Goal: Check status: Check status

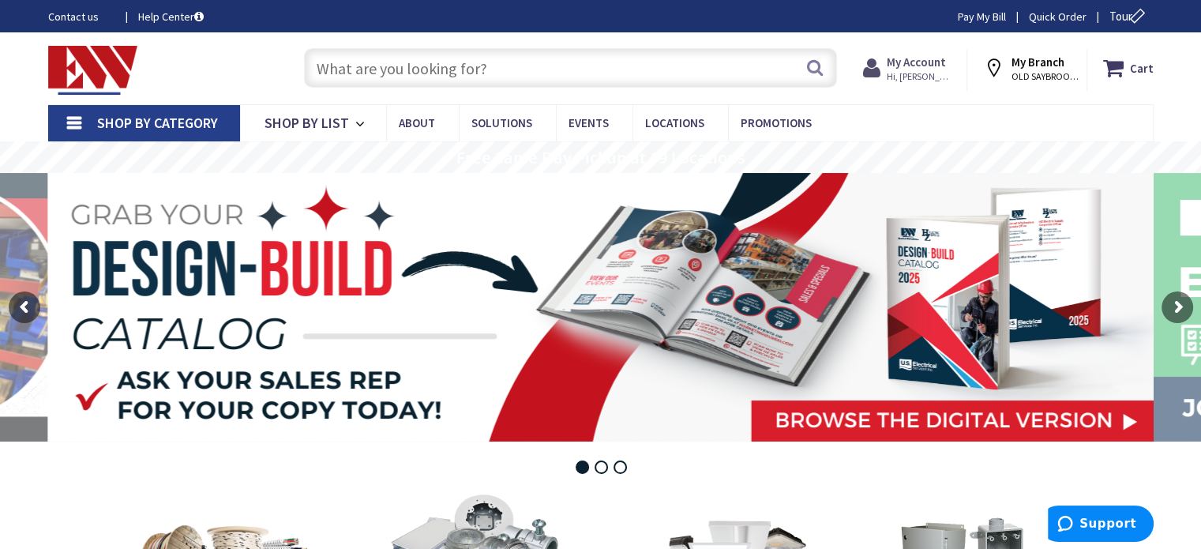
click at [880, 72] on icon at bounding box center [875, 68] width 24 height 28
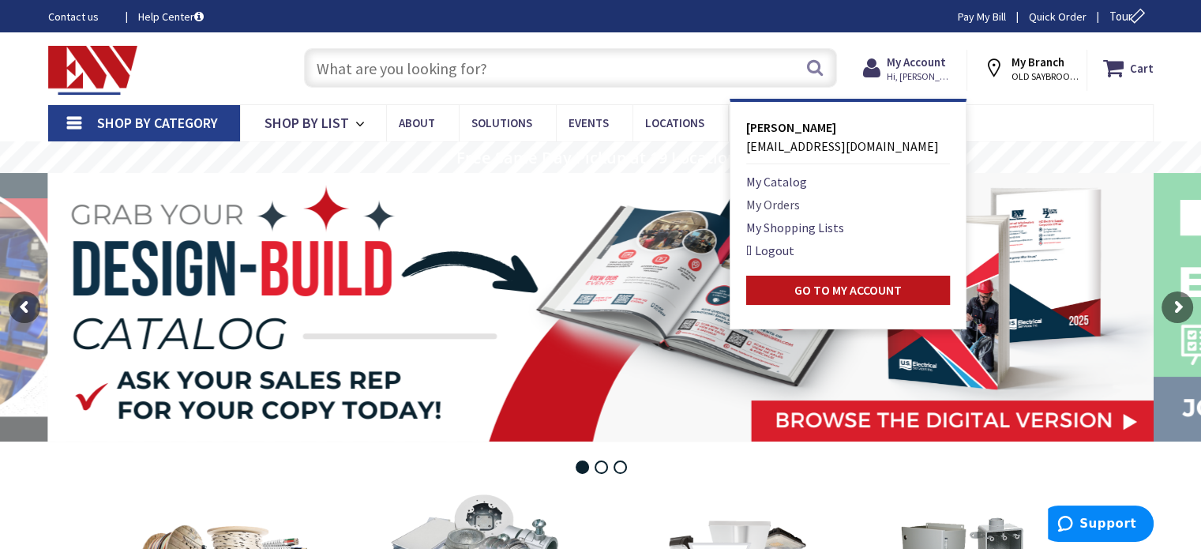
click at [786, 208] on link "My Orders" at bounding box center [773, 204] width 54 height 19
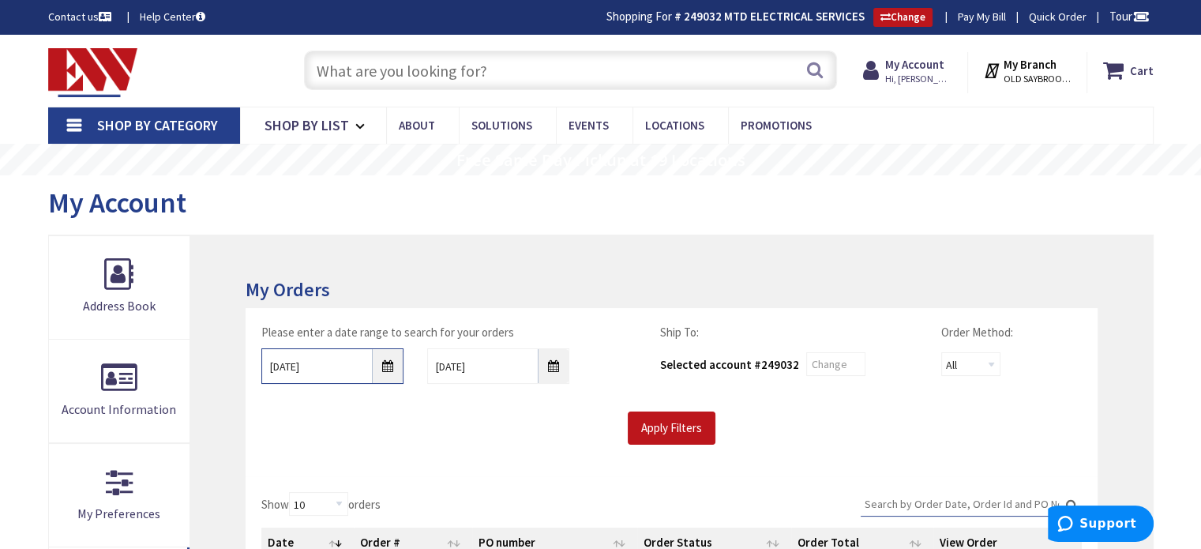
click at [385, 367] on input "9/1/2025" at bounding box center [332, 366] width 142 height 36
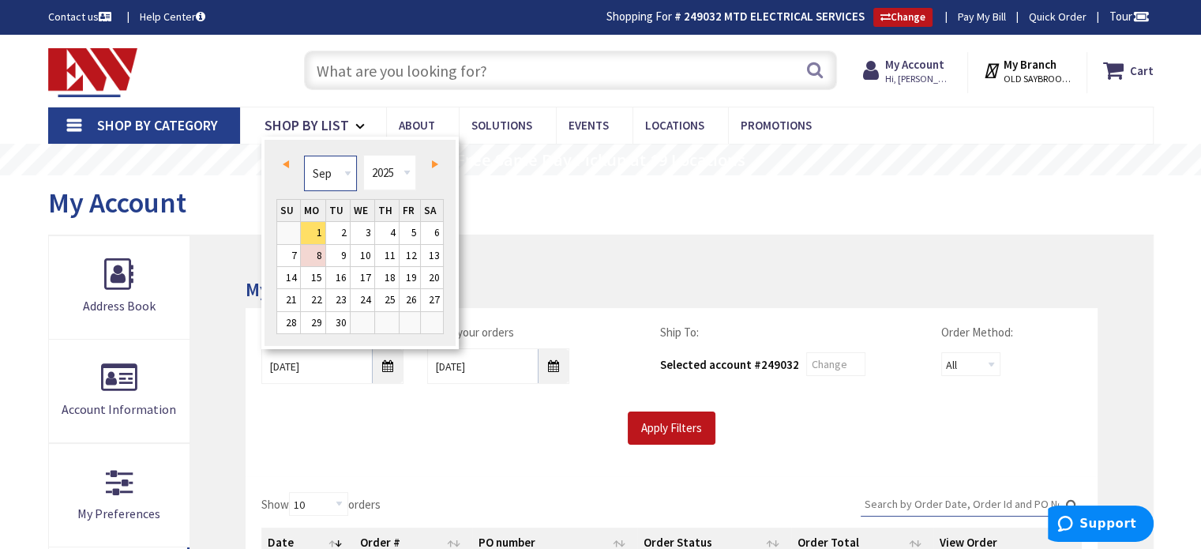
click at [347, 167] on select "Jan Feb Mar Apr May Jun Jul Aug Sep Oct Nov Dec" at bounding box center [330, 173] width 53 height 36
click at [310, 301] on link "21" at bounding box center [313, 299] width 24 height 21
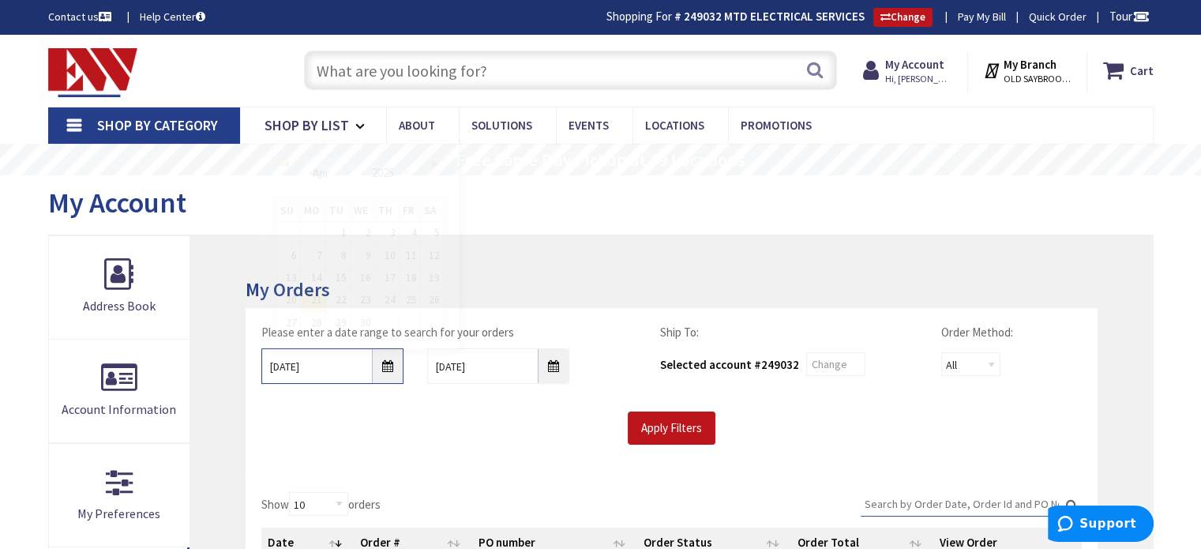
click at [395, 363] on input "04/21/2025" at bounding box center [332, 366] width 142 height 36
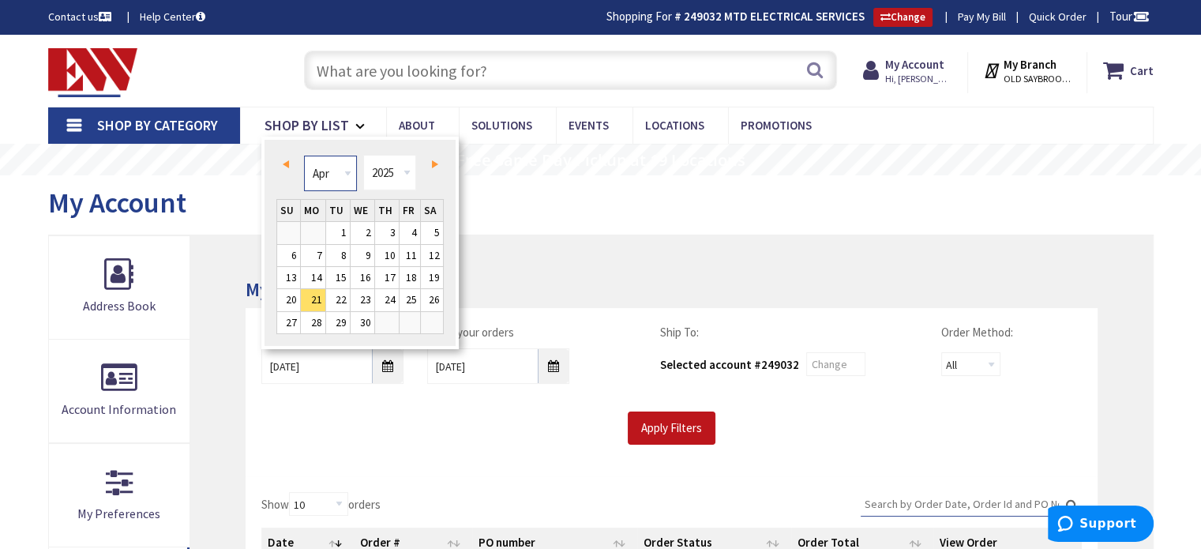
click at [347, 172] on select "Jan Feb Mar Apr May Jun Jul Aug Sep Oct Nov Dec" at bounding box center [330, 173] width 53 height 36
click at [369, 296] on link "21" at bounding box center [362, 299] width 24 height 21
type input "05/21/2025"
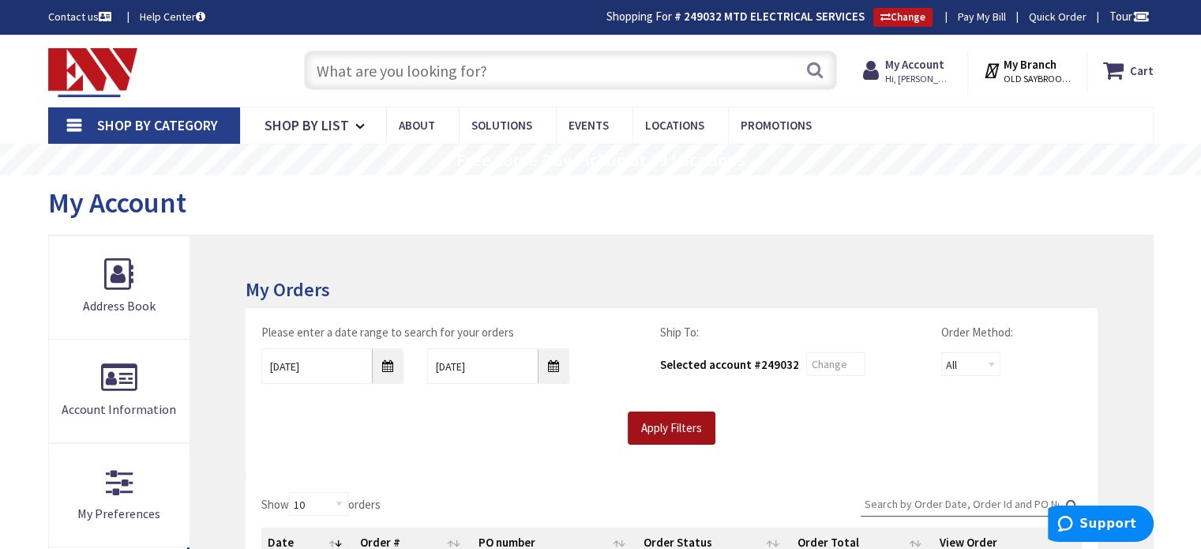
click at [673, 419] on input "Apply Filters" at bounding box center [672, 427] width 88 height 33
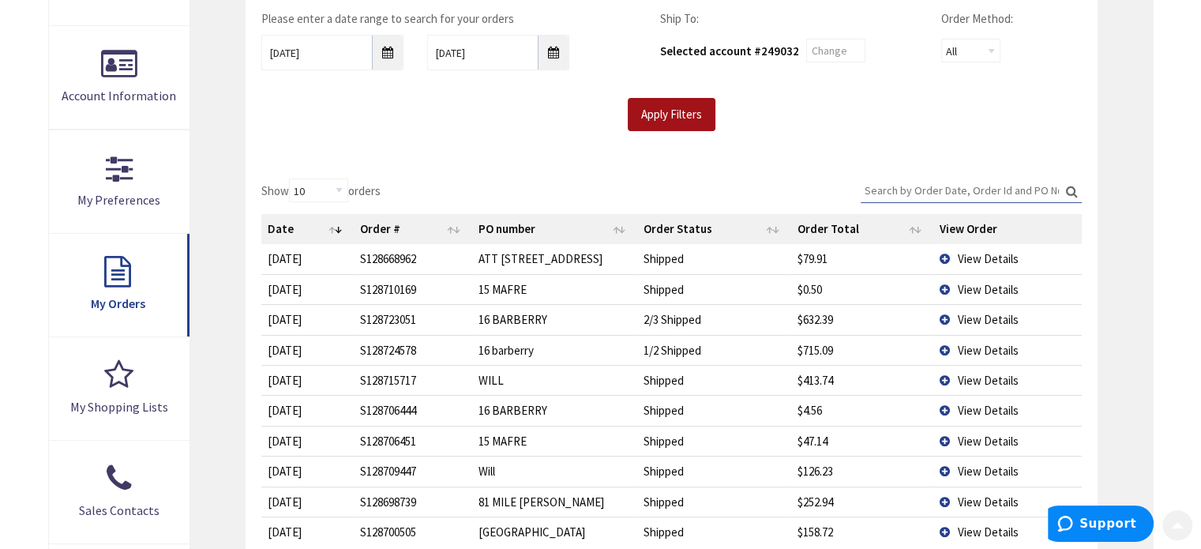
scroll to position [316, 0]
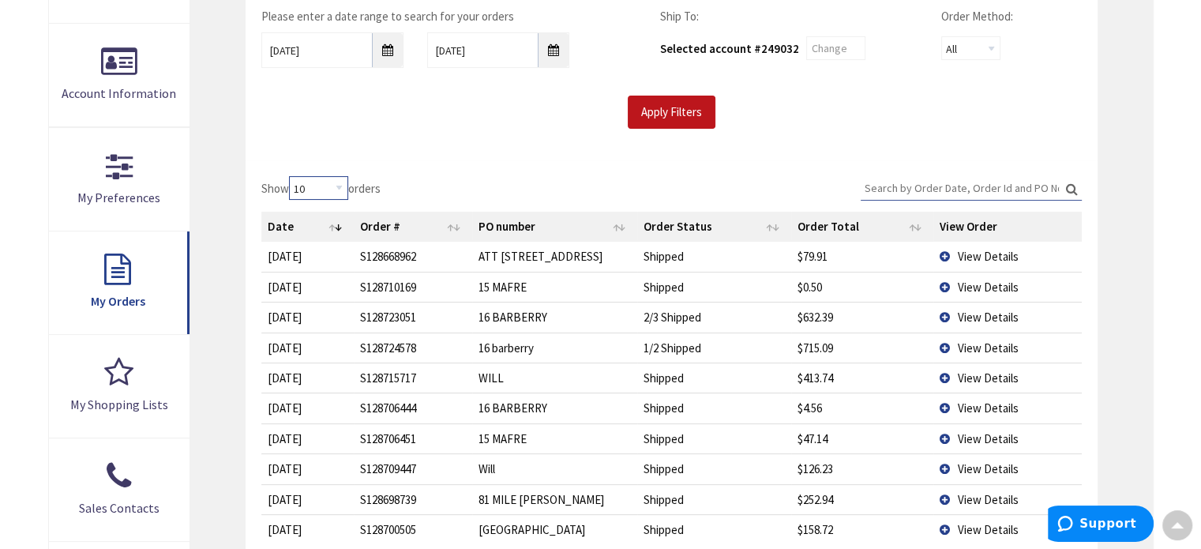
click at [341, 192] on select "10 25 50 100" at bounding box center [318, 188] width 59 height 24
select select "100"
click at [291, 176] on select "10 25 50 100" at bounding box center [318, 188] width 59 height 24
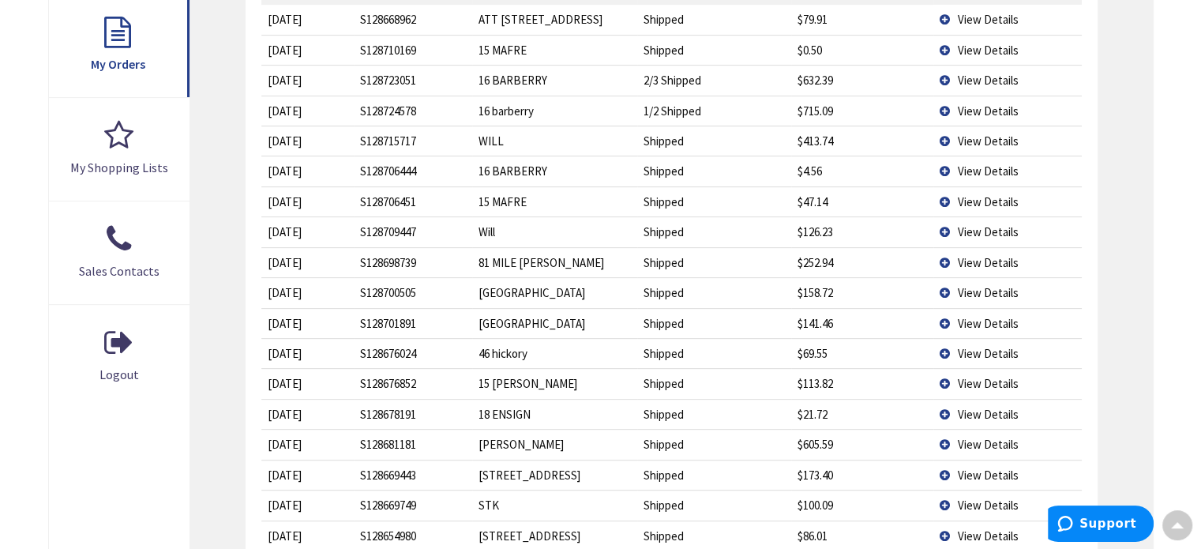
scroll to position [395, 0]
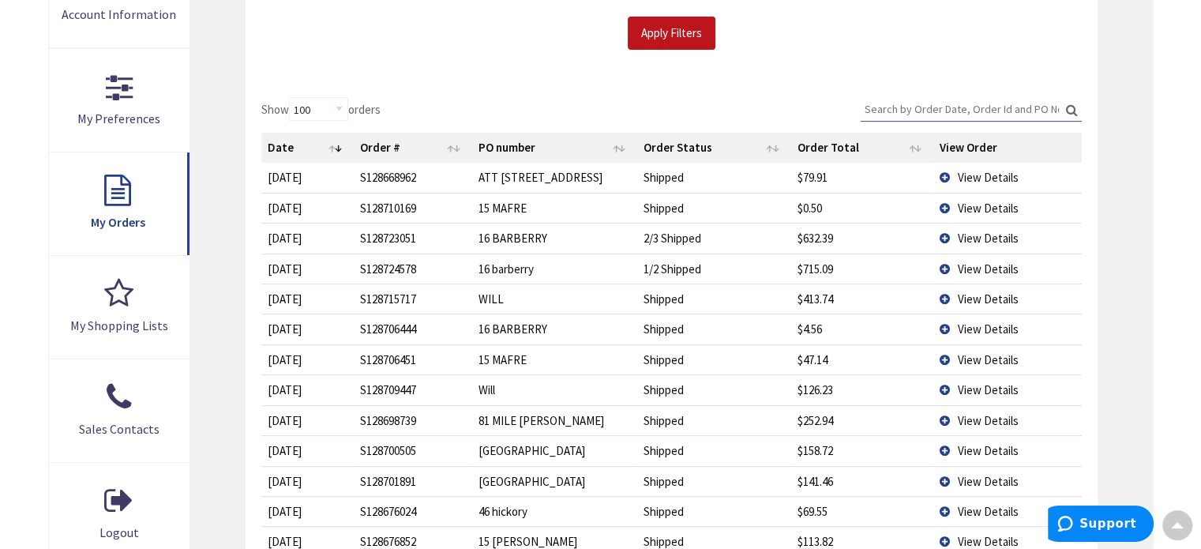
click at [339, 144] on th "Date" at bounding box center [307, 148] width 92 height 30
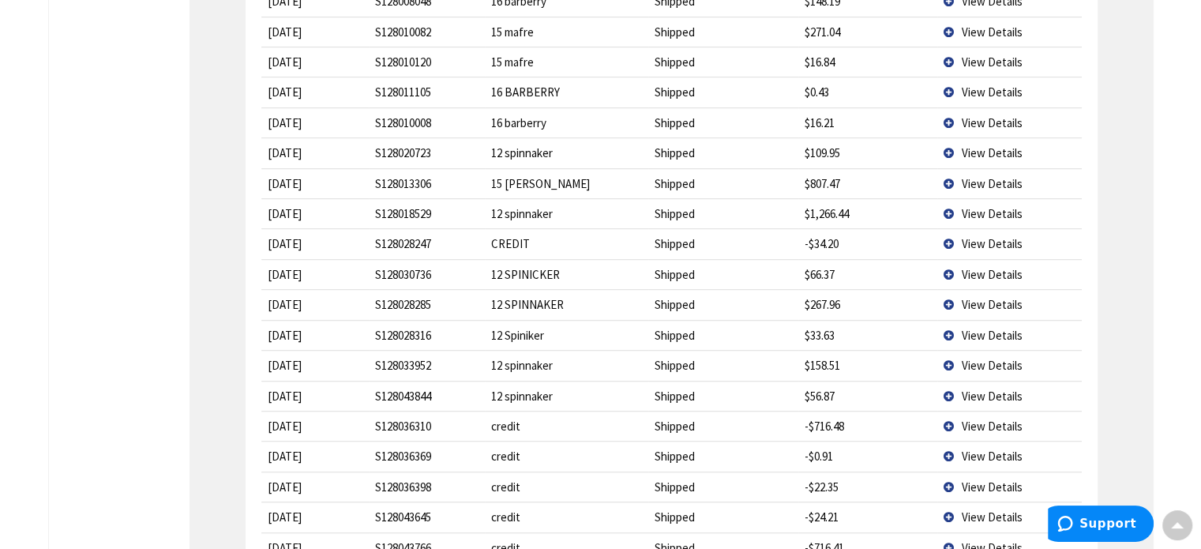
scroll to position [1026, 0]
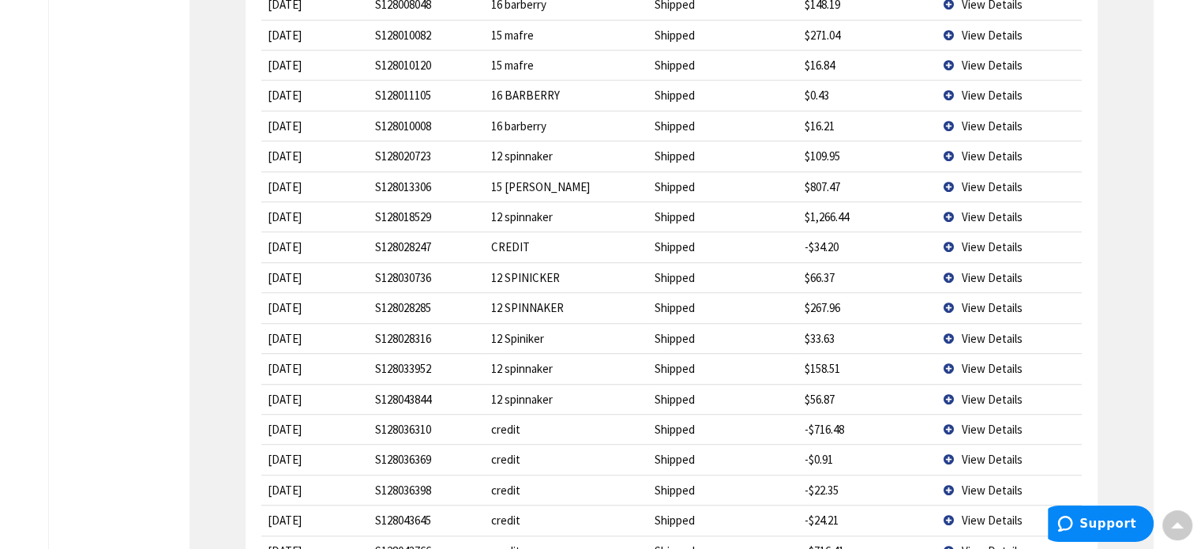
click at [987, 239] on span "View Details" at bounding box center [991, 246] width 61 height 15
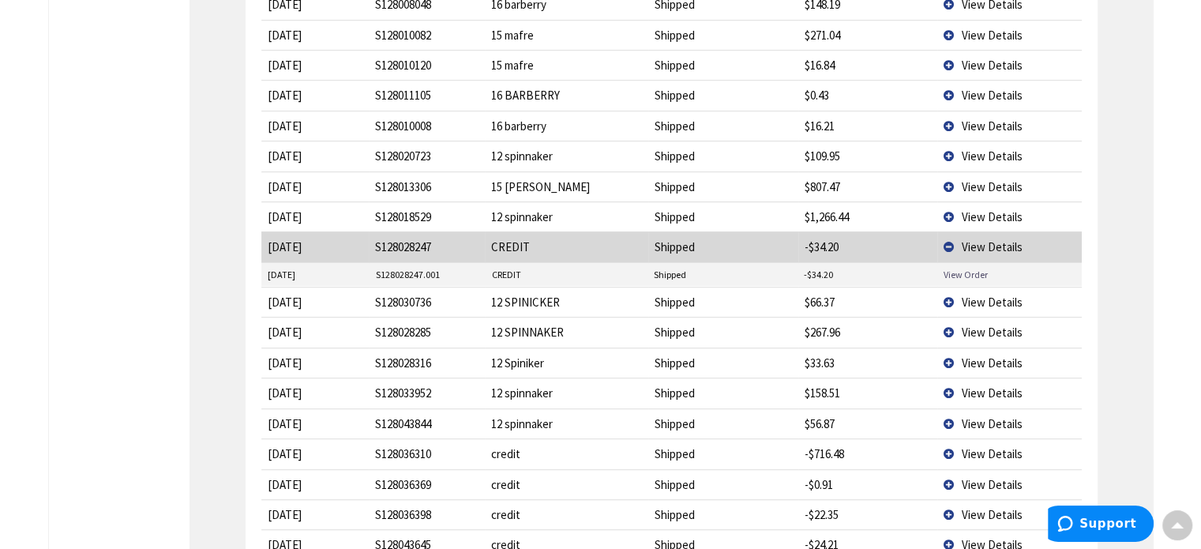
click at [970, 268] on link "View Order" at bounding box center [965, 274] width 44 height 13
click at [981, 239] on span "View Details" at bounding box center [991, 246] width 61 height 15
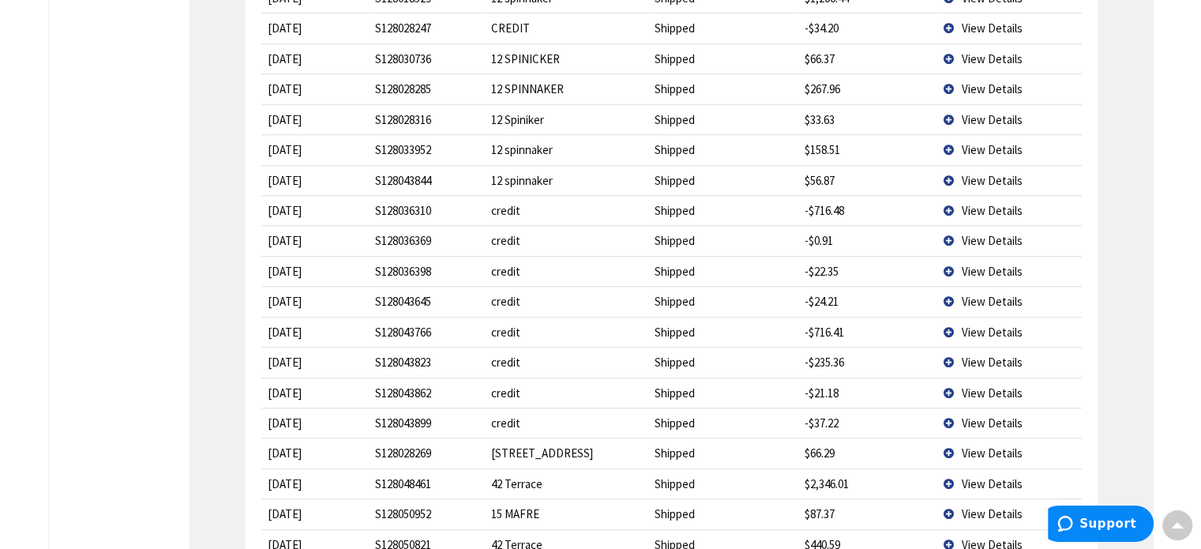
scroll to position [1263, 0]
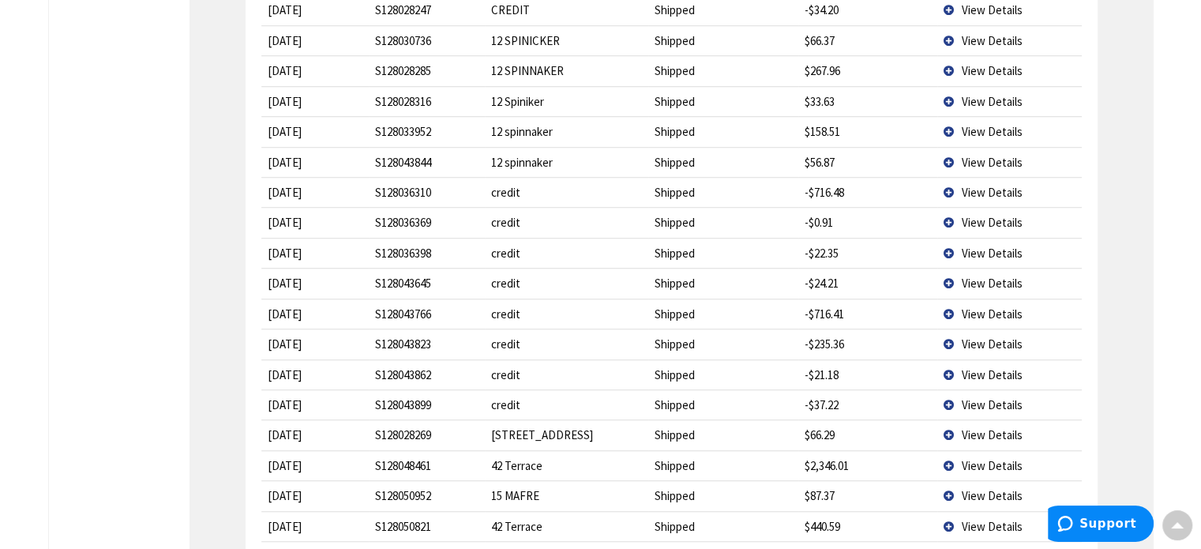
click at [987, 185] on span "View Details" at bounding box center [991, 192] width 61 height 15
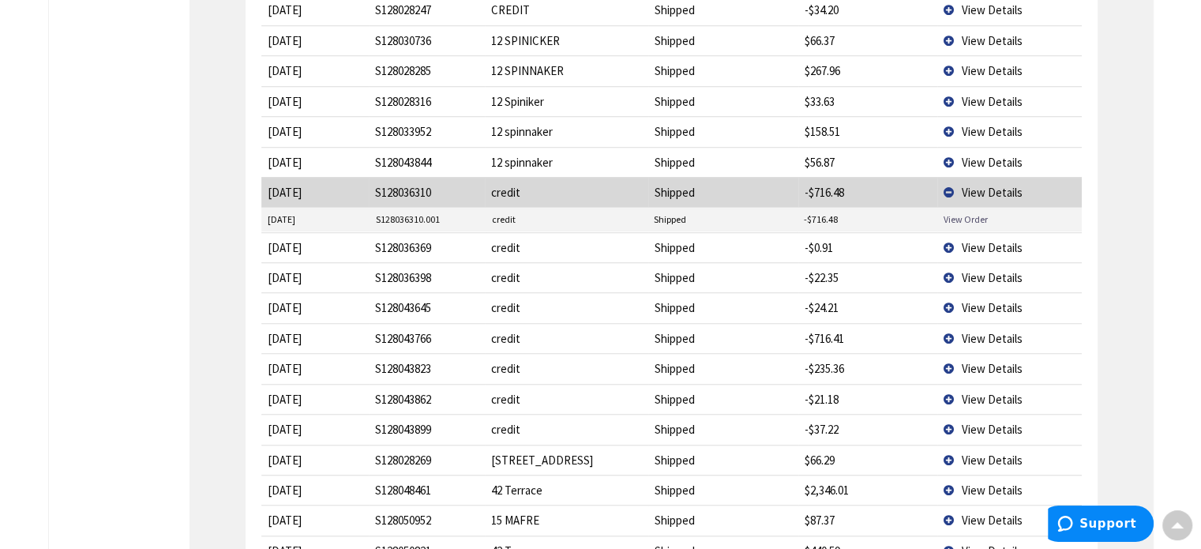
click at [971, 212] on link "View Order" at bounding box center [965, 218] width 44 height 13
click at [1000, 185] on span "View Details" at bounding box center [991, 192] width 61 height 15
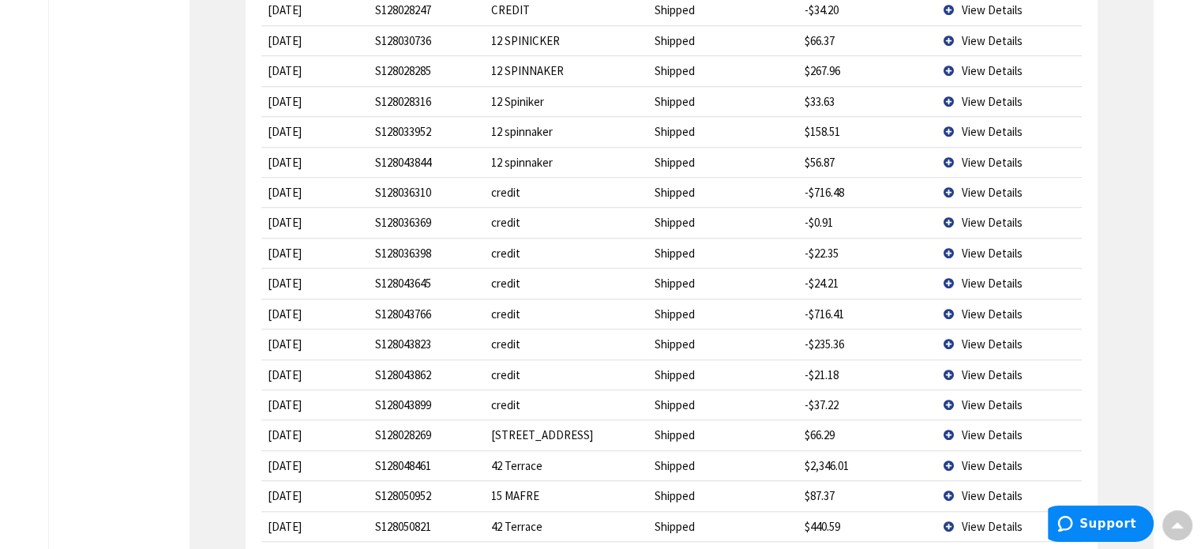
click at [979, 245] on span "View Details" at bounding box center [991, 252] width 61 height 15
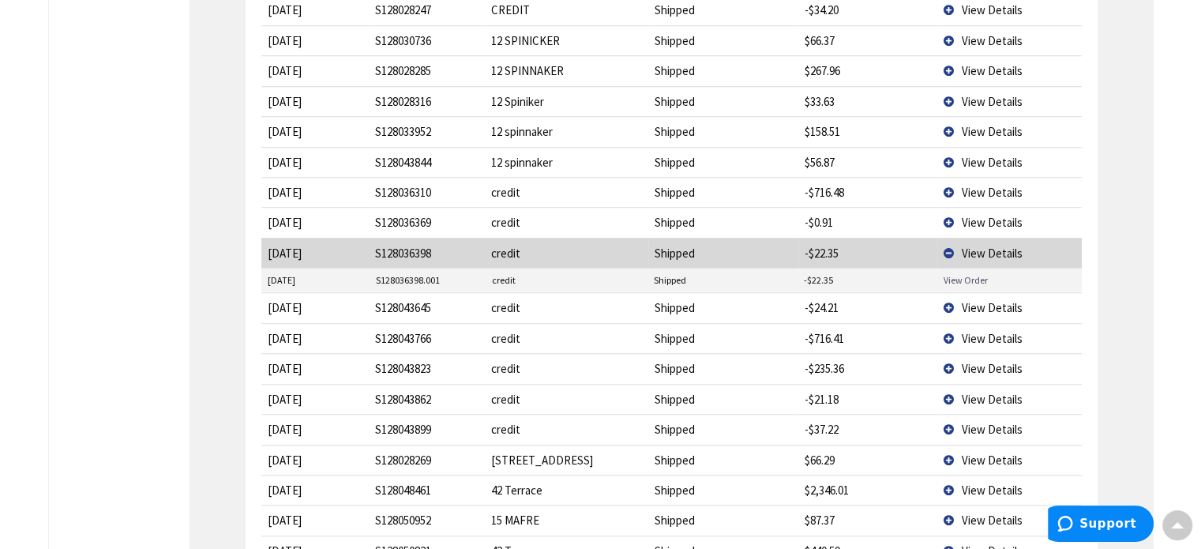
click at [969, 273] on link "View Order" at bounding box center [965, 279] width 44 height 13
click at [980, 245] on span "View Details" at bounding box center [991, 252] width 61 height 15
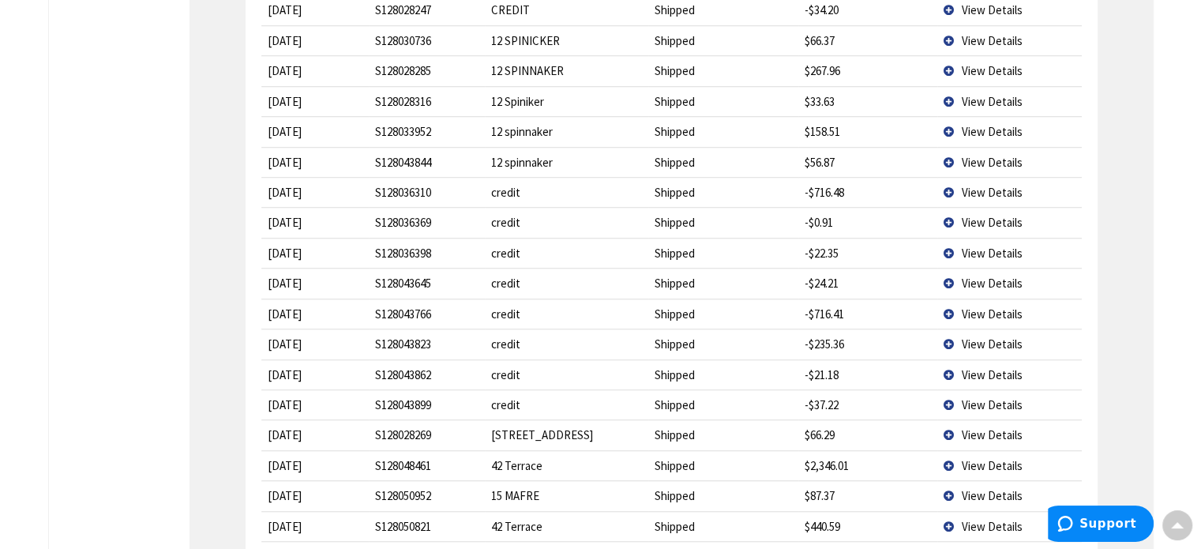
click at [976, 275] on span "View Details" at bounding box center [991, 282] width 61 height 15
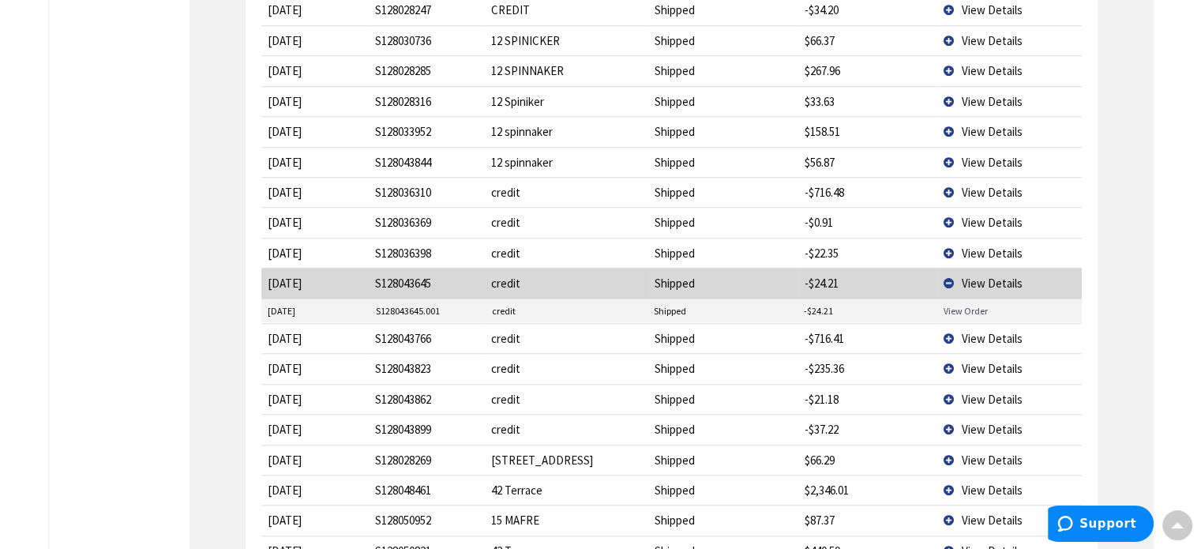
click at [970, 304] on link "View Order" at bounding box center [965, 310] width 44 height 13
click at [1003, 275] on span "View Details" at bounding box center [991, 282] width 61 height 15
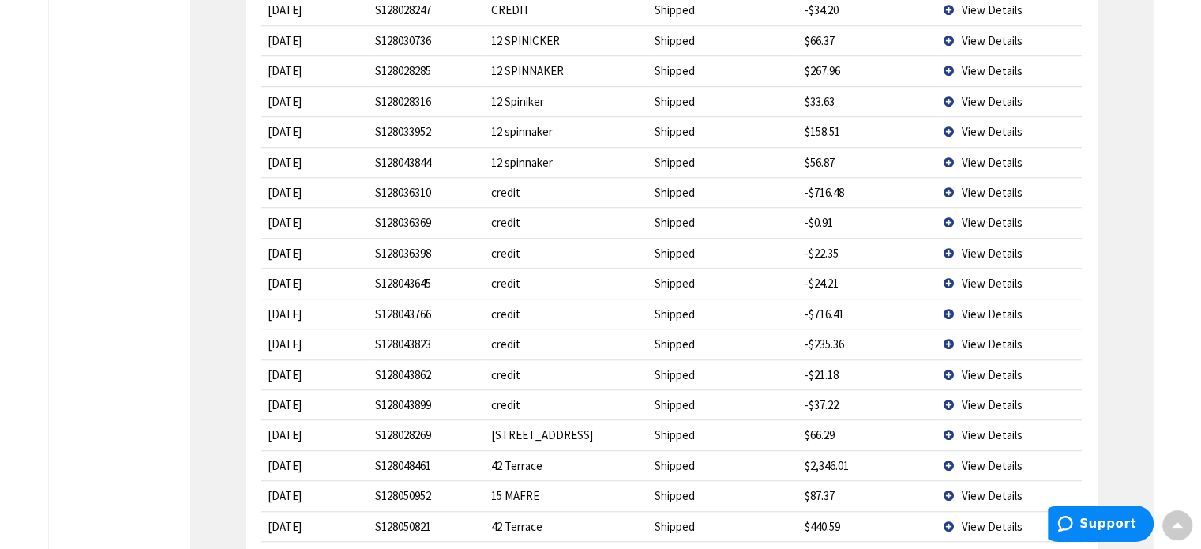
click at [994, 306] on span "View Details" at bounding box center [991, 313] width 61 height 15
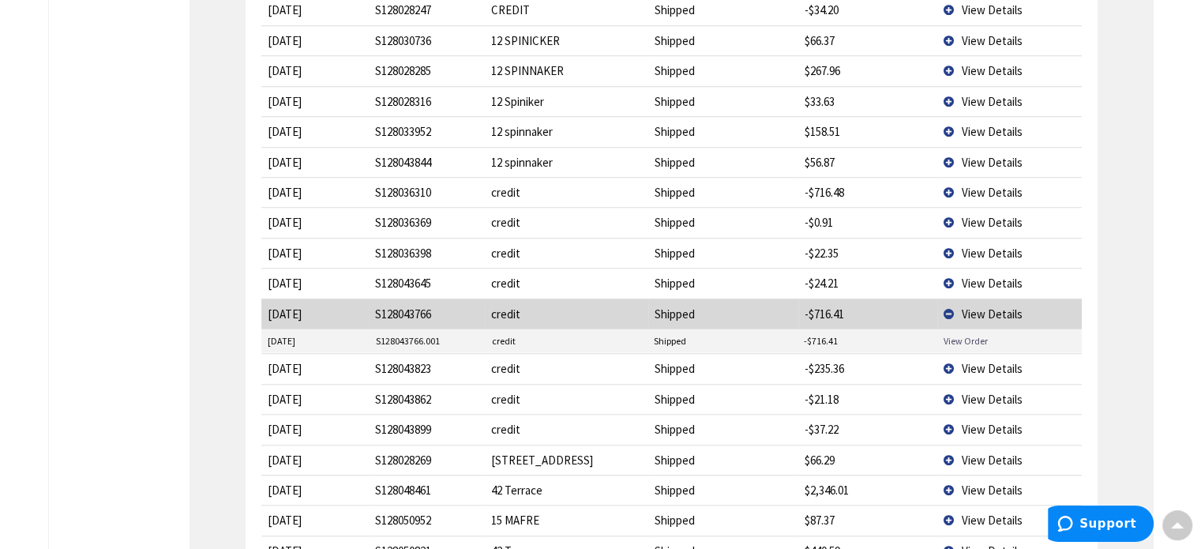
click at [966, 334] on link "View Order" at bounding box center [965, 340] width 44 height 13
click at [983, 306] on span "View Details" at bounding box center [991, 313] width 61 height 15
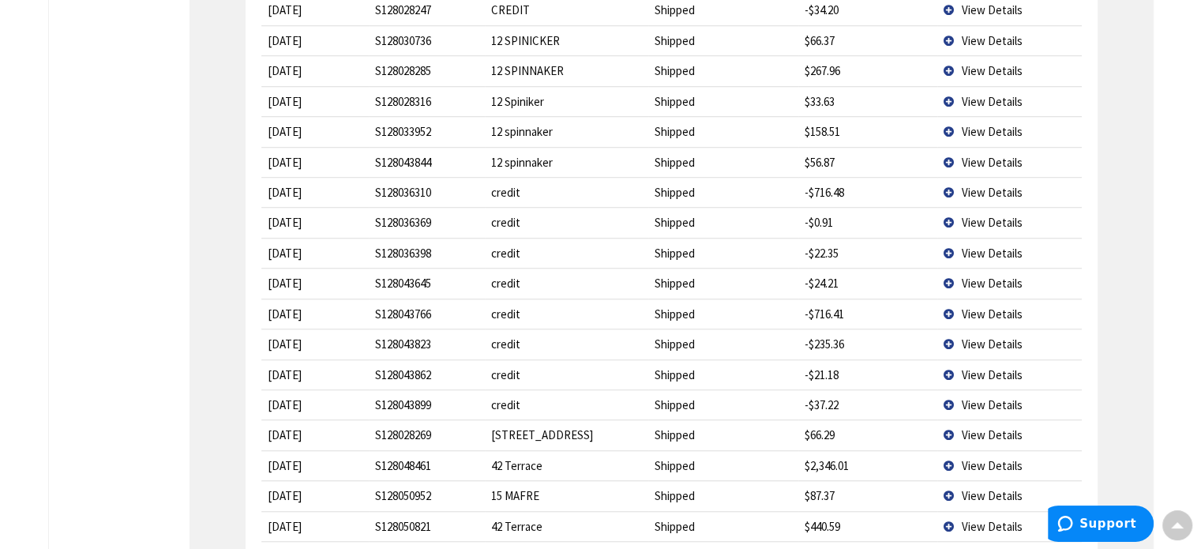
click at [979, 336] on span "View Details" at bounding box center [991, 343] width 61 height 15
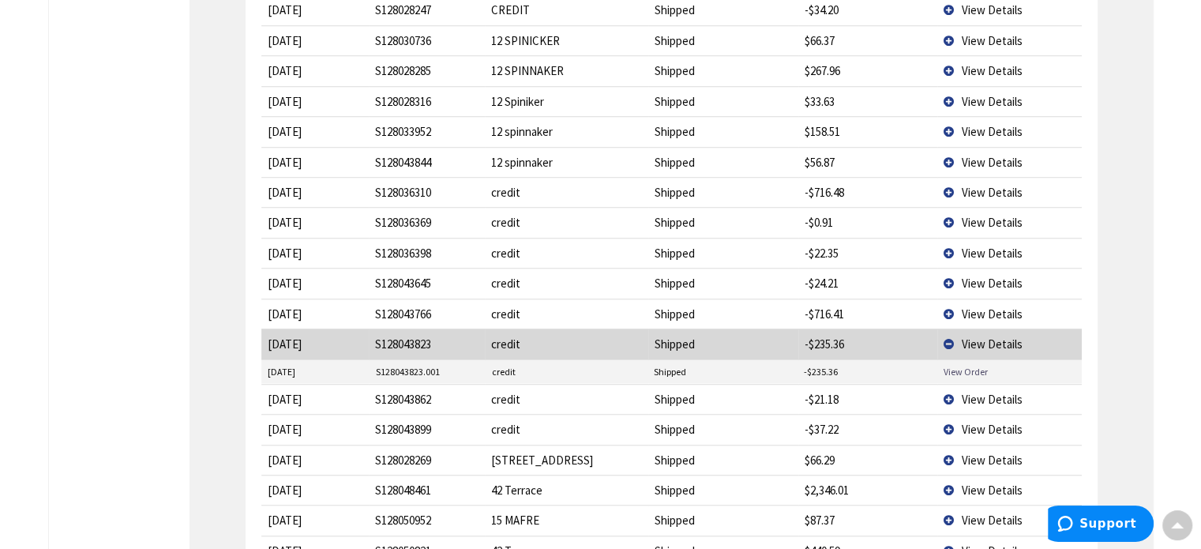
click at [965, 365] on link "View Order" at bounding box center [965, 371] width 44 height 13
click at [979, 336] on span "View Details" at bounding box center [991, 343] width 61 height 15
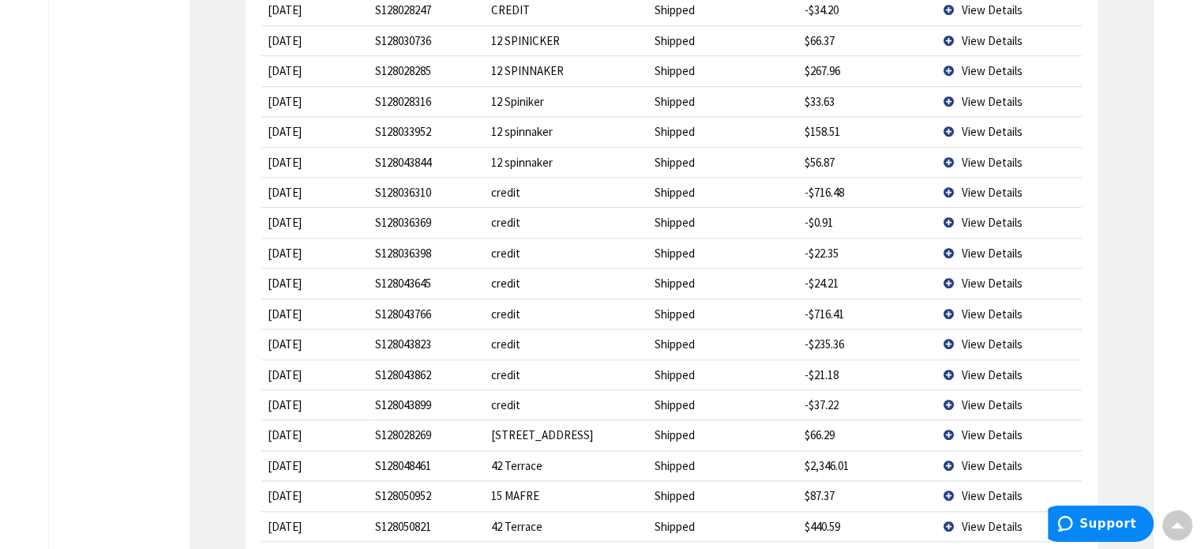
click at [978, 367] on span "View Details" at bounding box center [991, 374] width 61 height 15
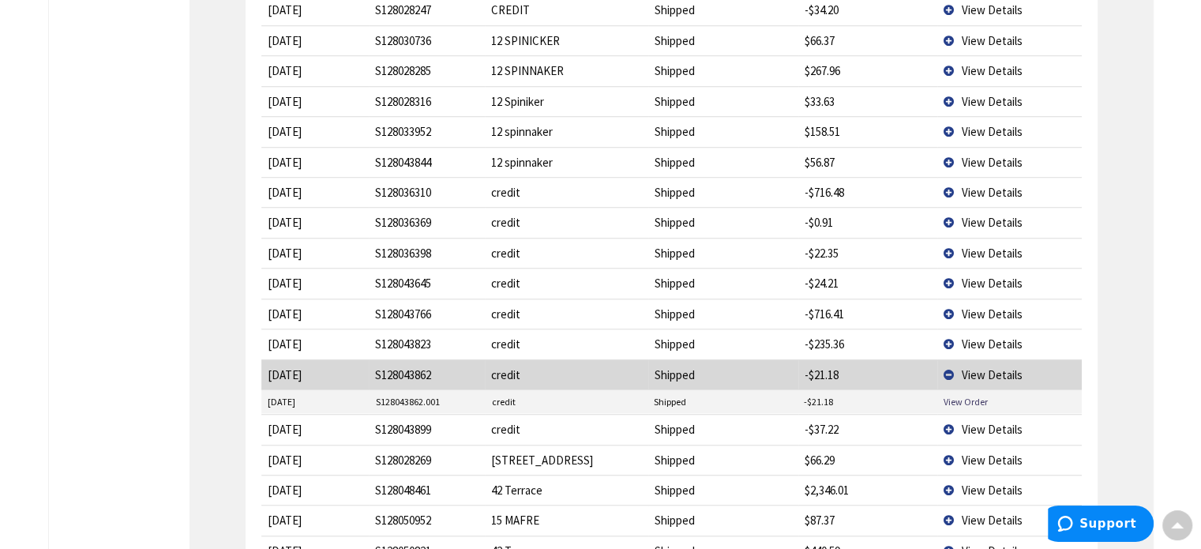
click at [1006, 359] on td "View Details" at bounding box center [1009, 374] width 144 height 30
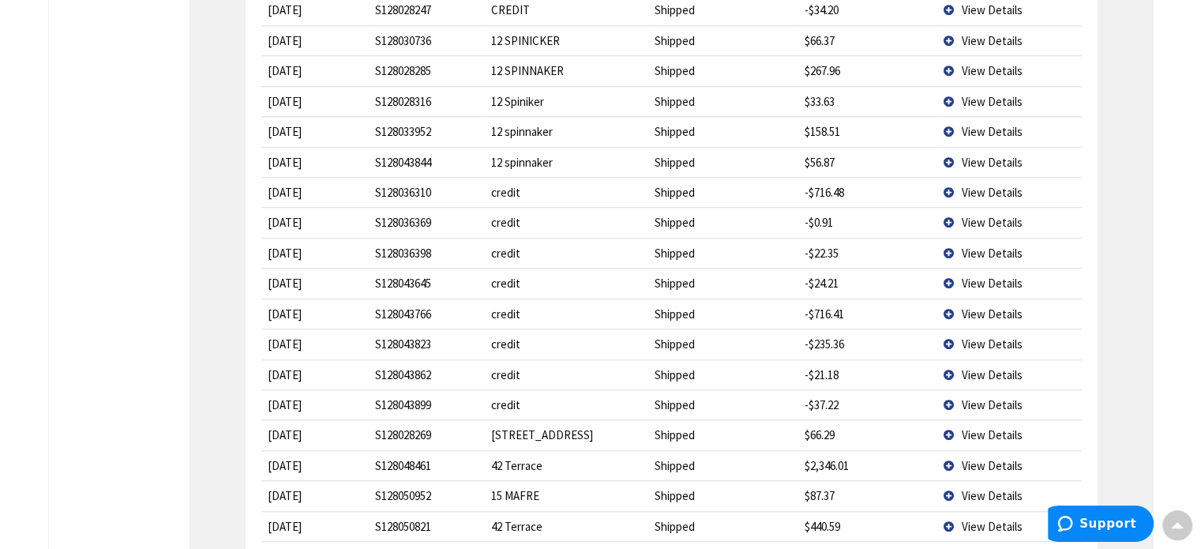
click at [966, 397] on span "View Details" at bounding box center [991, 404] width 61 height 15
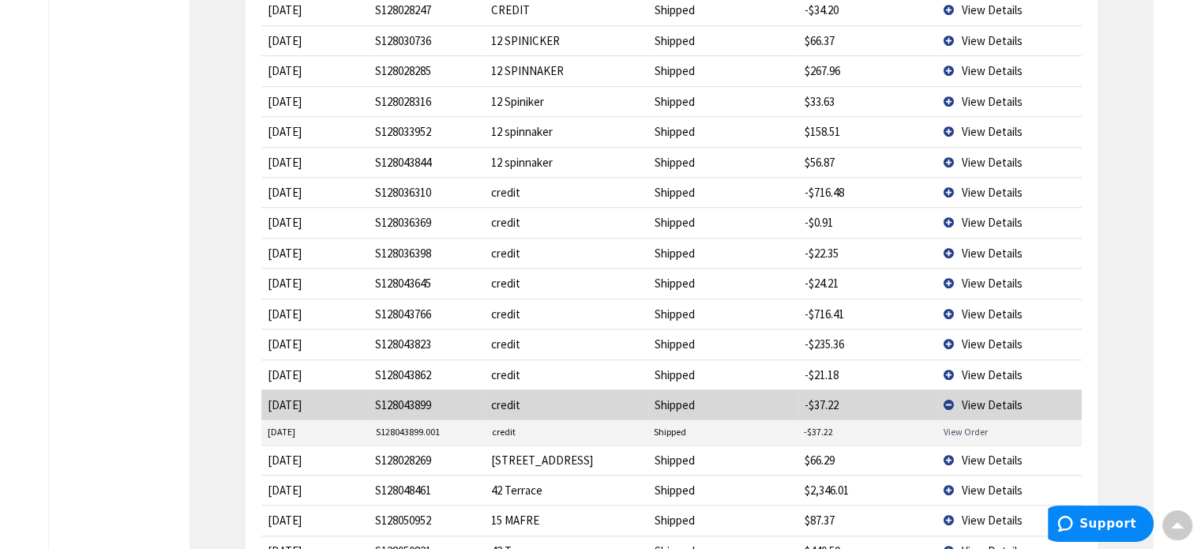
click at [963, 425] on link "View Order" at bounding box center [965, 431] width 44 height 13
click at [1007, 397] on span "View Details" at bounding box center [991, 404] width 61 height 15
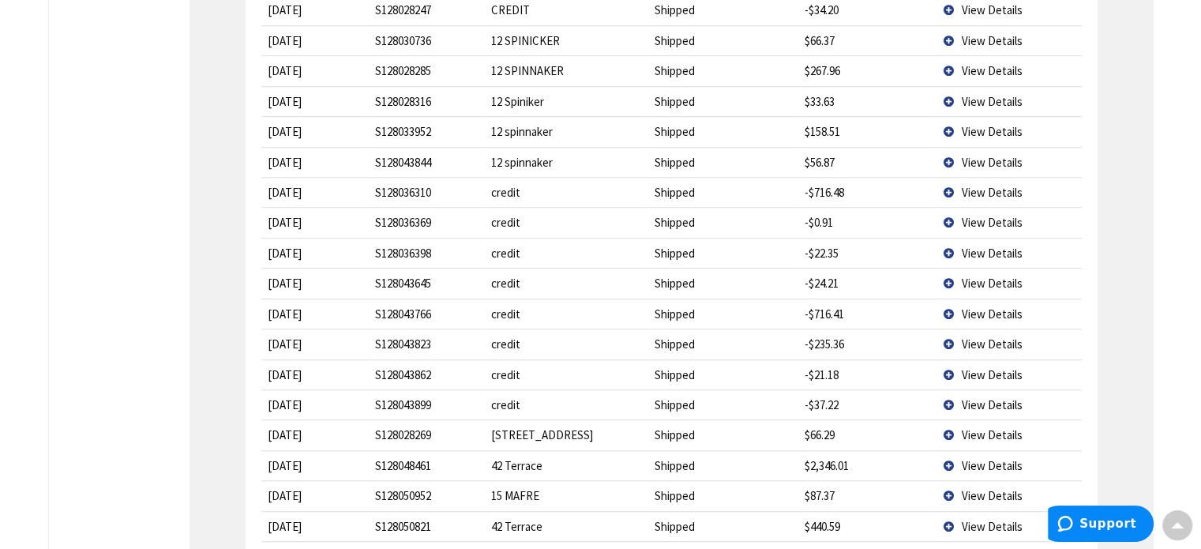
scroll to position [1421, 0]
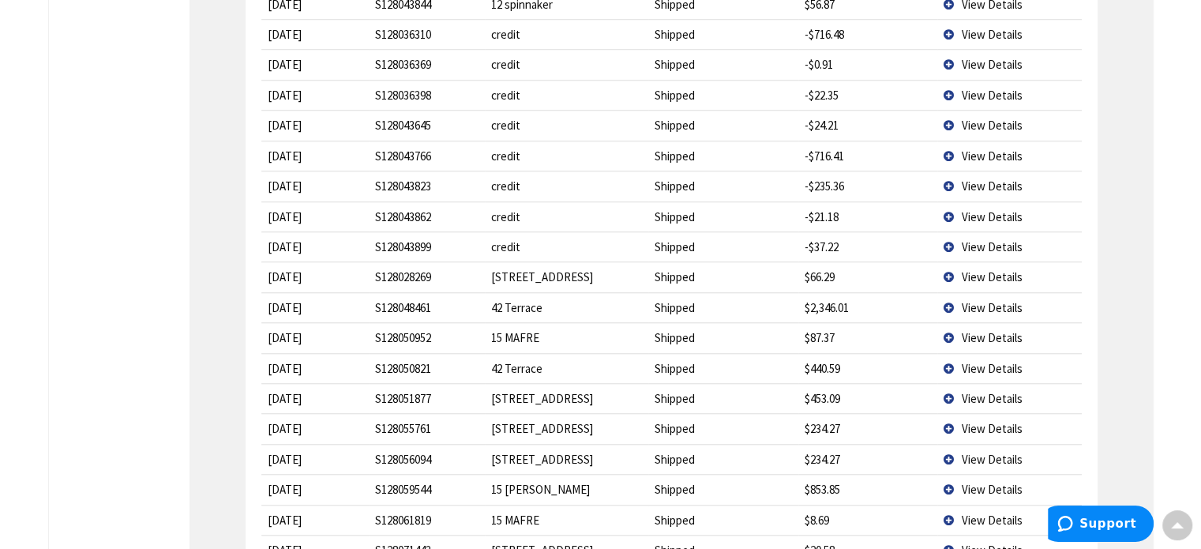
click at [966, 330] on span "View Details" at bounding box center [991, 337] width 61 height 15
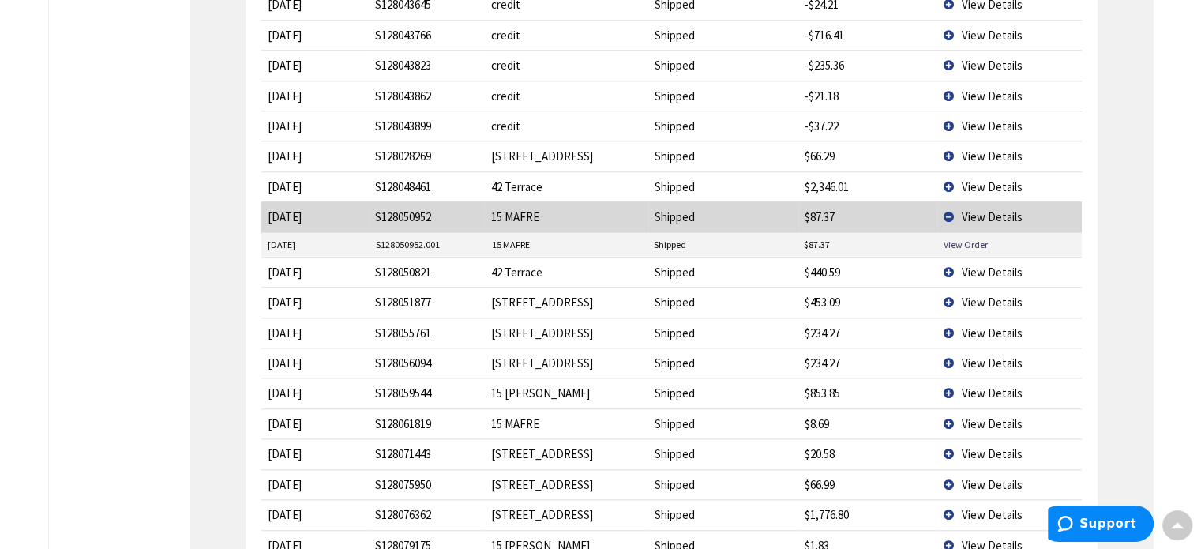
scroll to position [1658, 0]
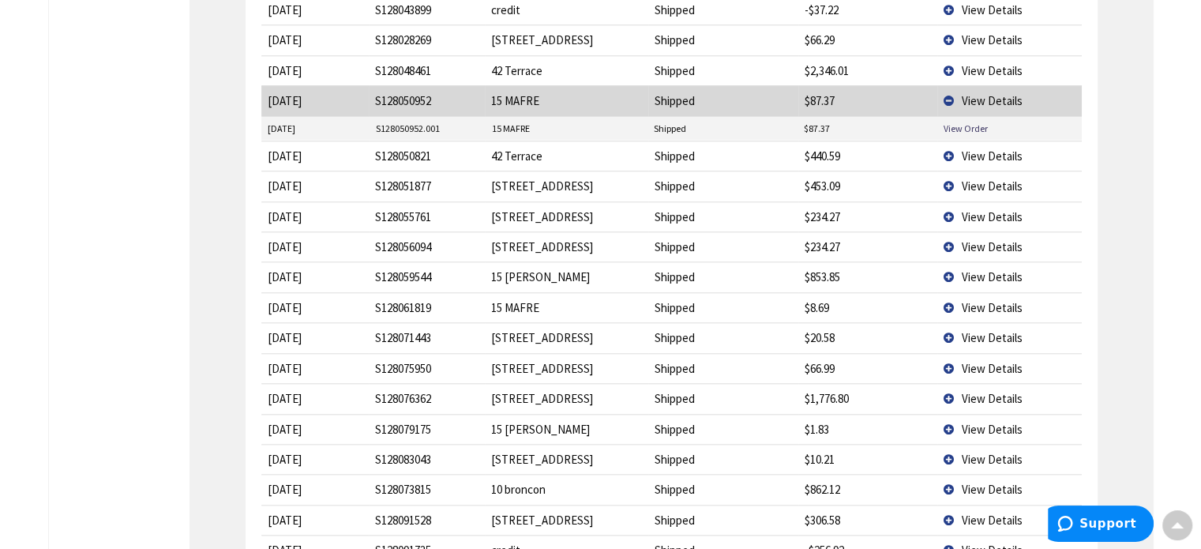
click at [987, 300] on span "View Details" at bounding box center [991, 307] width 61 height 15
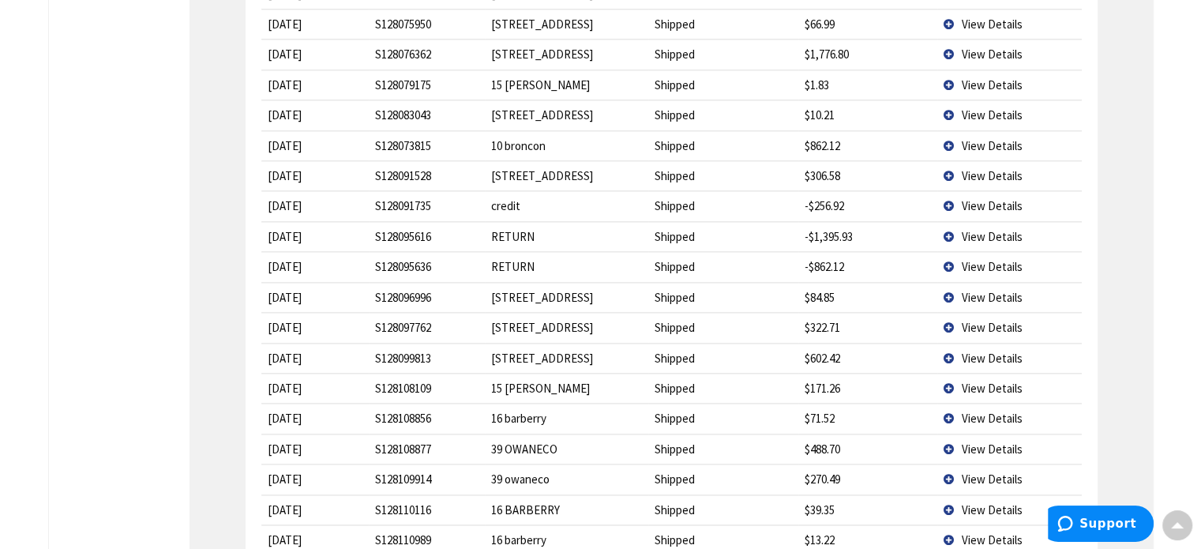
scroll to position [2052, 0]
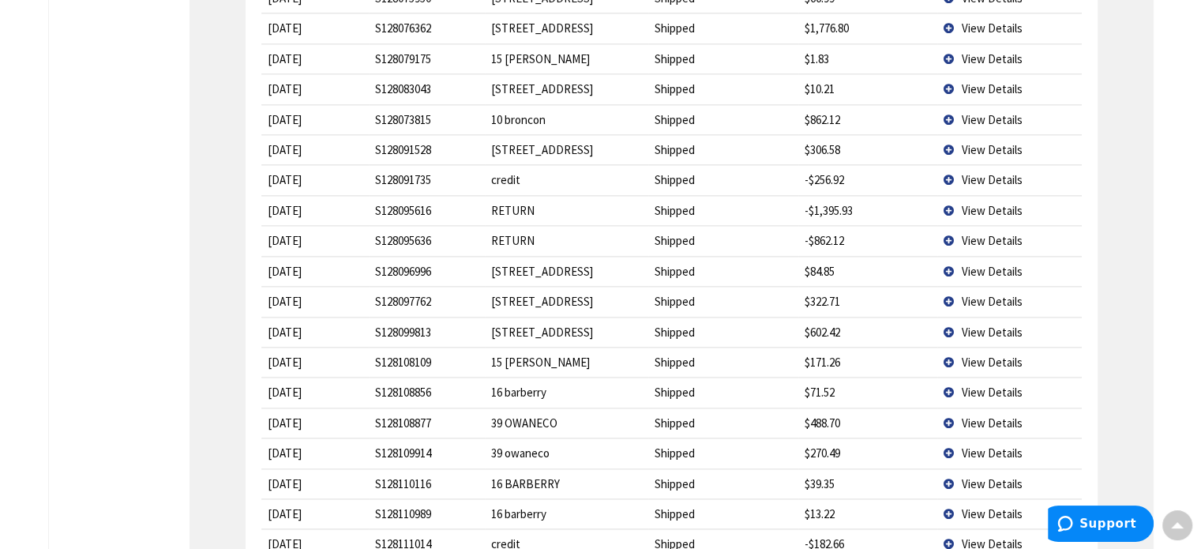
click at [992, 172] on span "View Details" at bounding box center [991, 179] width 61 height 15
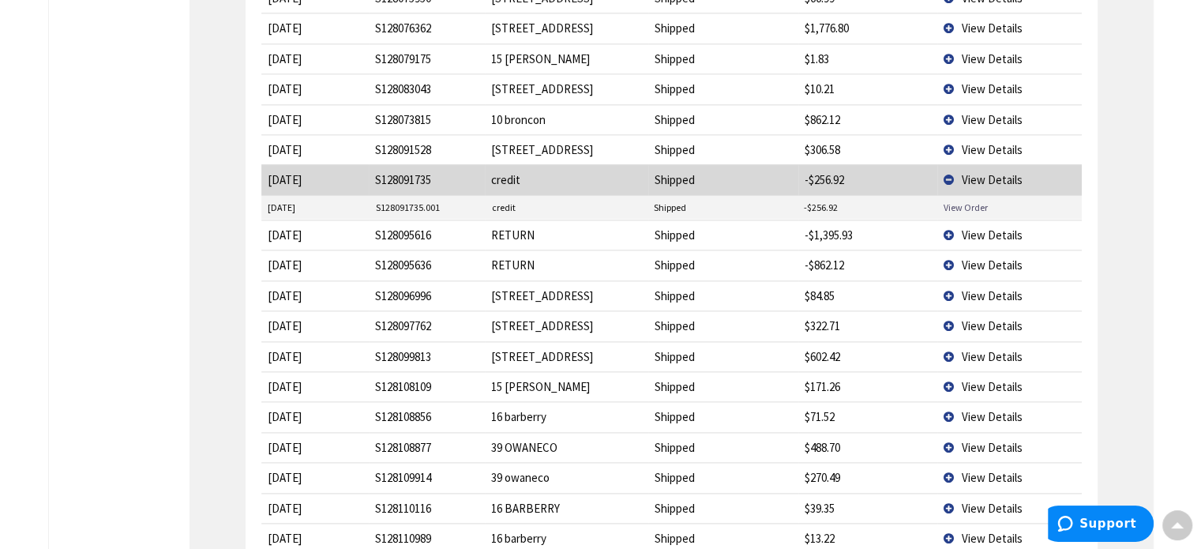
click at [954, 200] on link "View Order" at bounding box center [965, 206] width 44 height 13
click at [980, 172] on span "View Details" at bounding box center [991, 179] width 61 height 15
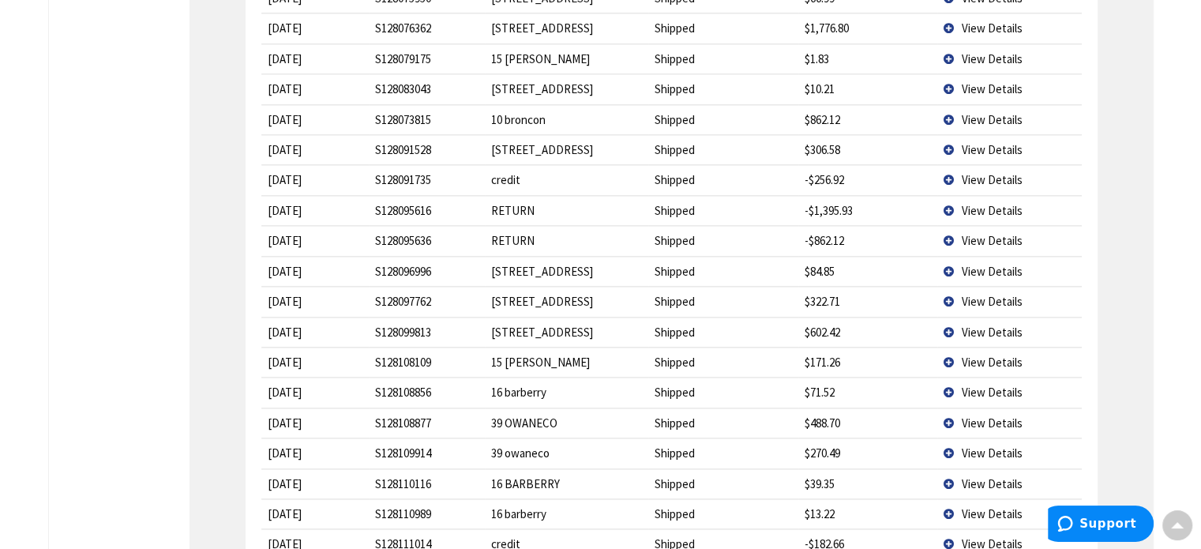
drag, startPoint x: 978, startPoint y: 170, endPoint x: 997, endPoint y: 163, distance: 20.2
drag, startPoint x: 997, startPoint y: 163, endPoint x: 1010, endPoint y: 166, distance: 13.0
click at [1010, 203] on span "View Details" at bounding box center [991, 210] width 61 height 15
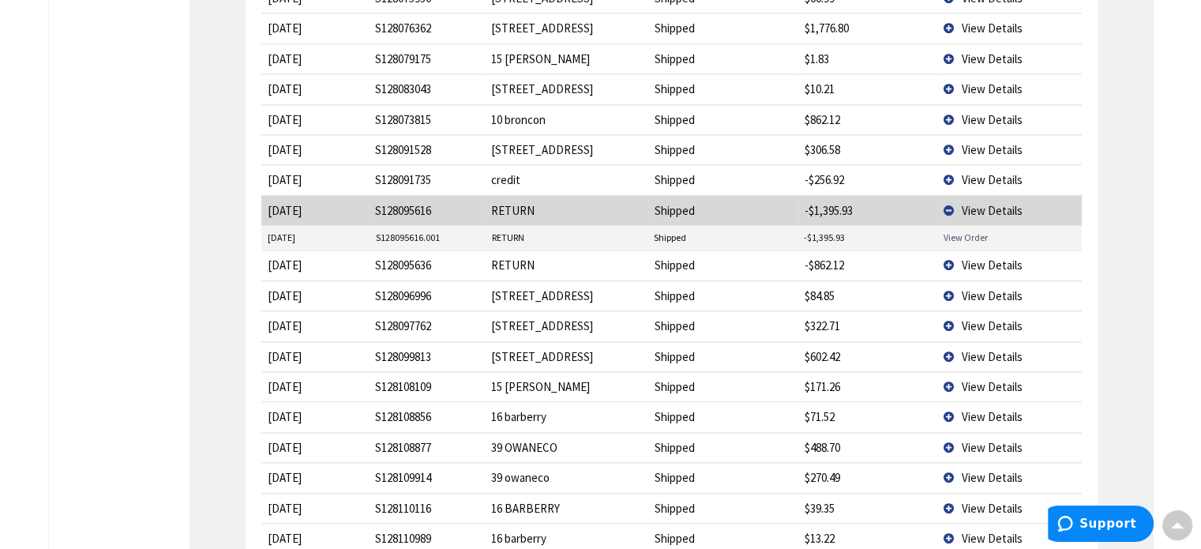
click at [956, 230] on link "View Order" at bounding box center [965, 236] width 44 height 13
click at [1006, 203] on span "View Details" at bounding box center [991, 210] width 61 height 15
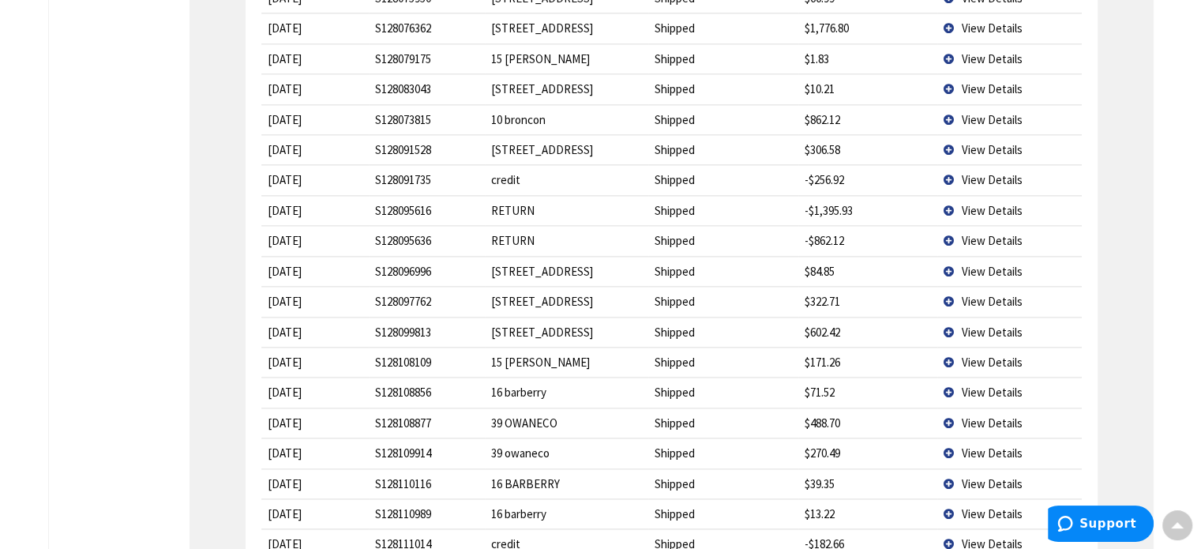
click at [976, 233] on span "View Details" at bounding box center [991, 240] width 61 height 15
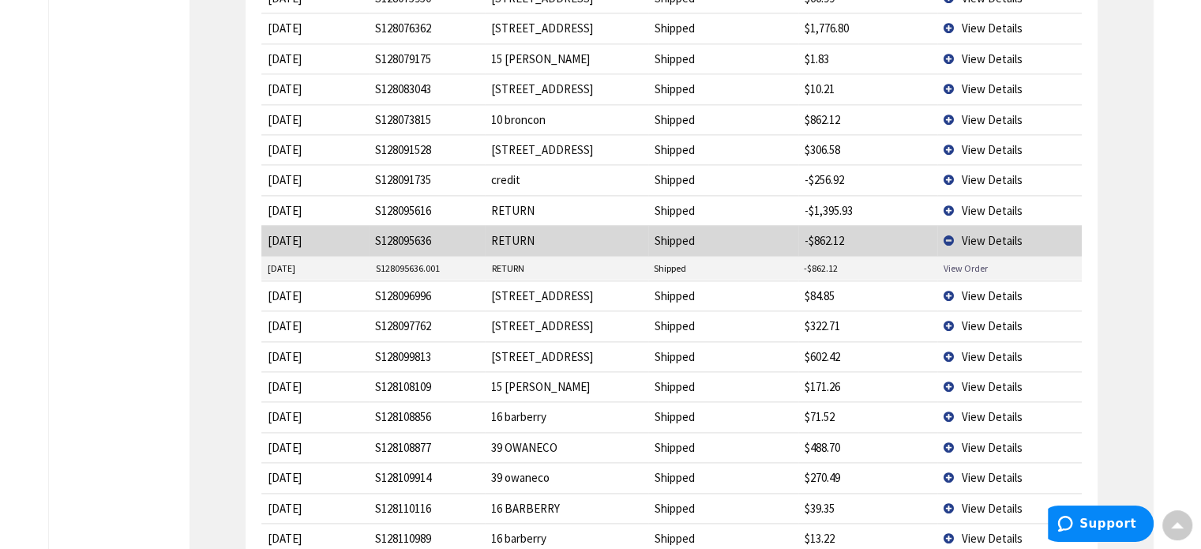
click at [971, 261] on link "View Order" at bounding box center [965, 267] width 44 height 13
click at [982, 233] on span "View Details" at bounding box center [991, 240] width 61 height 15
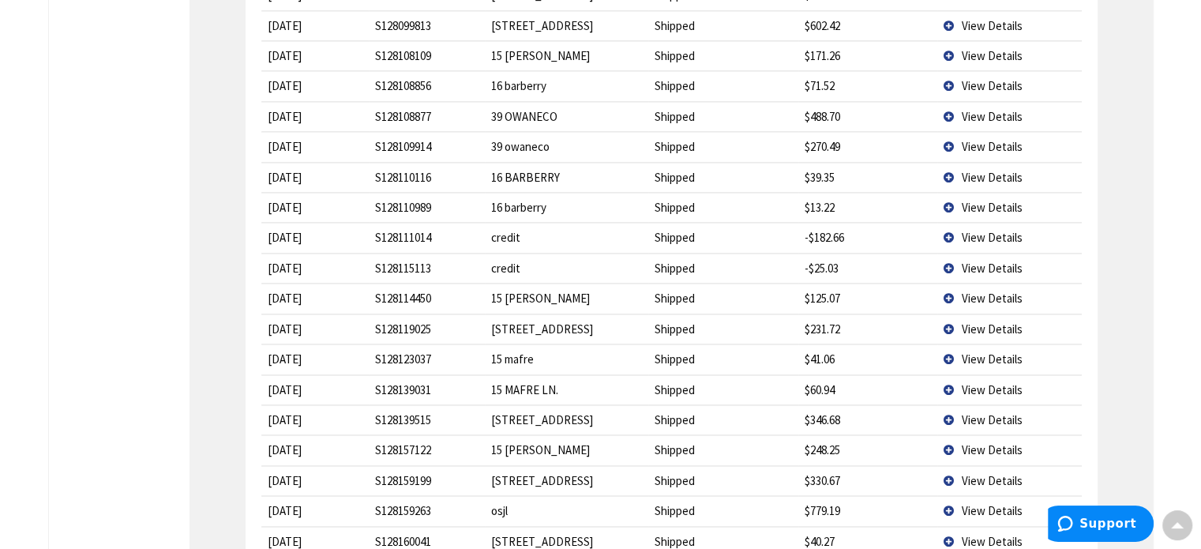
scroll to position [2368, 0]
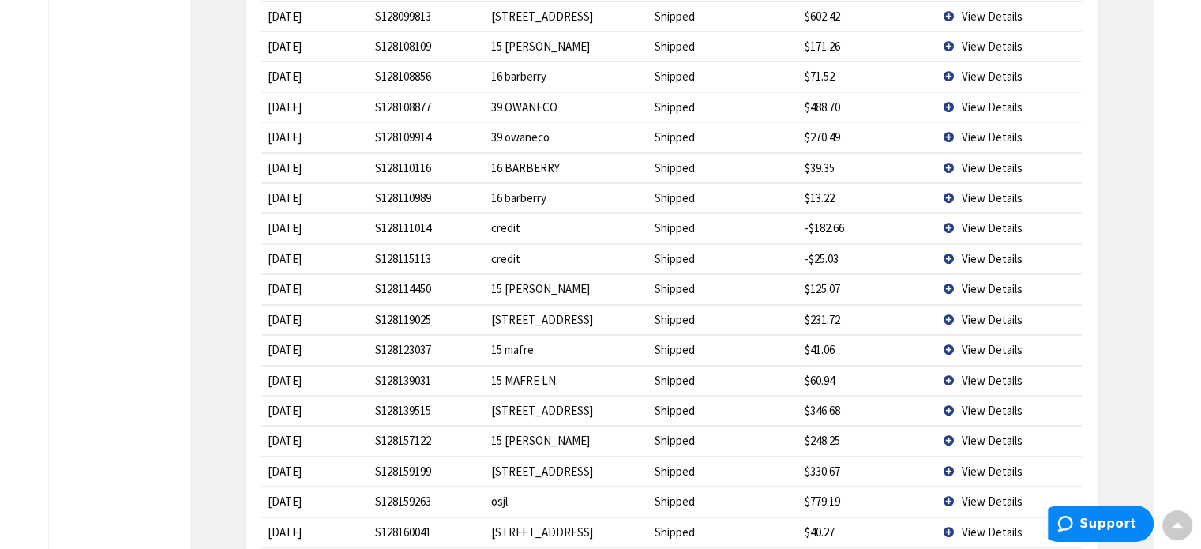
click at [998, 220] on span "View Details" at bounding box center [991, 227] width 61 height 15
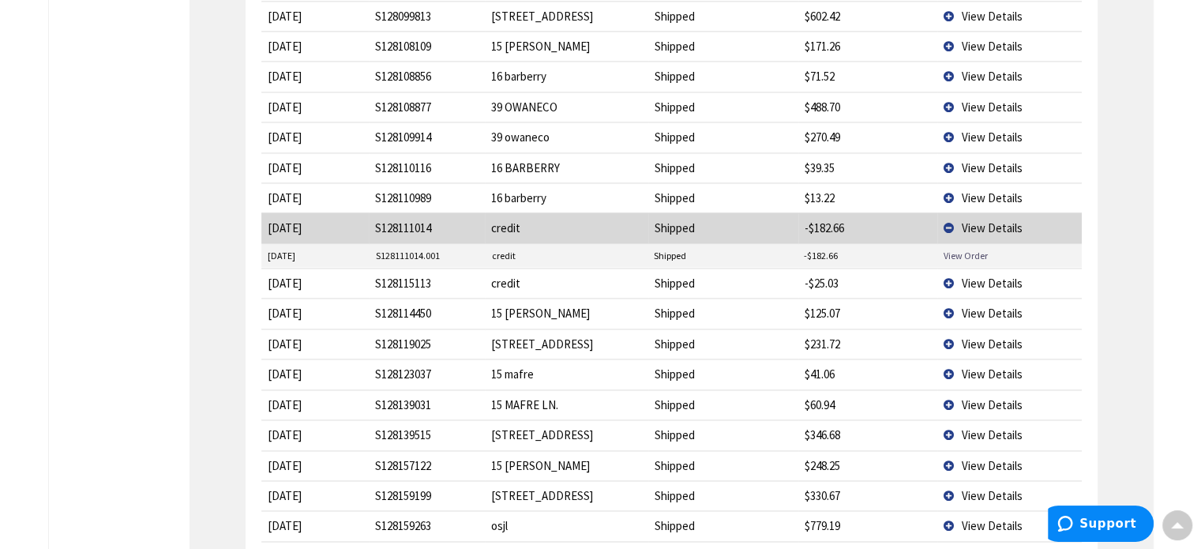
click at [973, 249] on link "View Order" at bounding box center [965, 255] width 44 height 13
click at [991, 220] on span "View Details" at bounding box center [991, 227] width 61 height 15
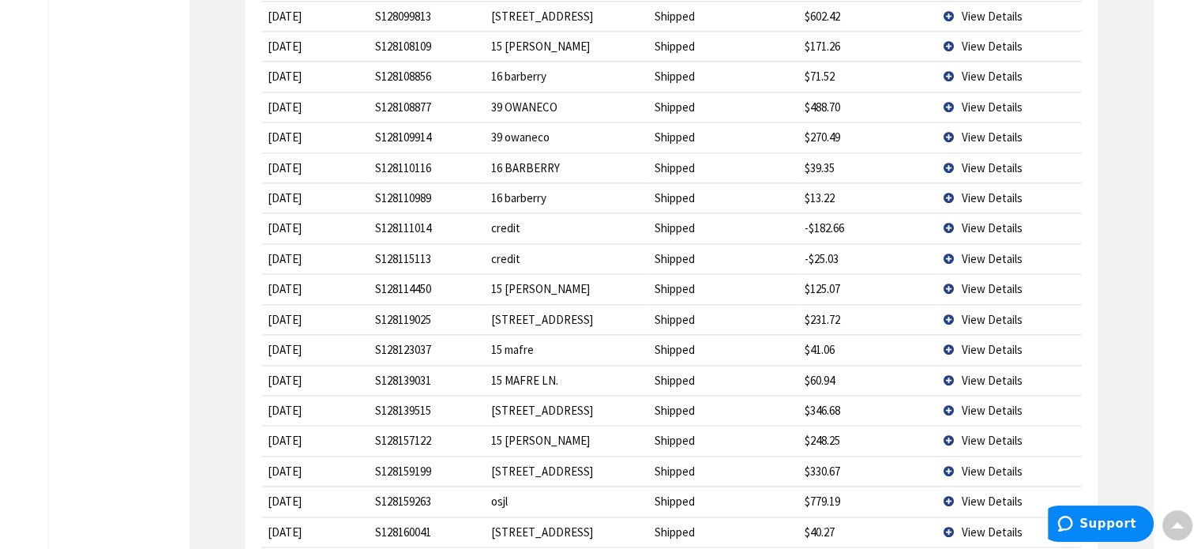
click at [977, 251] on span "View Details" at bounding box center [991, 258] width 61 height 15
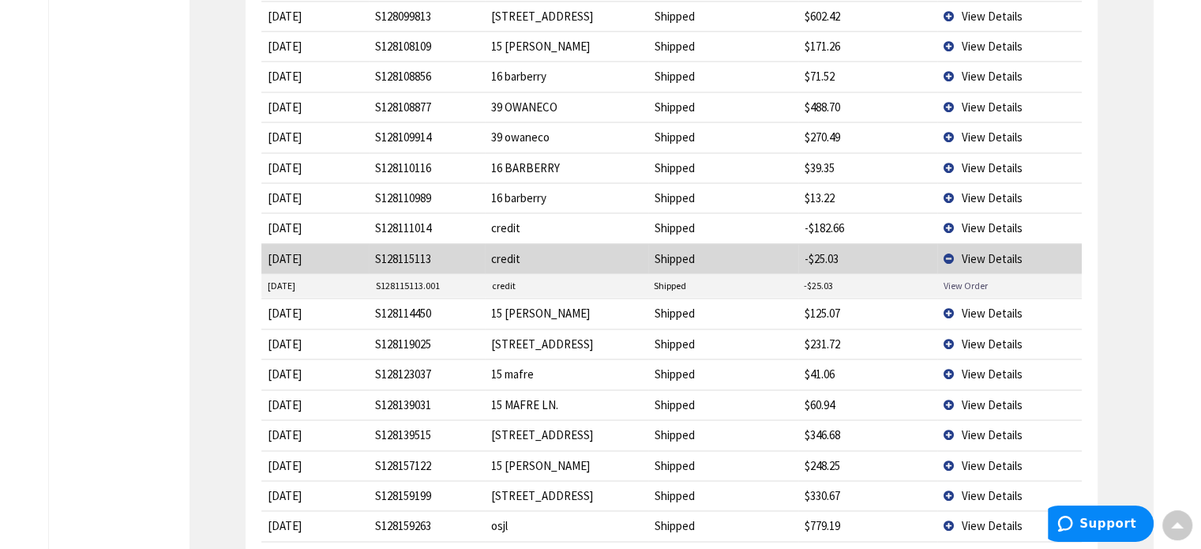
click at [971, 279] on link "View Order" at bounding box center [965, 285] width 44 height 13
click at [1000, 251] on span "View Details" at bounding box center [991, 258] width 61 height 15
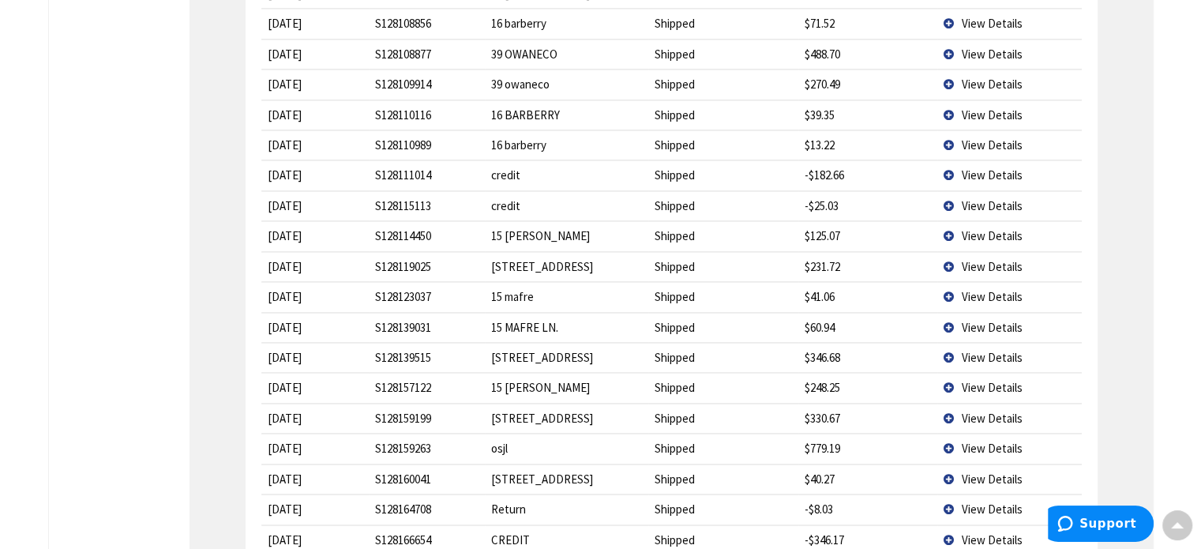
scroll to position [2526, 0]
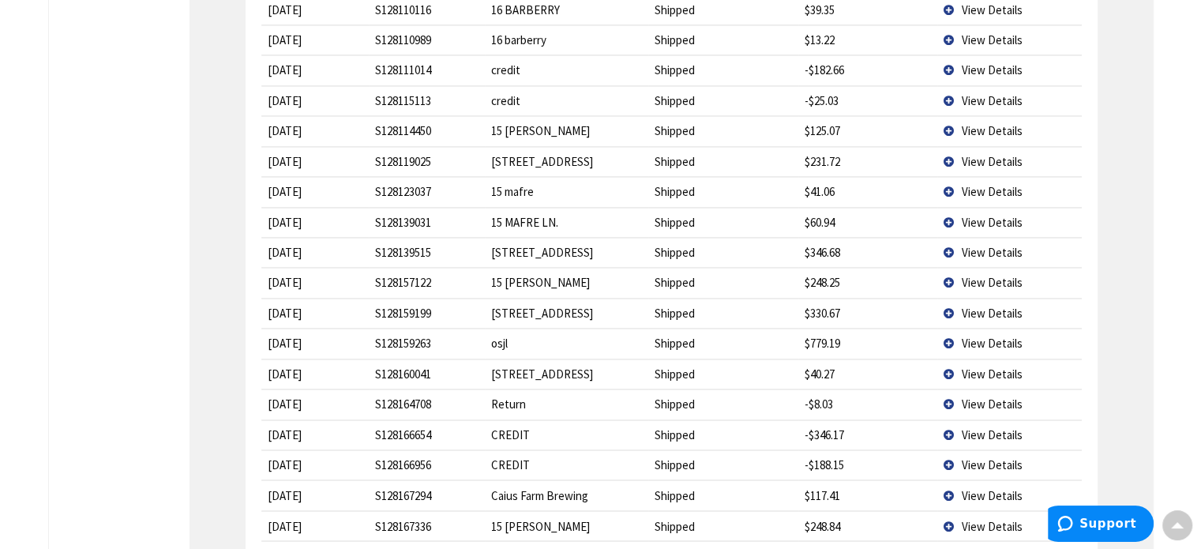
click at [977, 184] on span "View Details" at bounding box center [991, 191] width 61 height 15
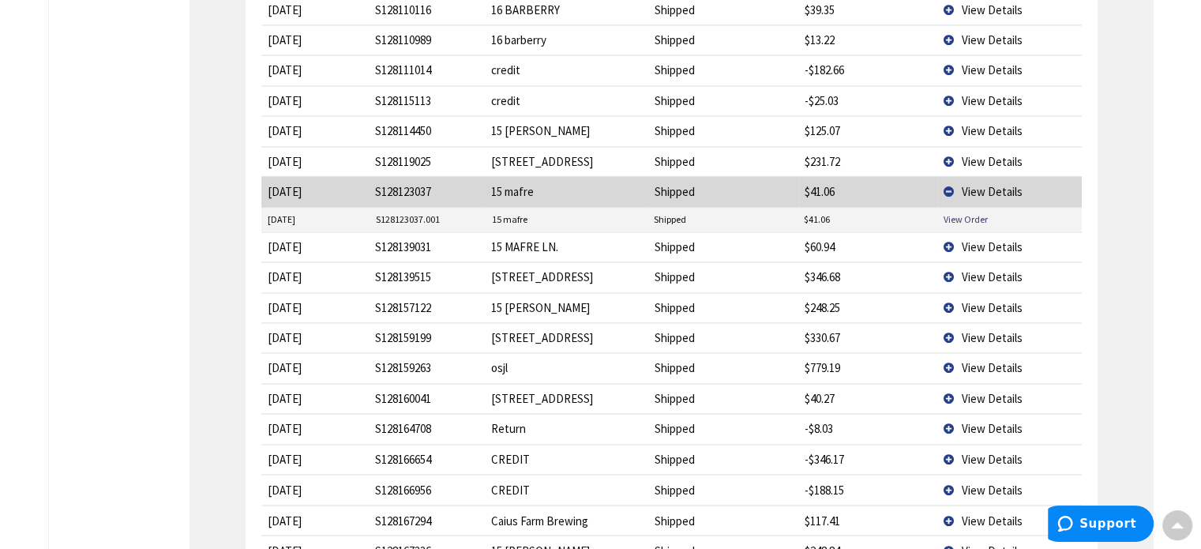
click at [977, 239] on span "View Details" at bounding box center [991, 246] width 61 height 15
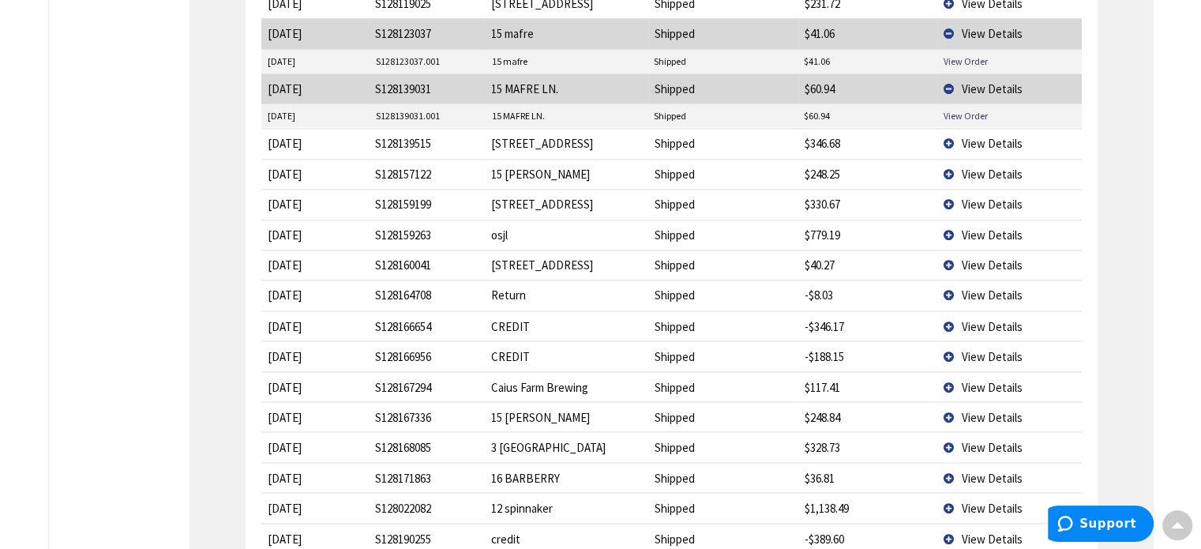
scroll to position [2763, 0]
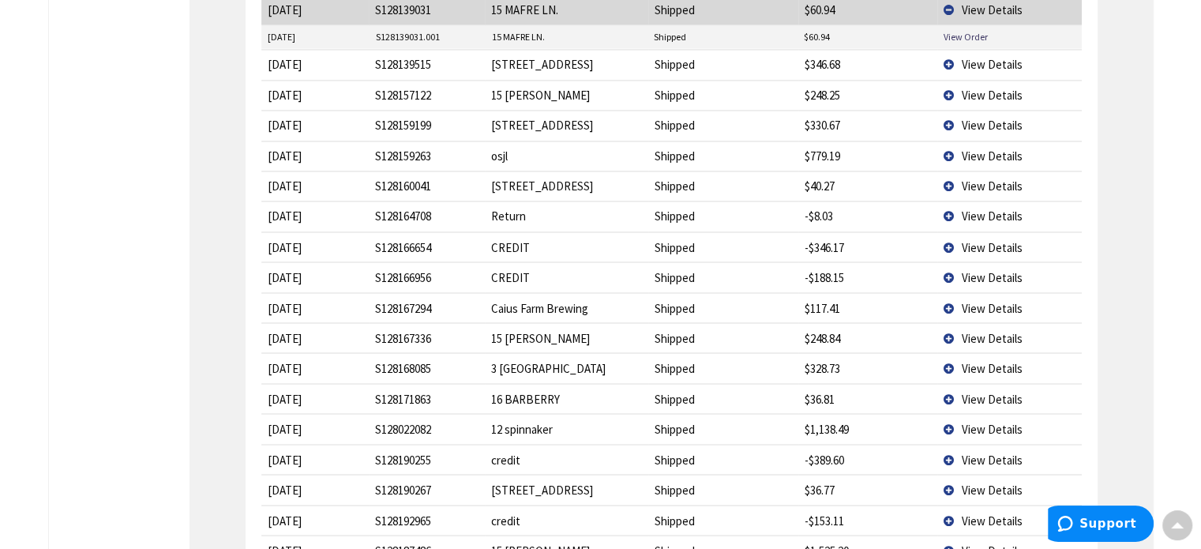
click at [976, 239] on span "View Details" at bounding box center [991, 246] width 61 height 15
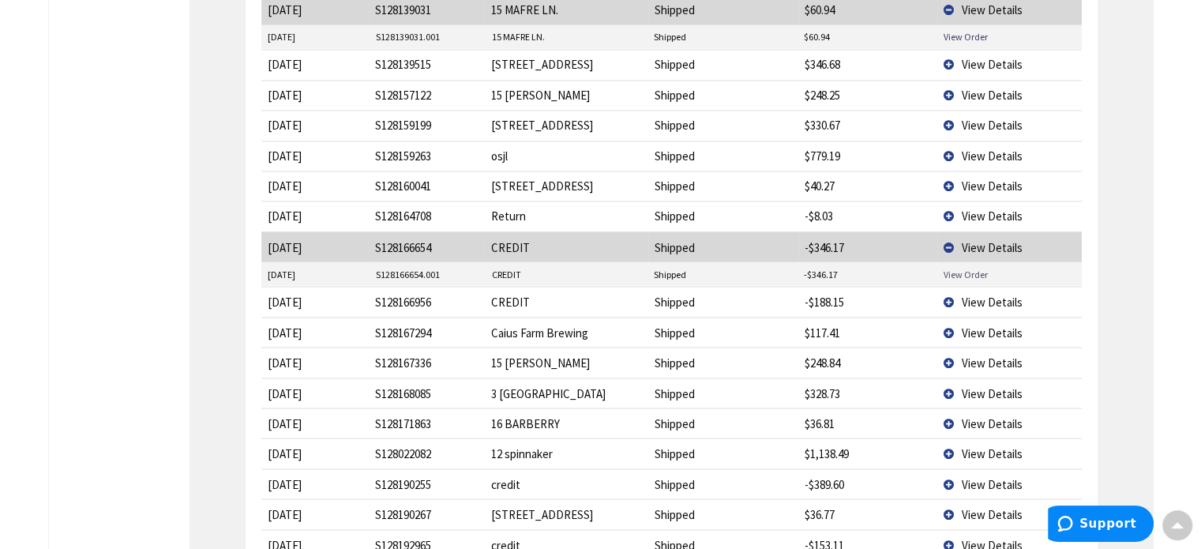
click at [976, 267] on link "View Order" at bounding box center [965, 273] width 44 height 13
click at [982, 294] on span "View Details" at bounding box center [991, 301] width 61 height 15
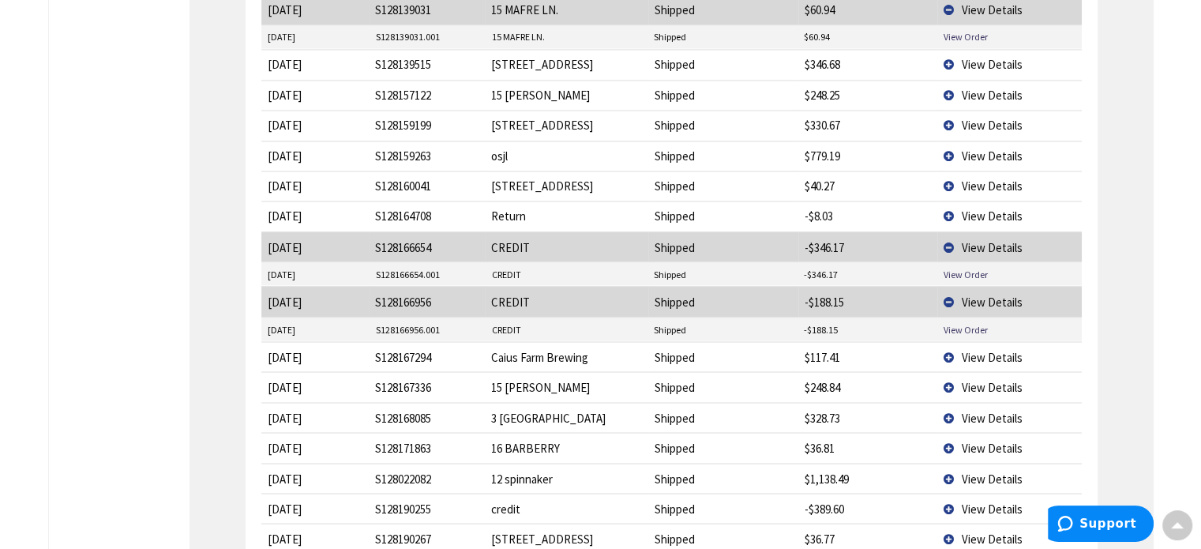
click at [972, 239] on span "View Details" at bounding box center [991, 246] width 61 height 15
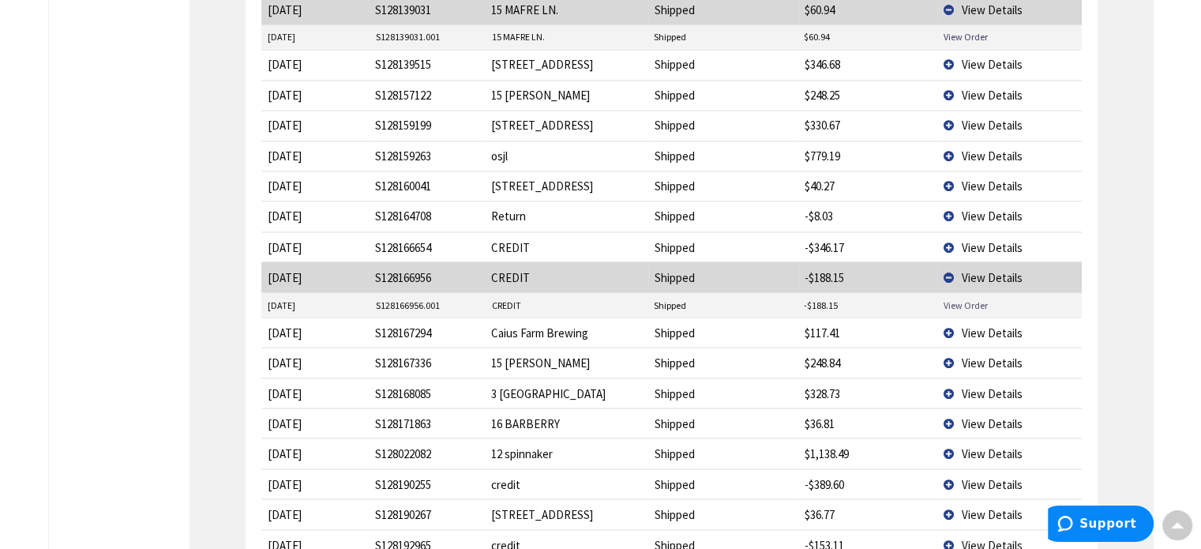
click at [972, 298] on link "View Order" at bounding box center [965, 304] width 44 height 13
click at [982, 269] on span "View Details" at bounding box center [991, 276] width 61 height 15
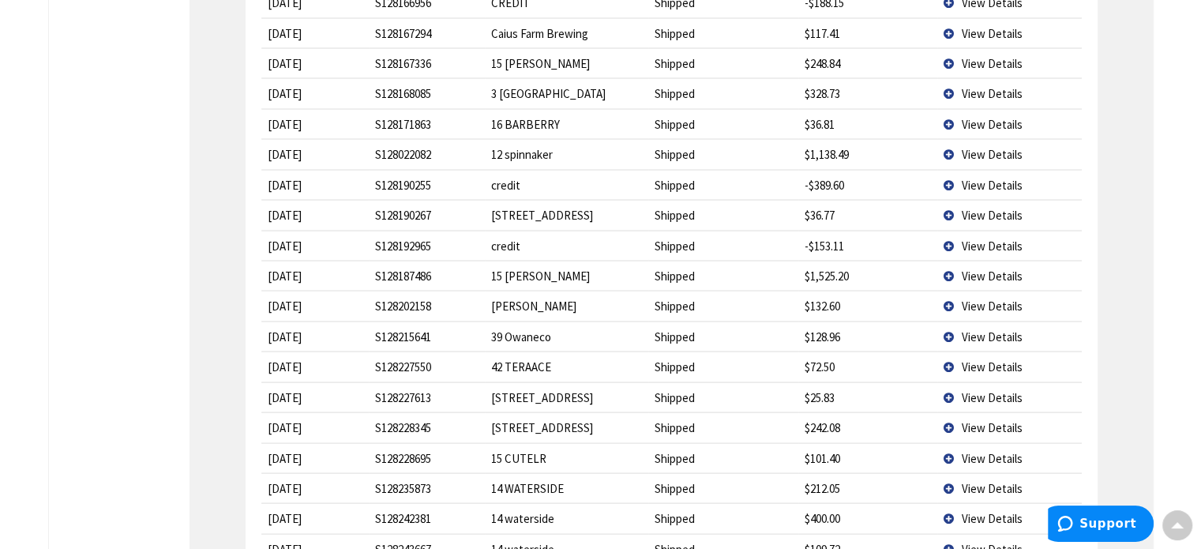
scroll to position [3078, 0]
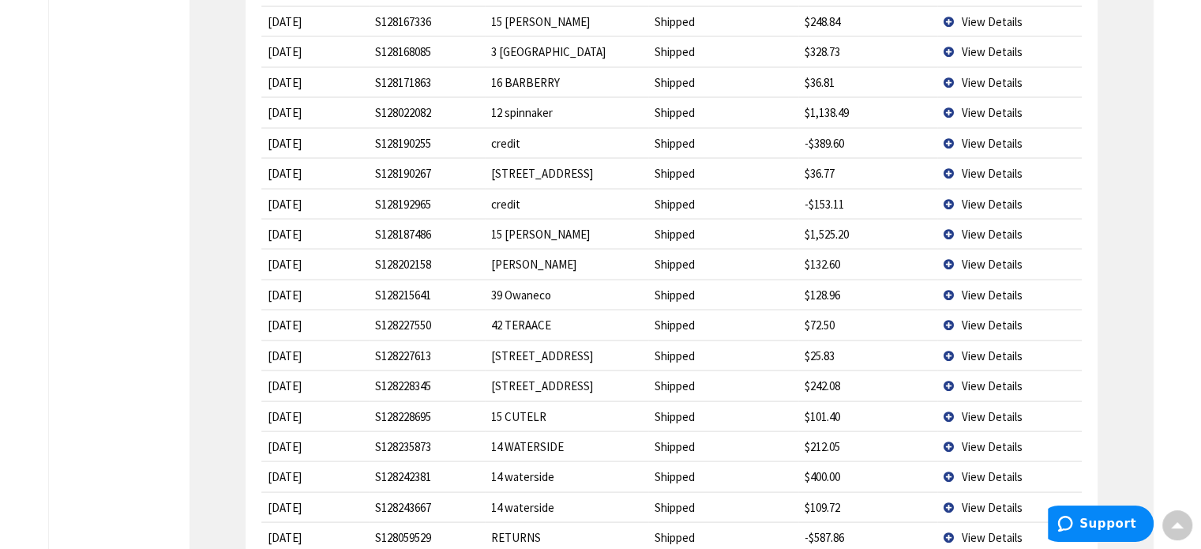
click at [983, 136] on span "View Details" at bounding box center [991, 143] width 61 height 15
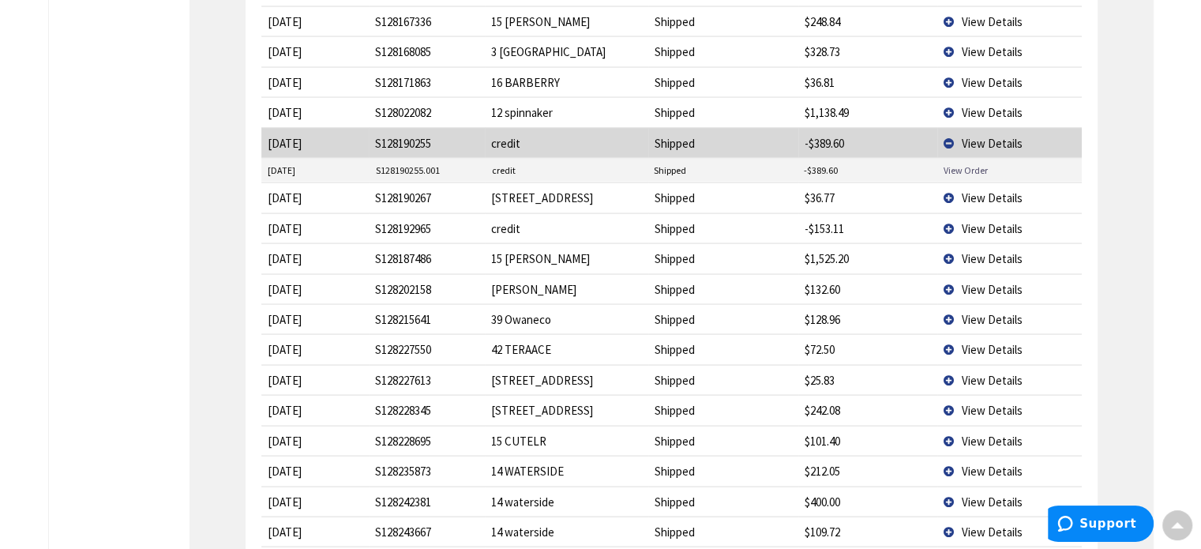
click at [972, 163] on link "View Order" at bounding box center [965, 169] width 44 height 13
click at [984, 136] on span "View Details" at bounding box center [991, 143] width 61 height 15
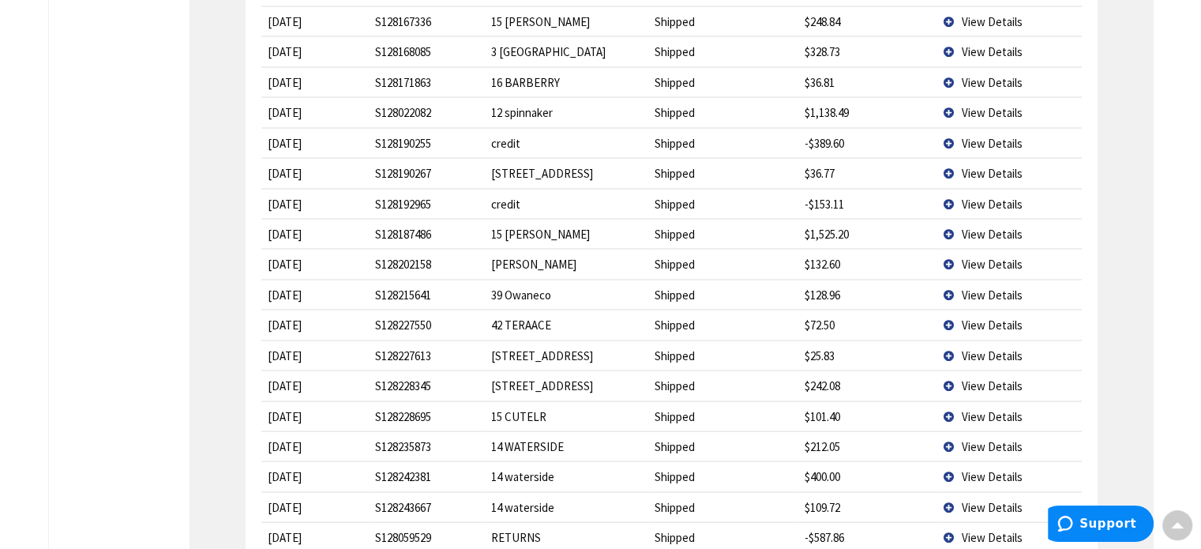
click at [985, 197] on span "View Details" at bounding box center [991, 204] width 61 height 15
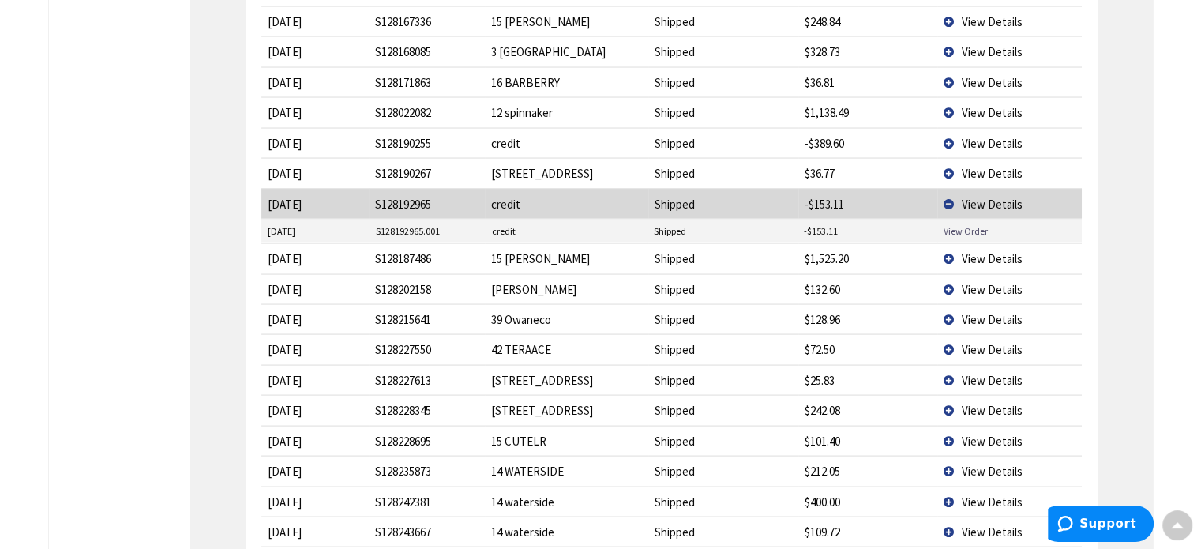
click at [970, 224] on link "View Order" at bounding box center [965, 230] width 44 height 13
click at [985, 197] on span "View Details" at bounding box center [991, 204] width 61 height 15
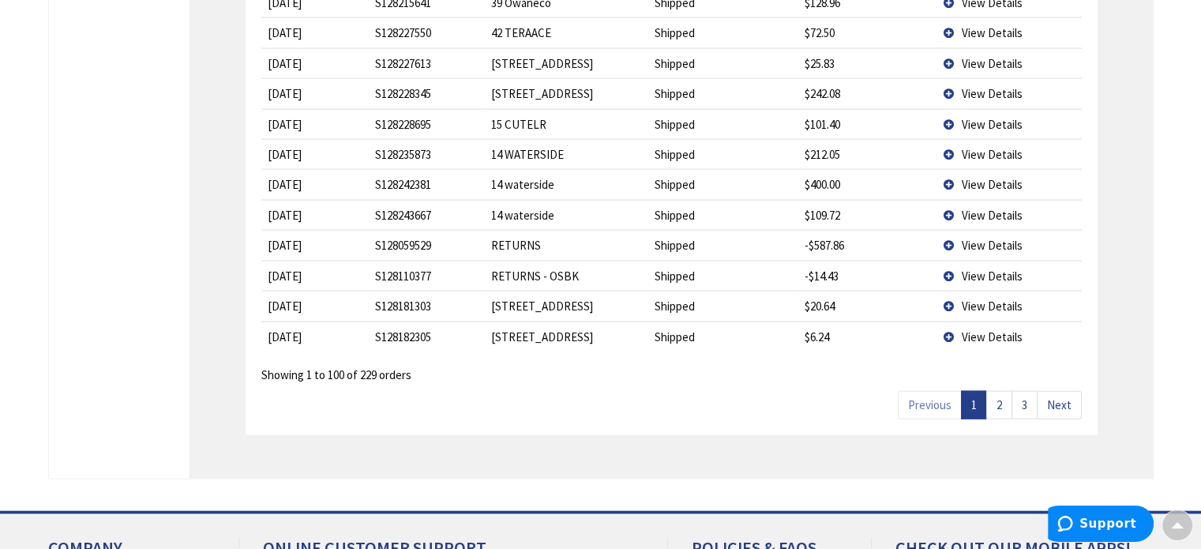
scroll to position [3394, 0]
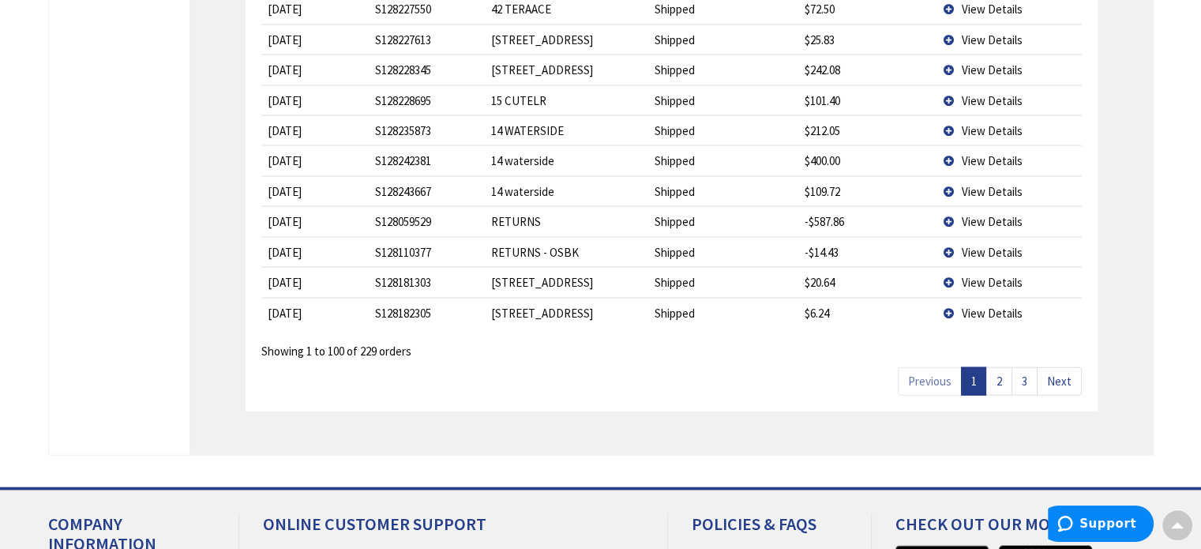
click at [1002, 367] on link "2" at bounding box center [999, 381] width 26 height 28
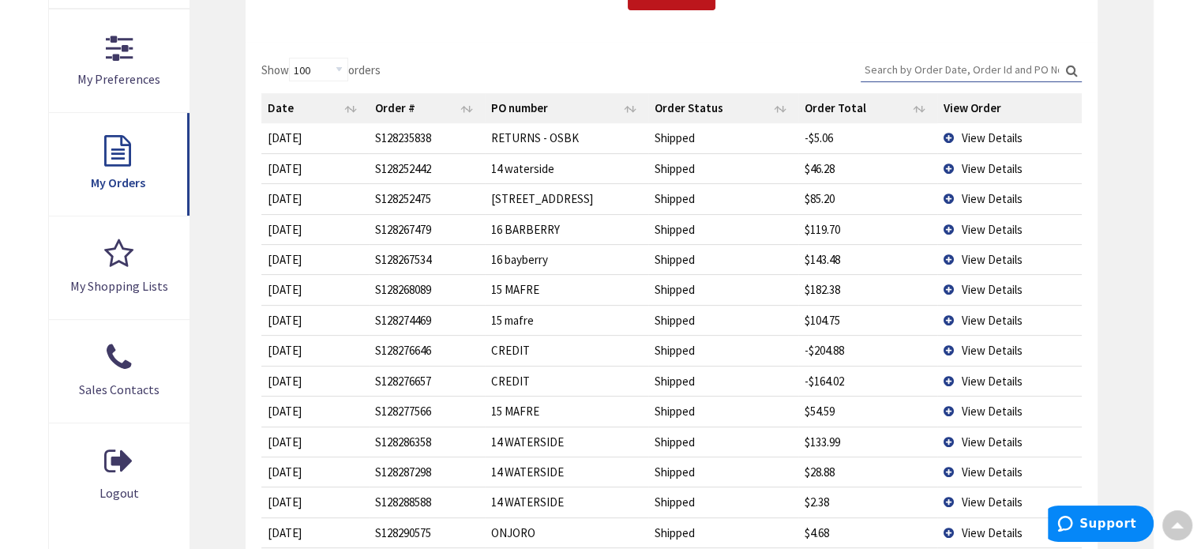
scroll to position [474, 0]
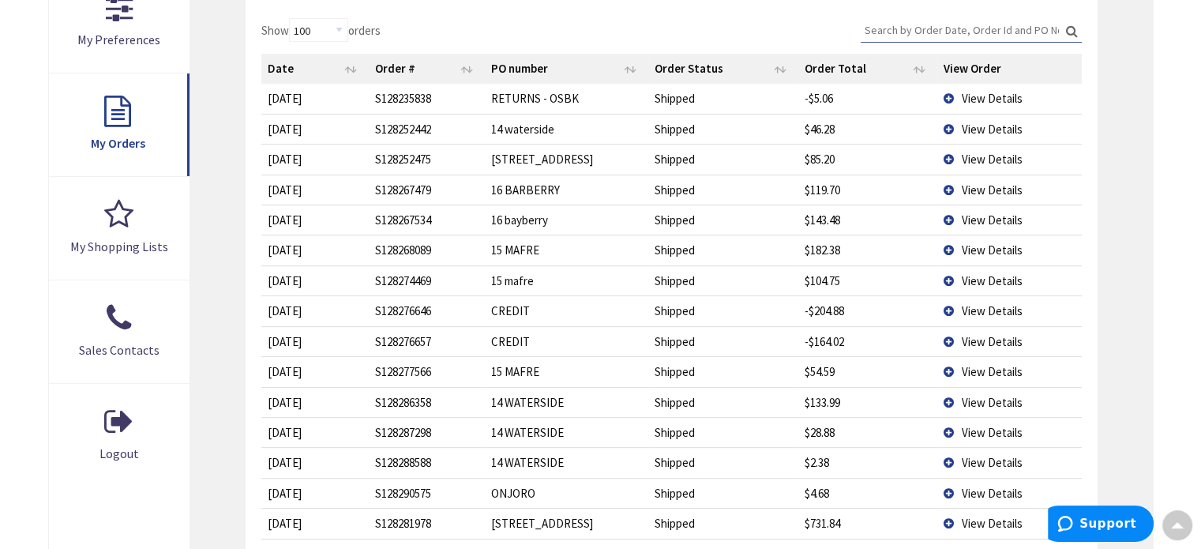
click at [979, 243] on span "View Details" at bounding box center [991, 249] width 61 height 15
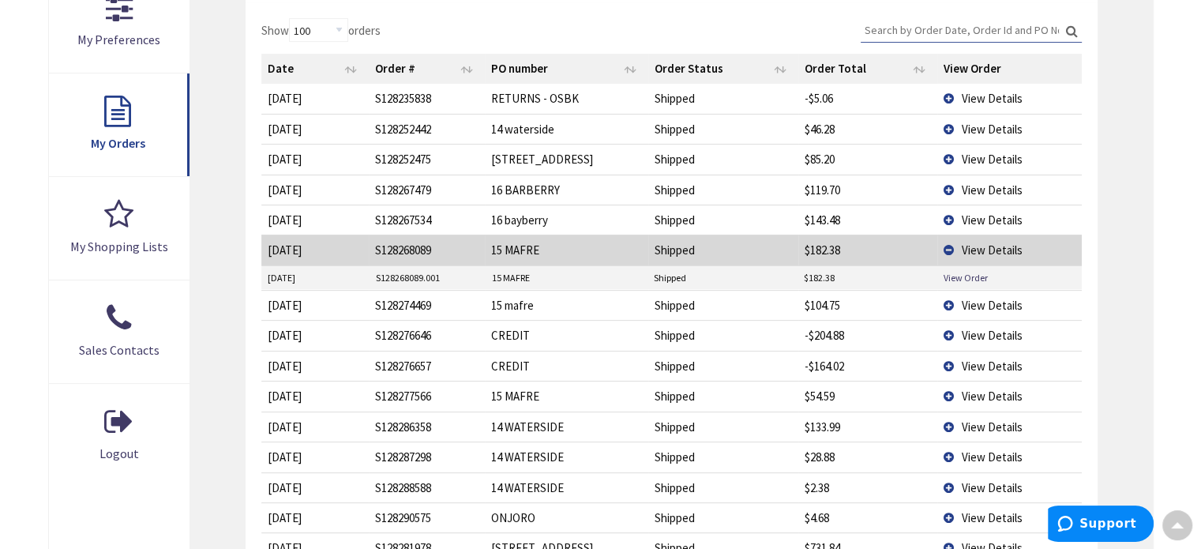
click at [985, 300] on span "View Details" at bounding box center [991, 305] width 61 height 15
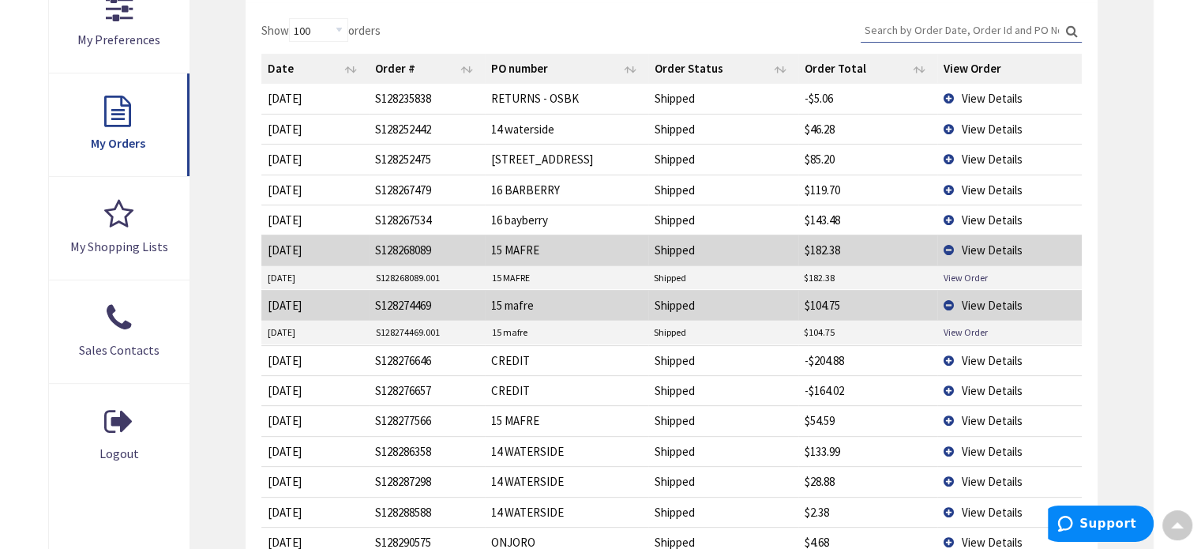
click at [962, 358] on span "View Details" at bounding box center [991, 360] width 61 height 15
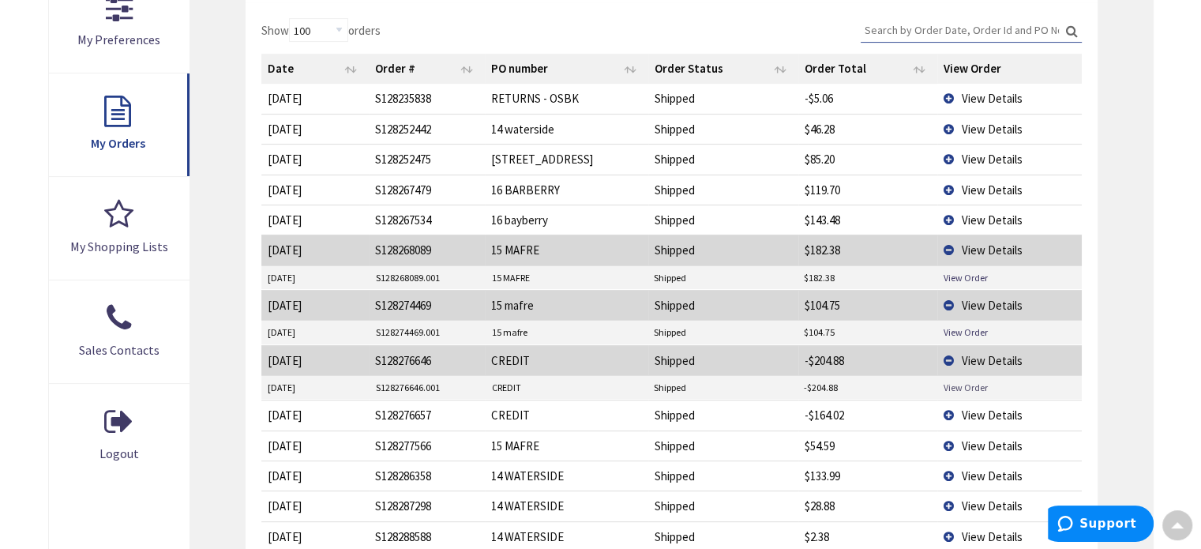
click at [969, 382] on link "View Order" at bounding box center [965, 386] width 44 height 13
click at [966, 357] on span "View Details" at bounding box center [991, 360] width 61 height 15
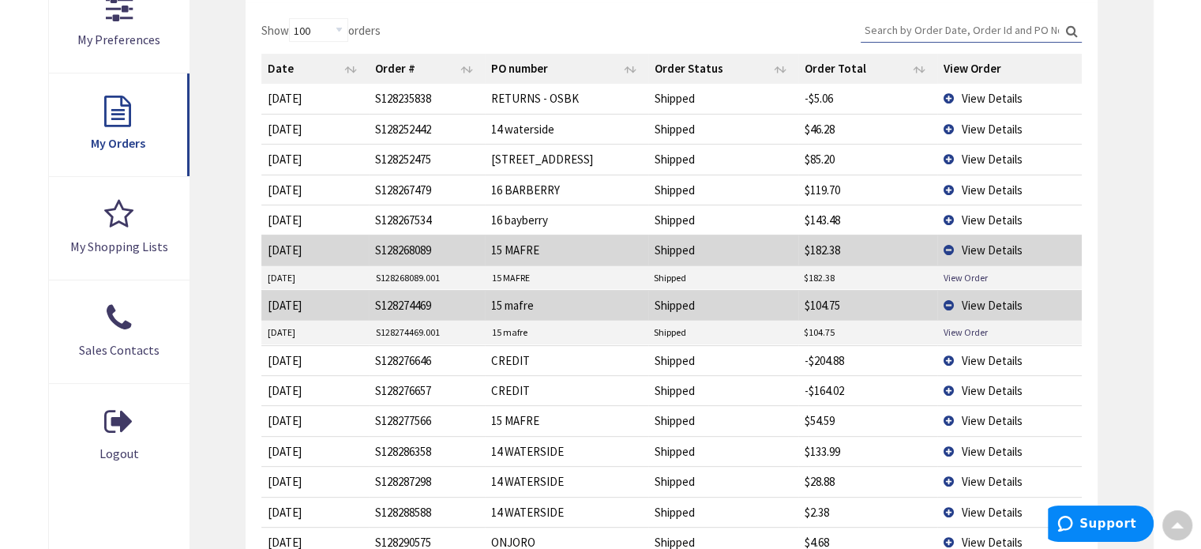
click at [969, 383] on span "View Details" at bounding box center [991, 390] width 61 height 15
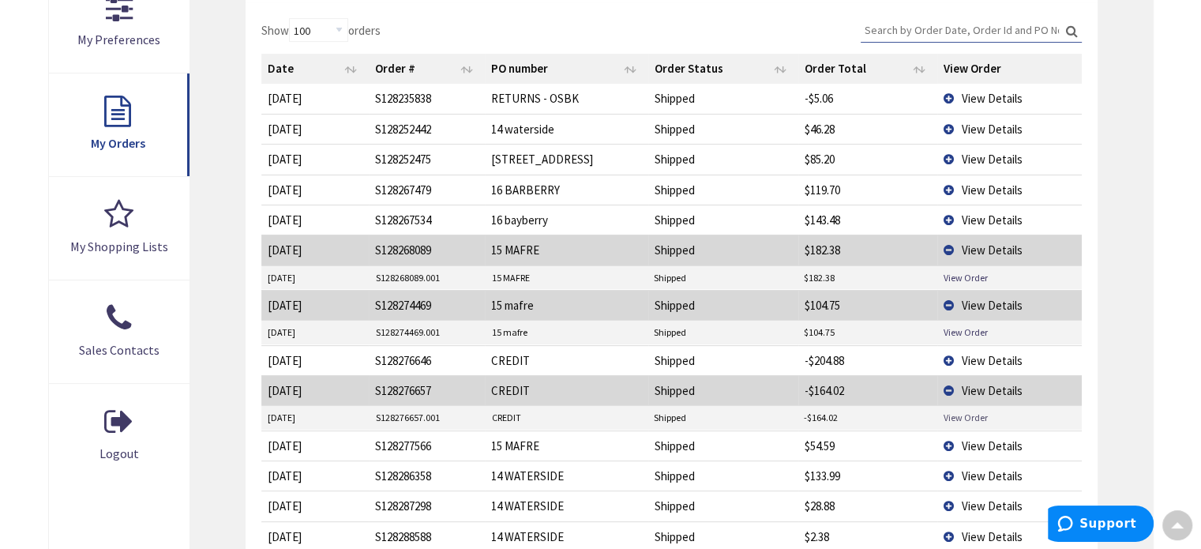
click at [974, 416] on link "View Order" at bounding box center [965, 416] width 44 height 13
click at [1001, 384] on span "View Details" at bounding box center [991, 390] width 61 height 15
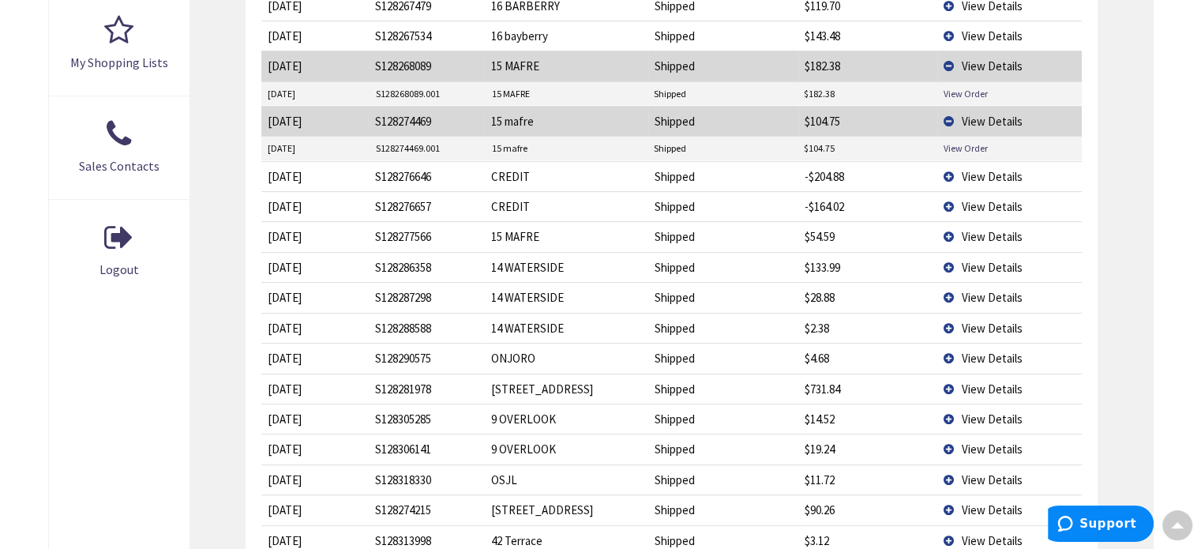
scroll to position [710, 0]
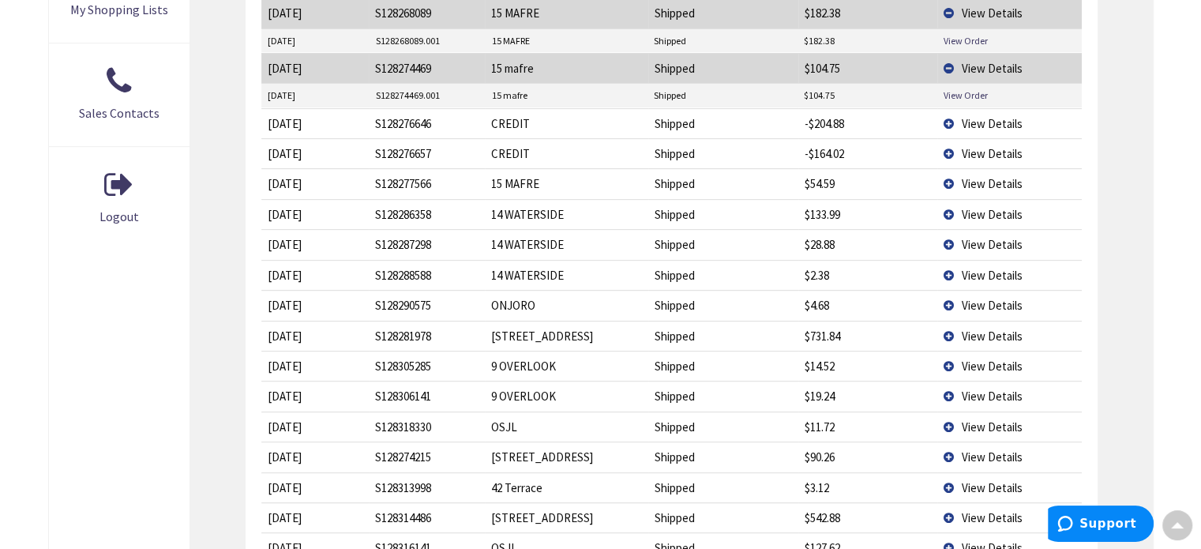
click at [969, 182] on span "View Details" at bounding box center [991, 183] width 61 height 15
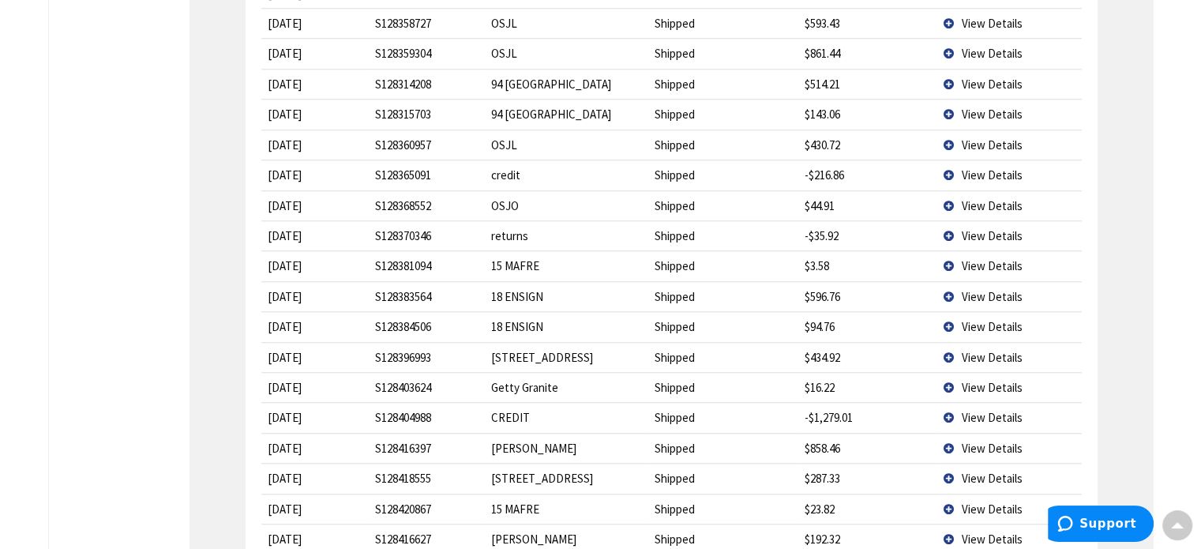
scroll to position [1579, 0]
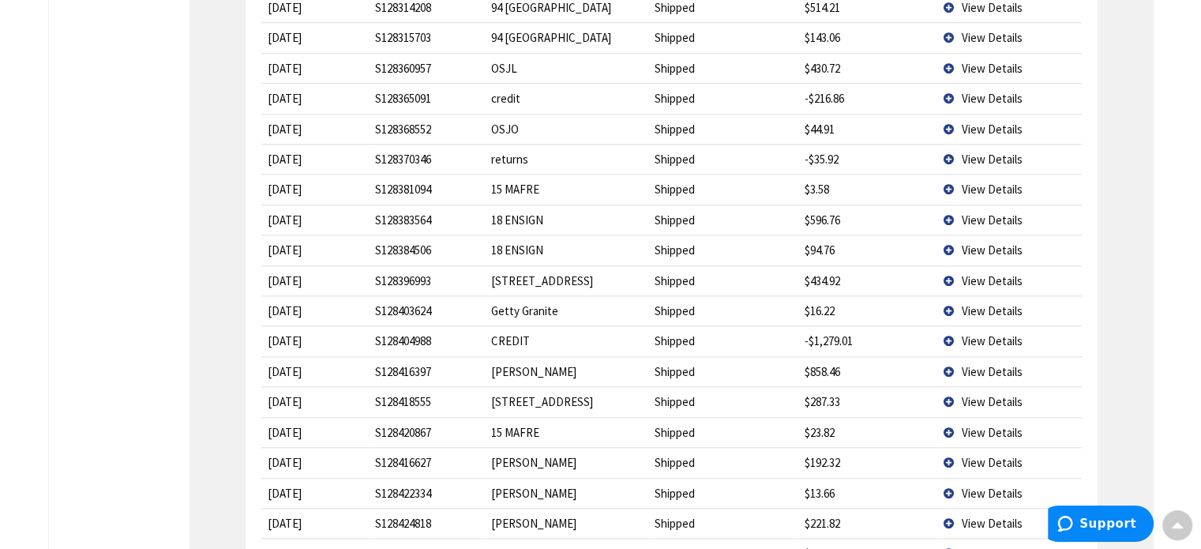
click at [989, 182] on span "View Details" at bounding box center [991, 189] width 61 height 15
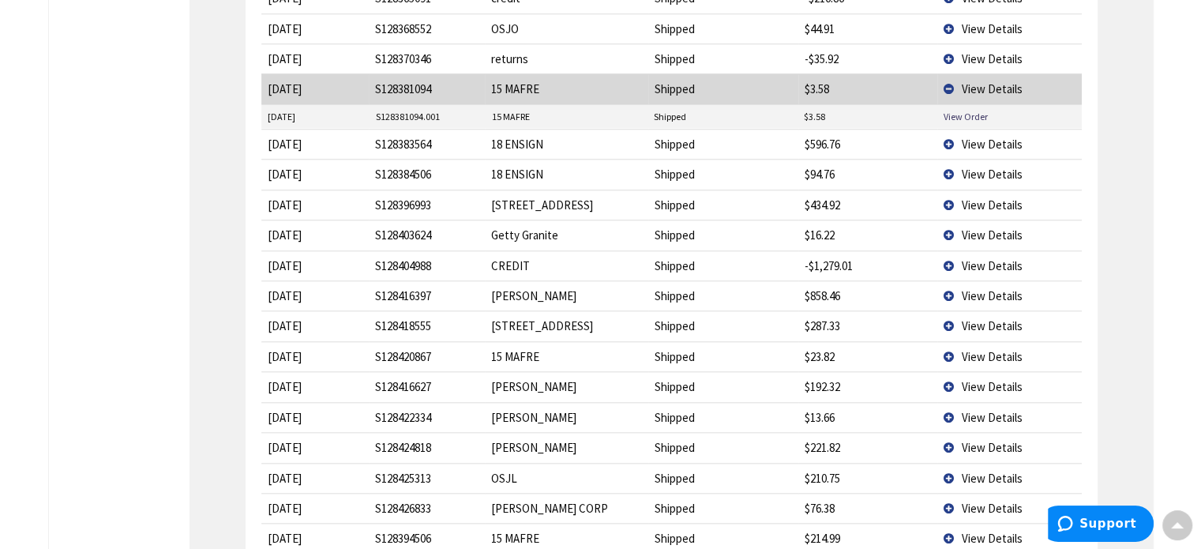
scroll to position [1737, 0]
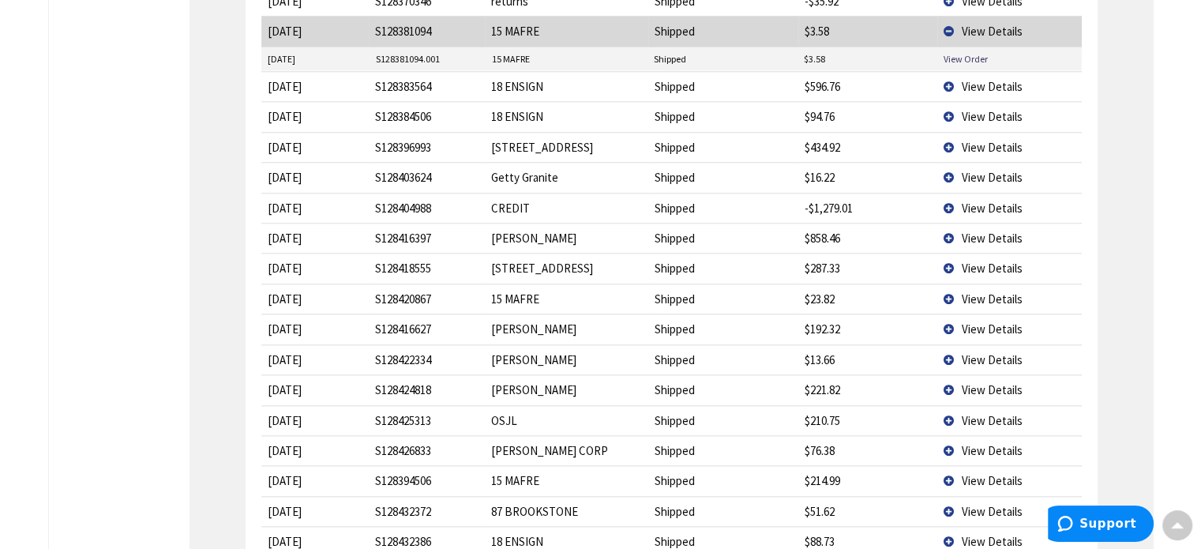
click at [983, 193] on td "View Details" at bounding box center [1009, 208] width 144 height 30
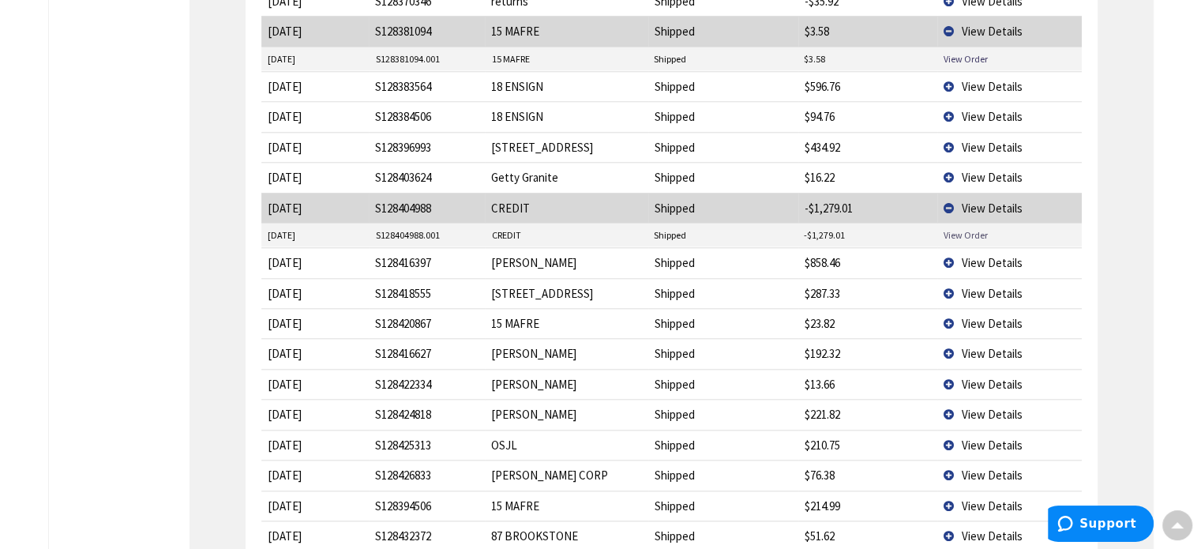
click at [966, 228] on link "View Order" at bounding box center [965, 234] width 44 height 13
click at [1009, 200] on span "View Details" at bounding box center [991, 207] width 61 height 15
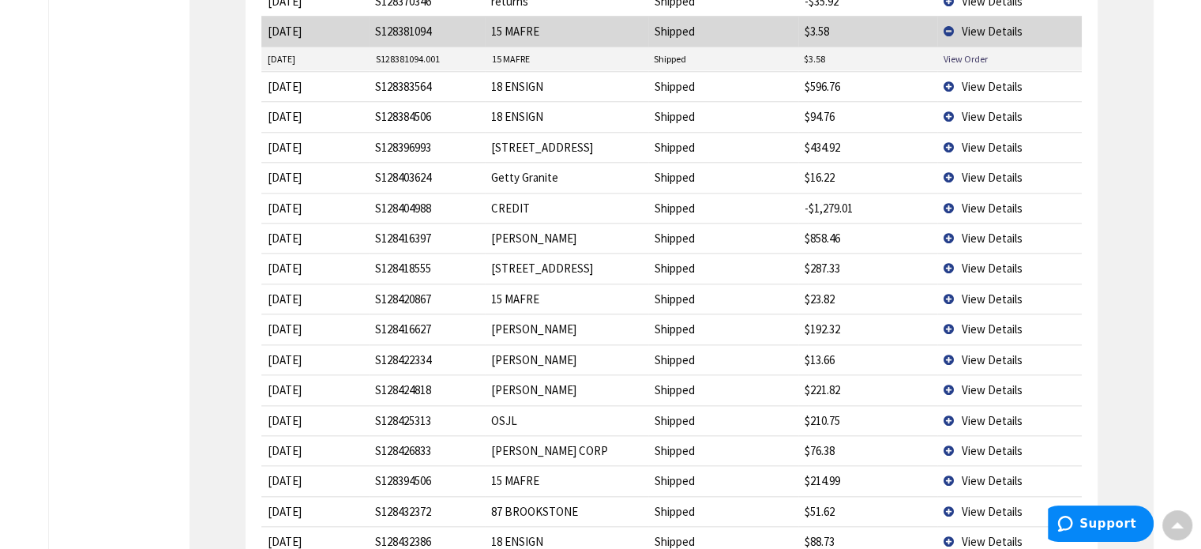
scroll to position [1815, 0]
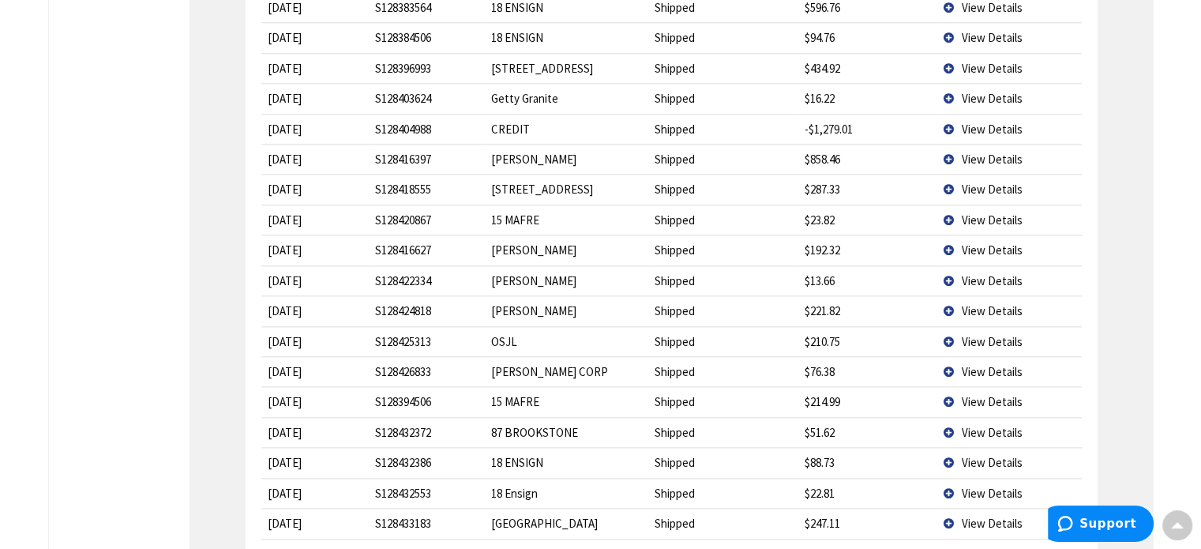
click at [997, 212] on span "View Details" at bounding box center [991, 219] width 61 height 15
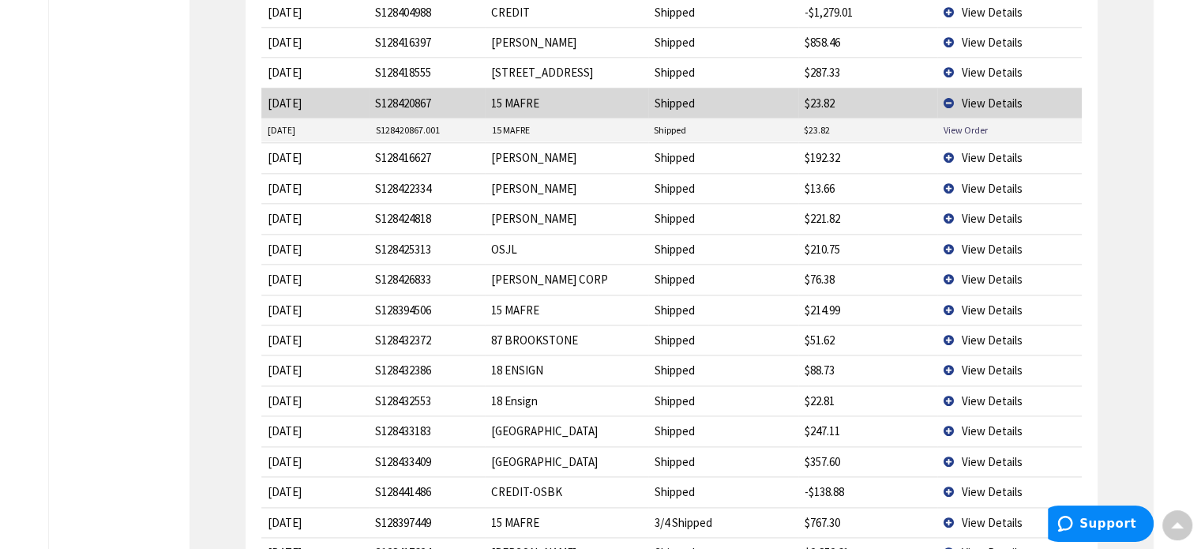
scroll to position [1973, 0]
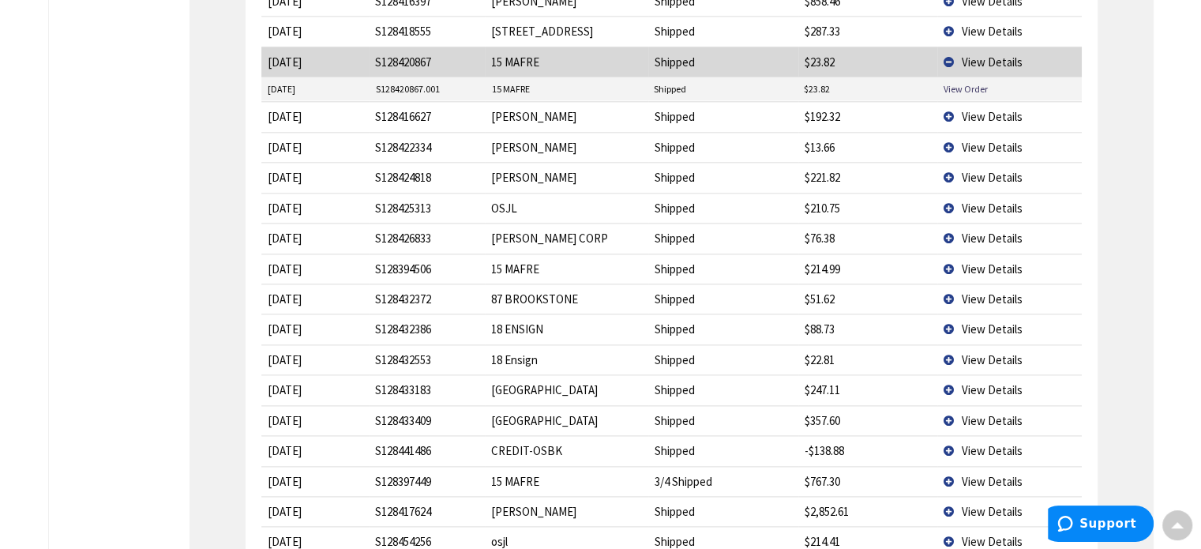
click at [996, 261] on span "View Details" at bounding box center [991, 268] width 61 height 15
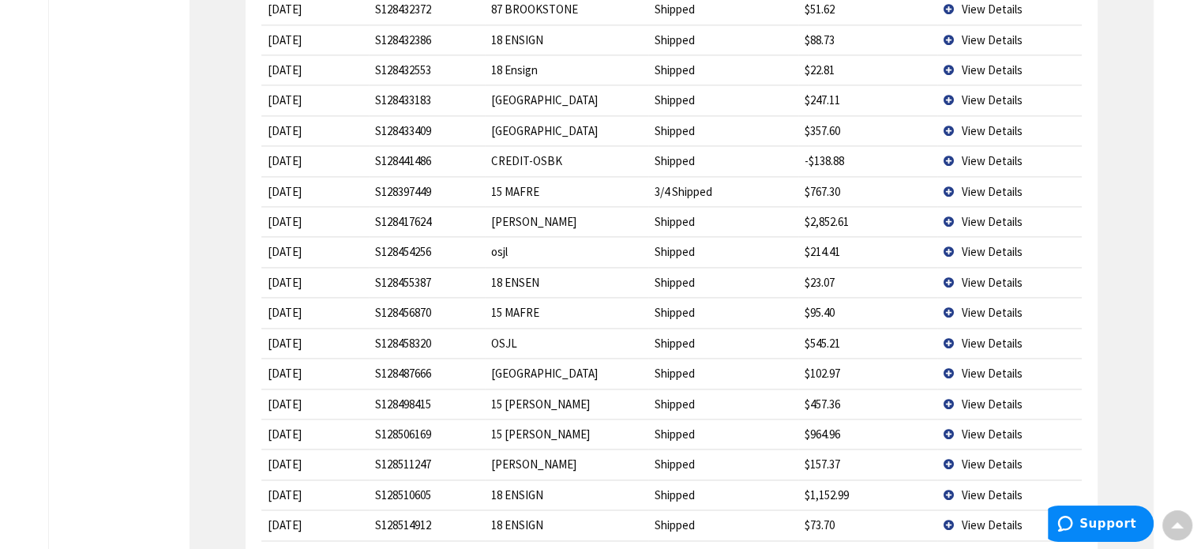
scroll to position [2289, 0]
click at [995, 182] on span "View Details" at bounding box center [991, 189] width 61 height 15
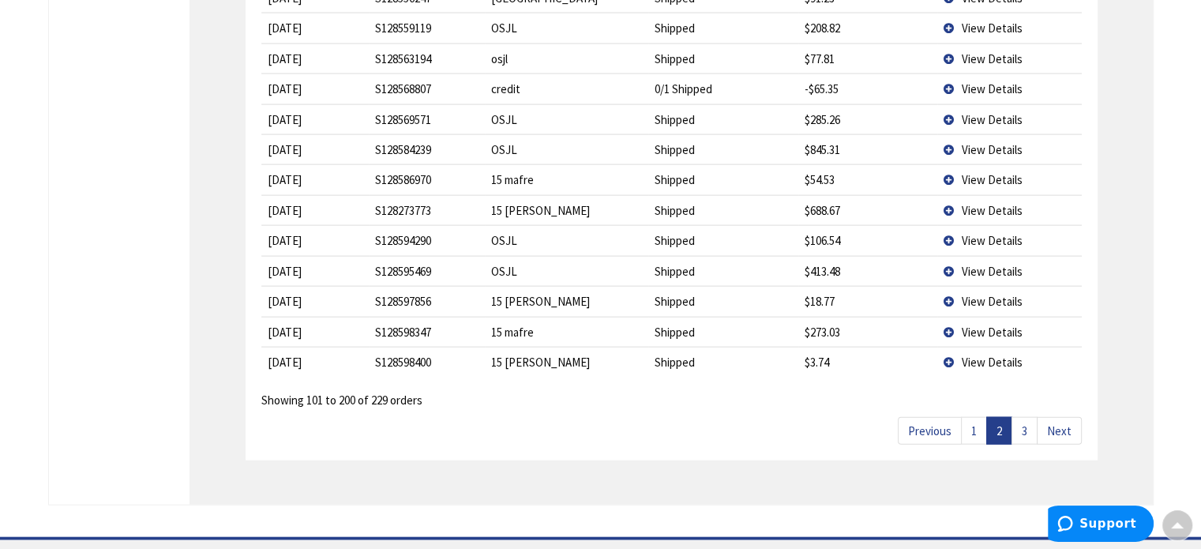
scroll to position [3552, 0]
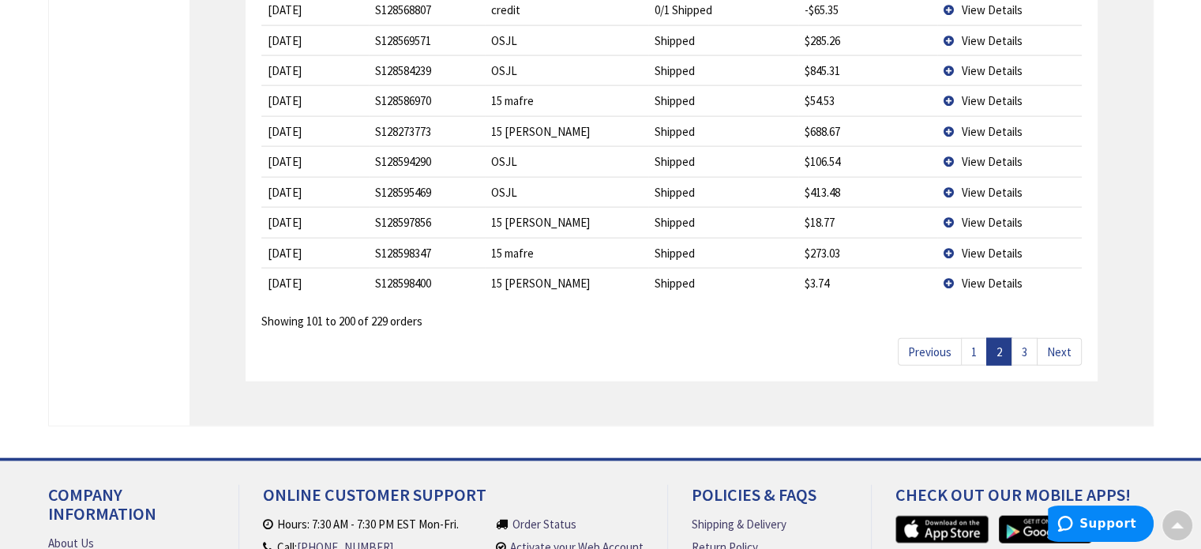
click at [983, 93] on span "View Details" at bounding box center [991, 100] width 61 height 15
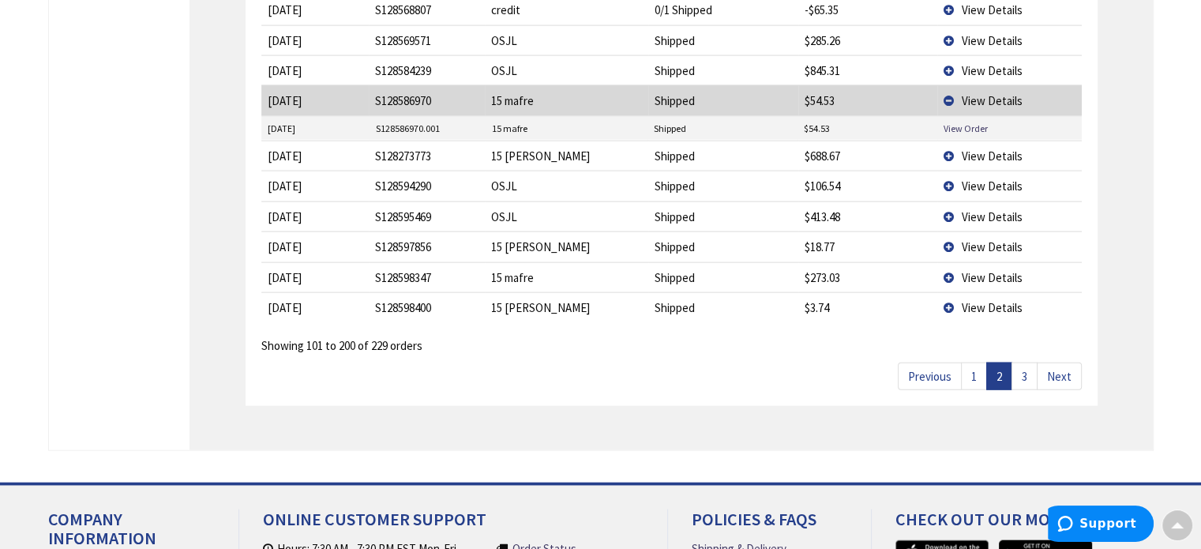
click at [998, 270] on span "View Details" at bounding box center [991, 277] width 61 height 15
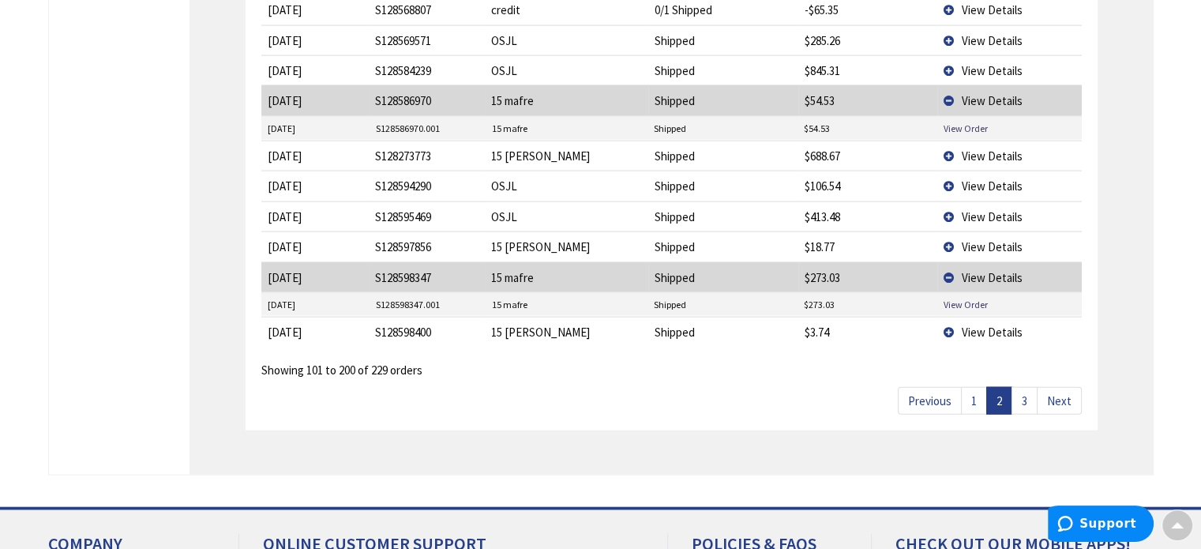
click at [985, 317] on td "View Details" at bounding box center [1009, 332] width 144 height 30
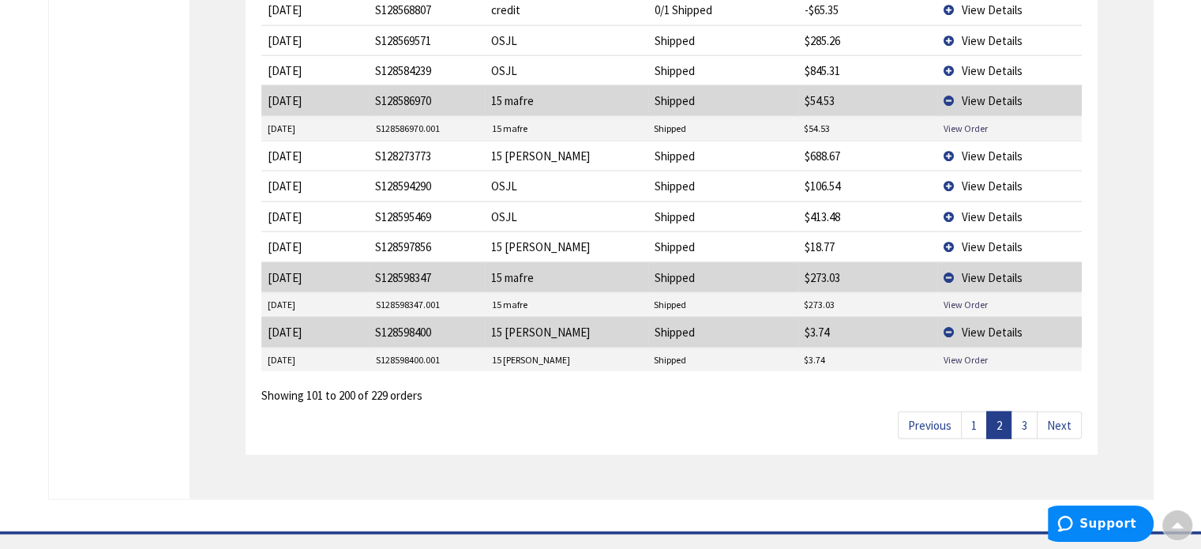
click at [1025, 411] on link "3" at bounding box center [1024, 425] width 26 height 28
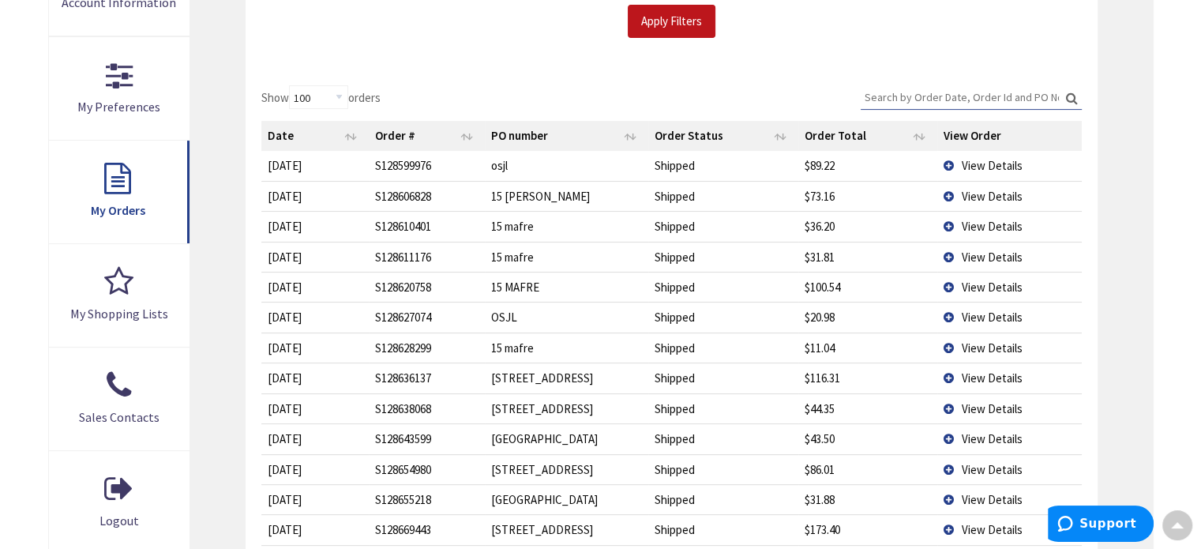
scroll to position [395, 0]
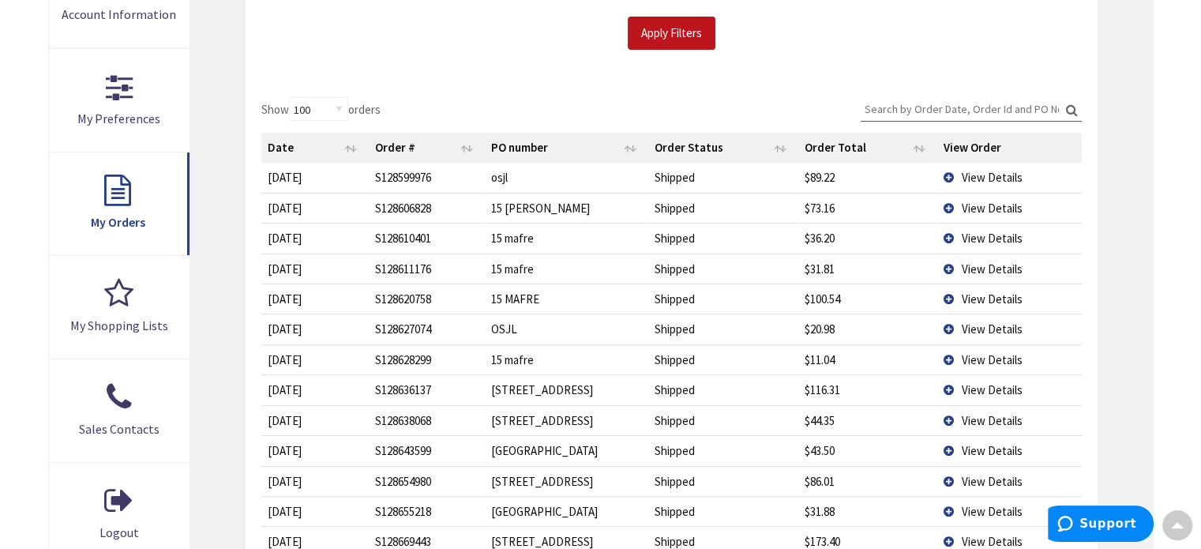
click at [999, 238] on span "View Details" at bounding box center [991, 237] width 61 height 15
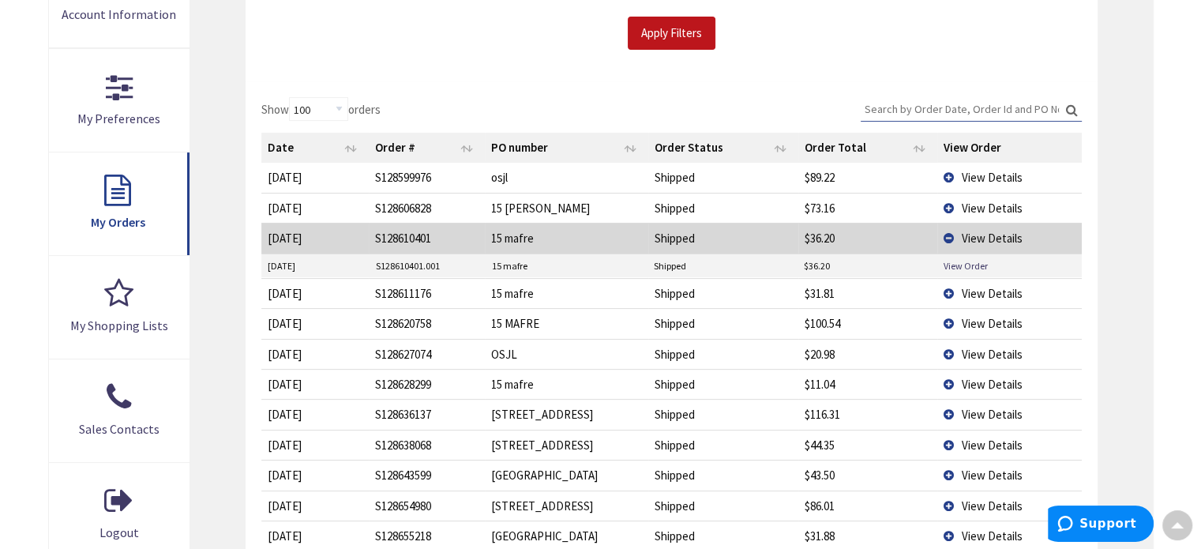
click at [985, 287] on span "View Details" at bounding box center [991, 293] width 61 height 15
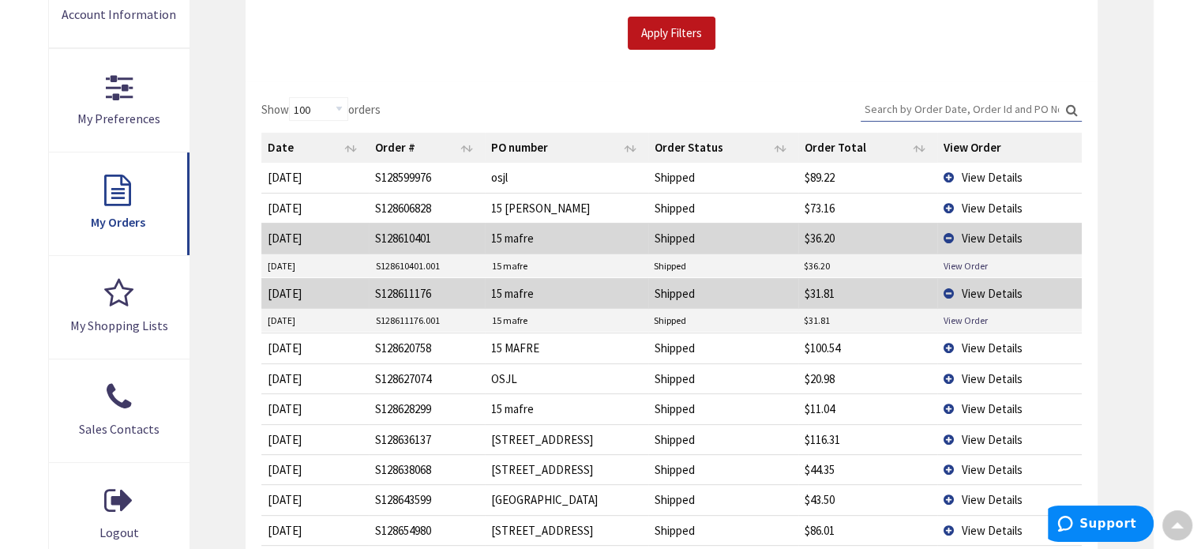
click at [973, 343] on span "View Details" at bounding box center [991, 347] width 61 height 15
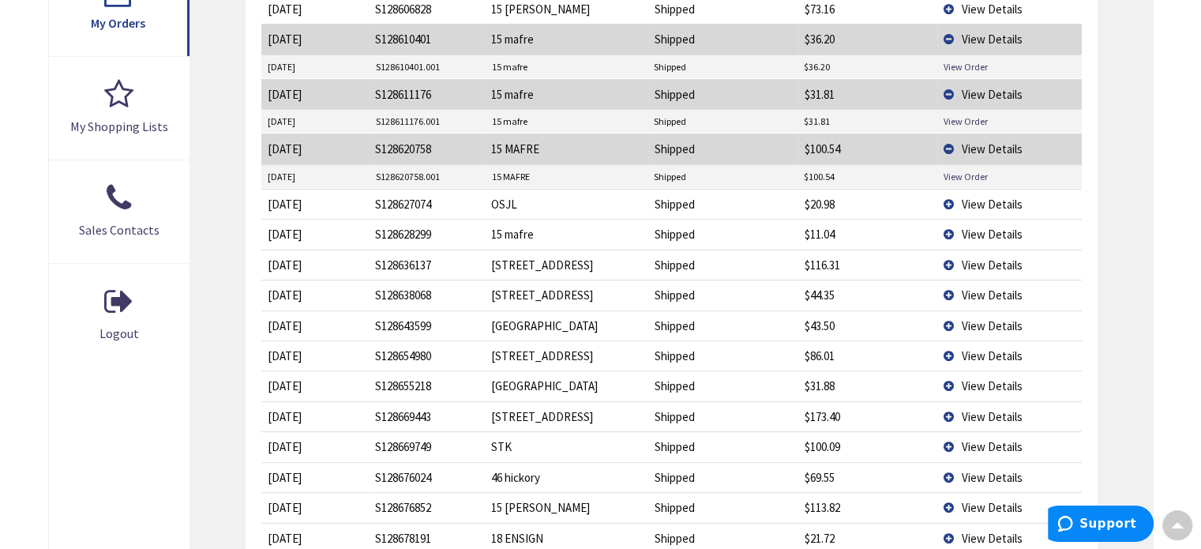
scroll to position [631, 0]
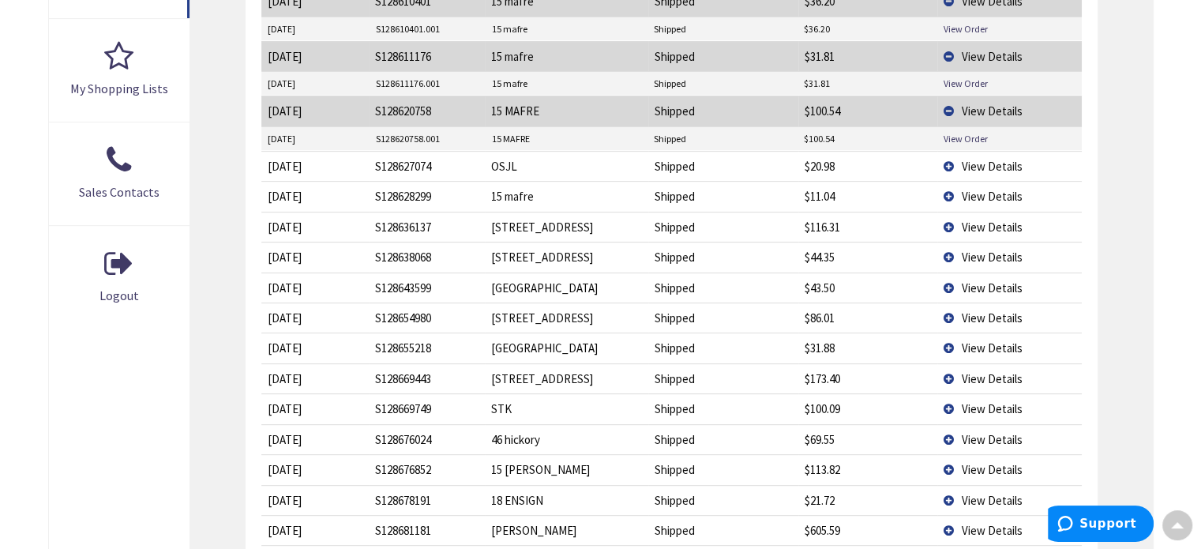
click at [991, 189] on span "View Details" at bounding box center [991, 196] width 61 height 15
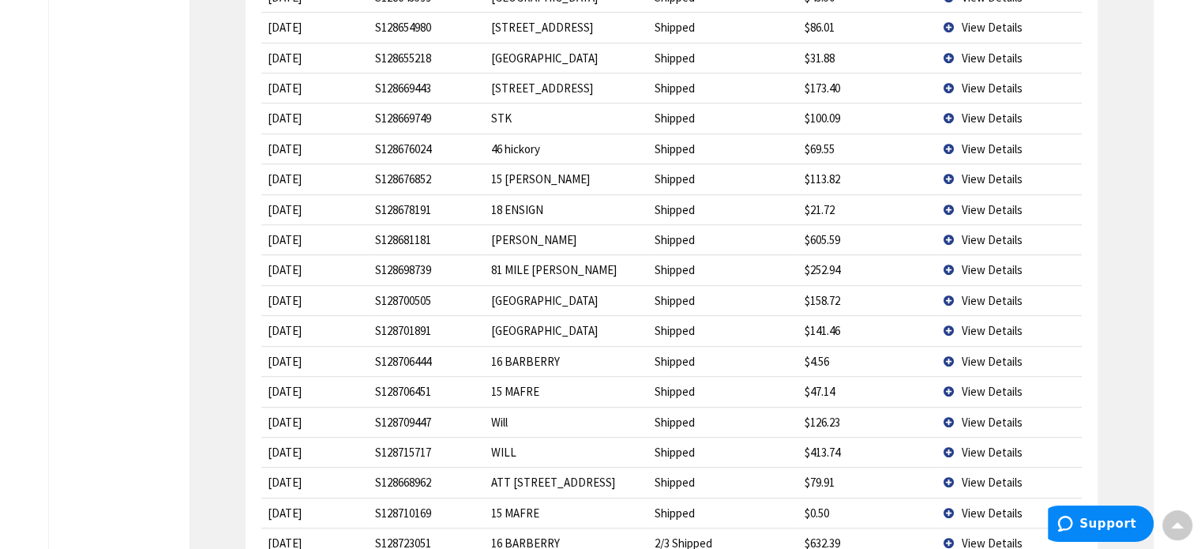
scroll to position [947, 0]
click at [968, 170] on span "View Details" at bounding box center [991, 177] width 61 height 15
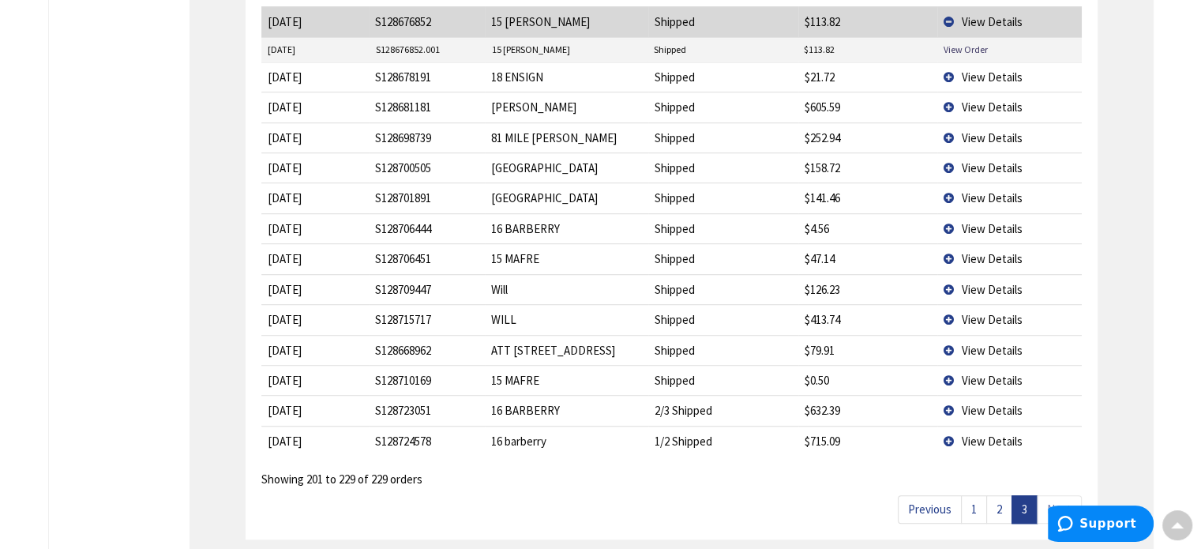
scroll to position [1105, 0]
click at [993, 255] on span "View Details" at bounding box center [991, 256] width 61 height 15
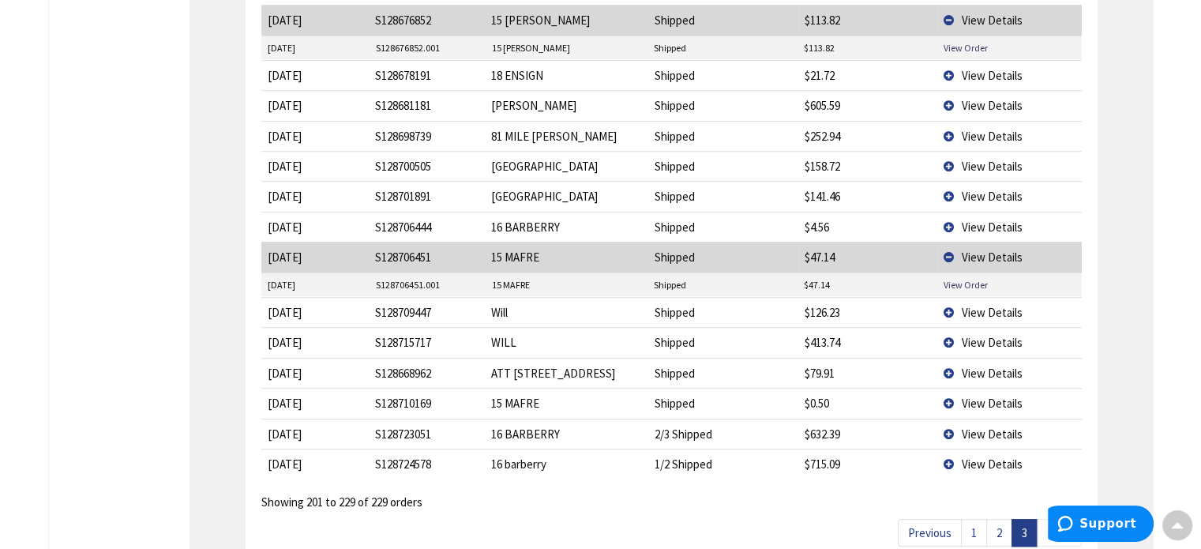
click at [1002, 395] on span "View Details" at bounding box center [991, 402] width 61 height 15
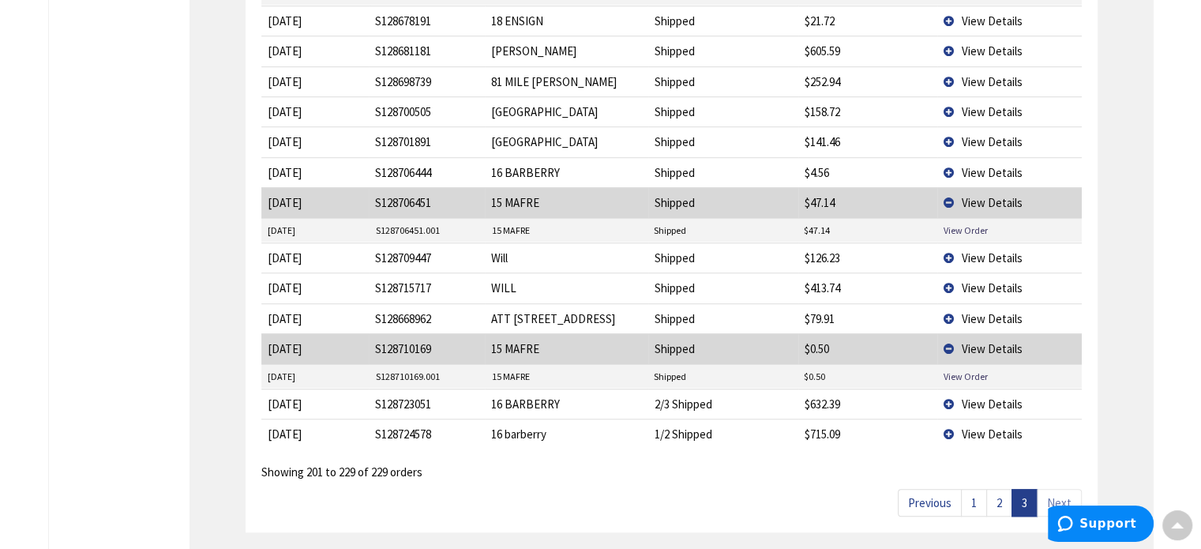
scroll to position [1421, 0]
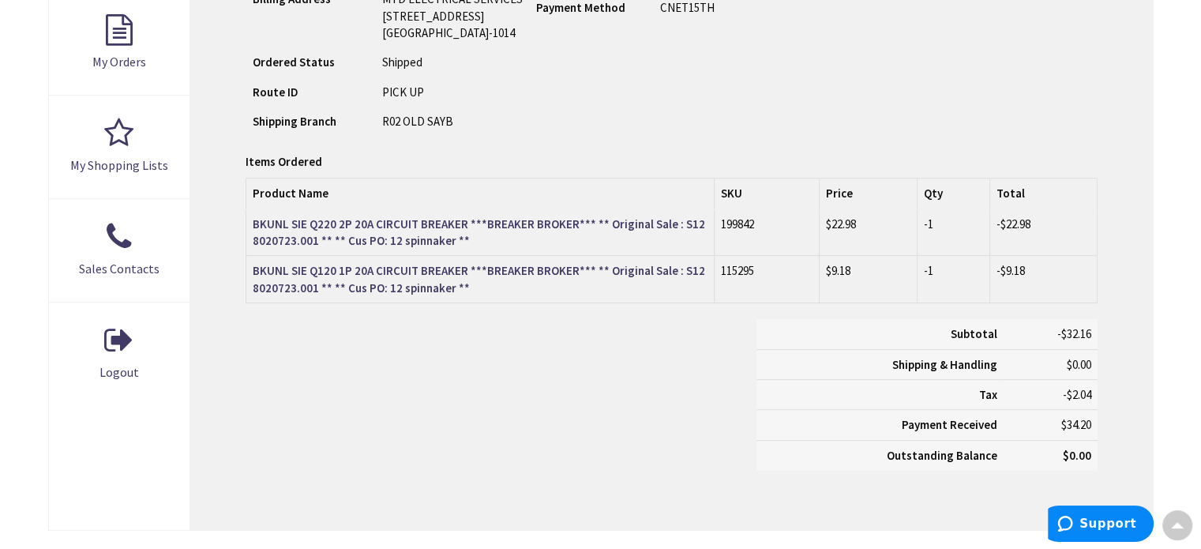
scroll to position [553, 0]
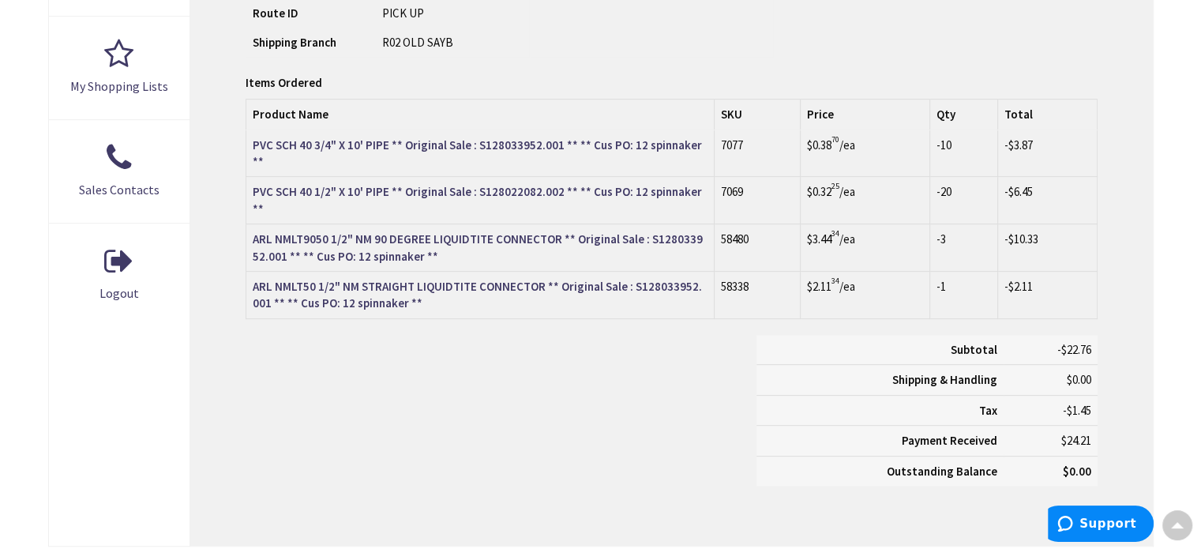
scroll to position [633, 0]
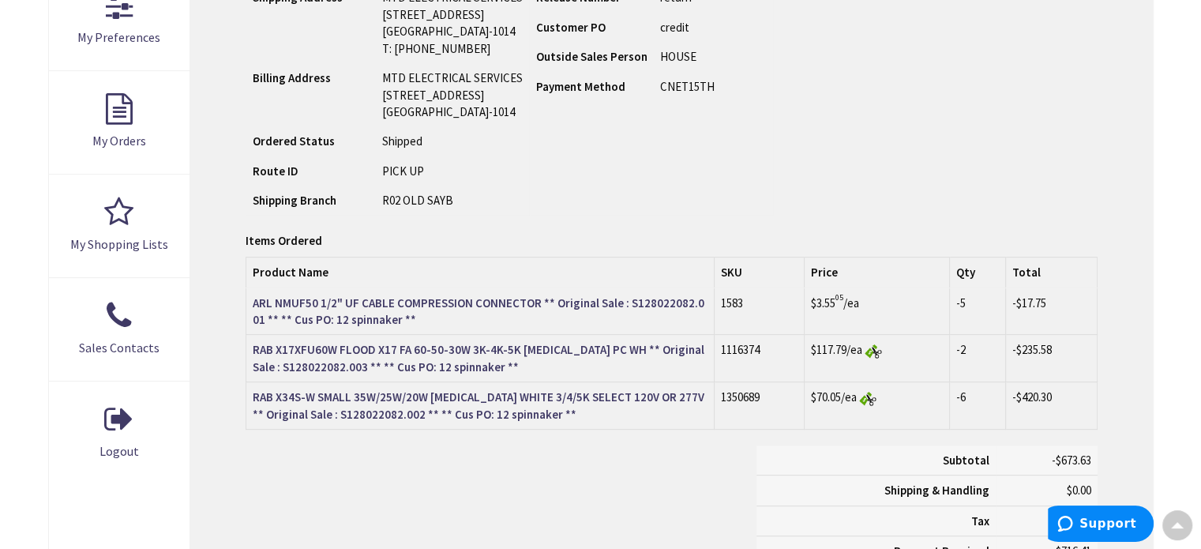
scroll to position [475, 0]
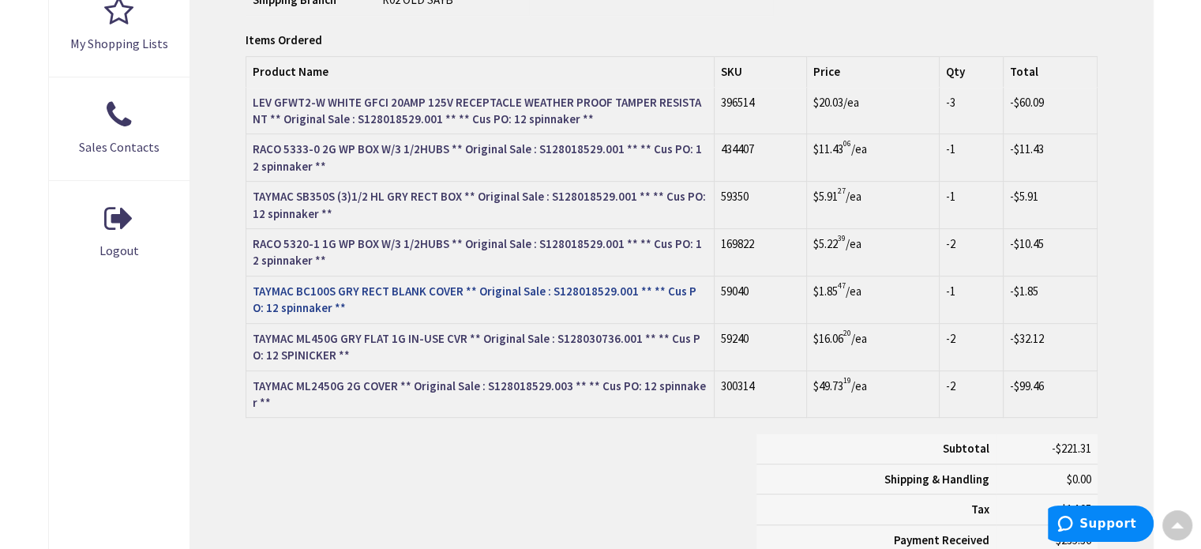
scroll to position [712, 0]
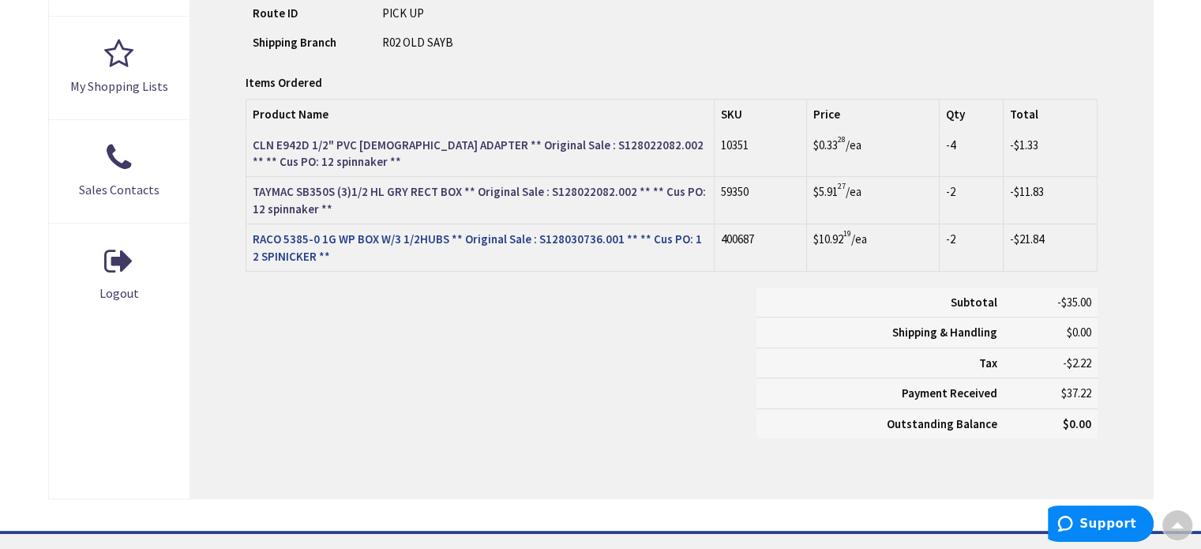
scroll to position [633, 0]
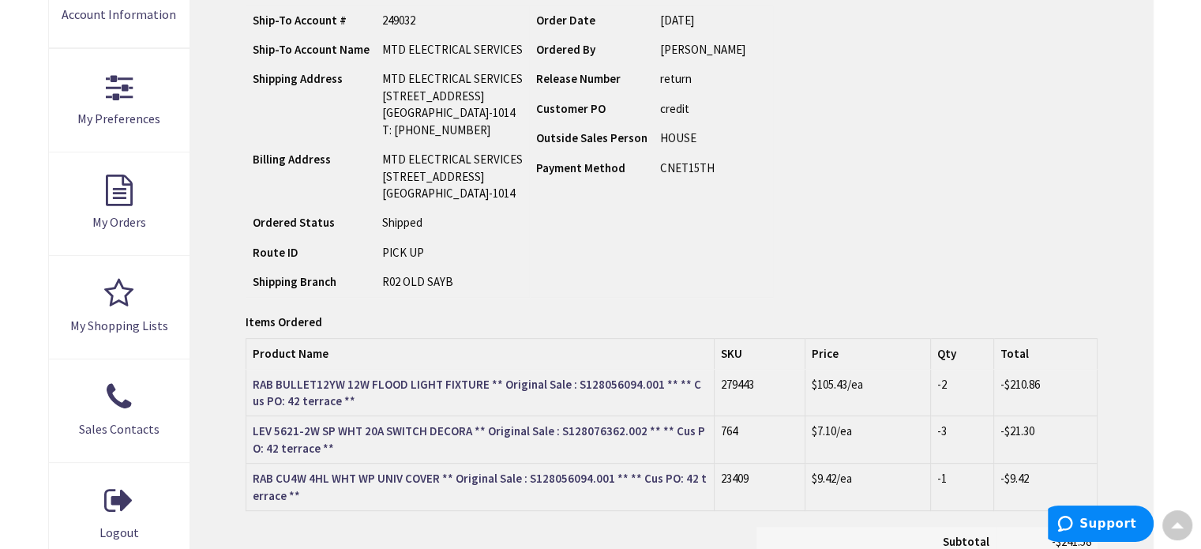
scroll to position [396, 0]
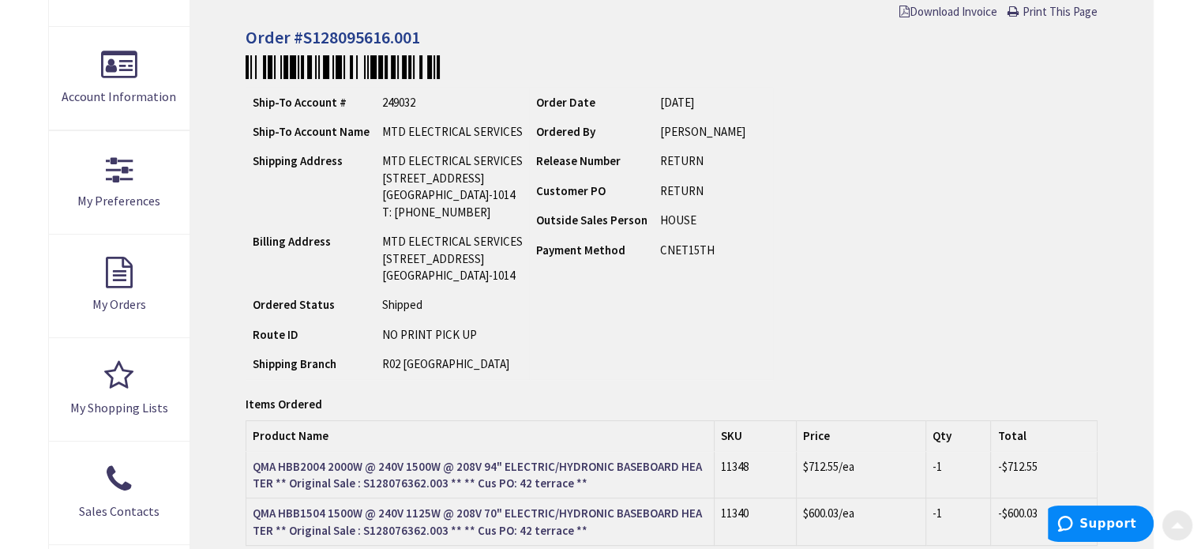
scroll to position [395, 0]
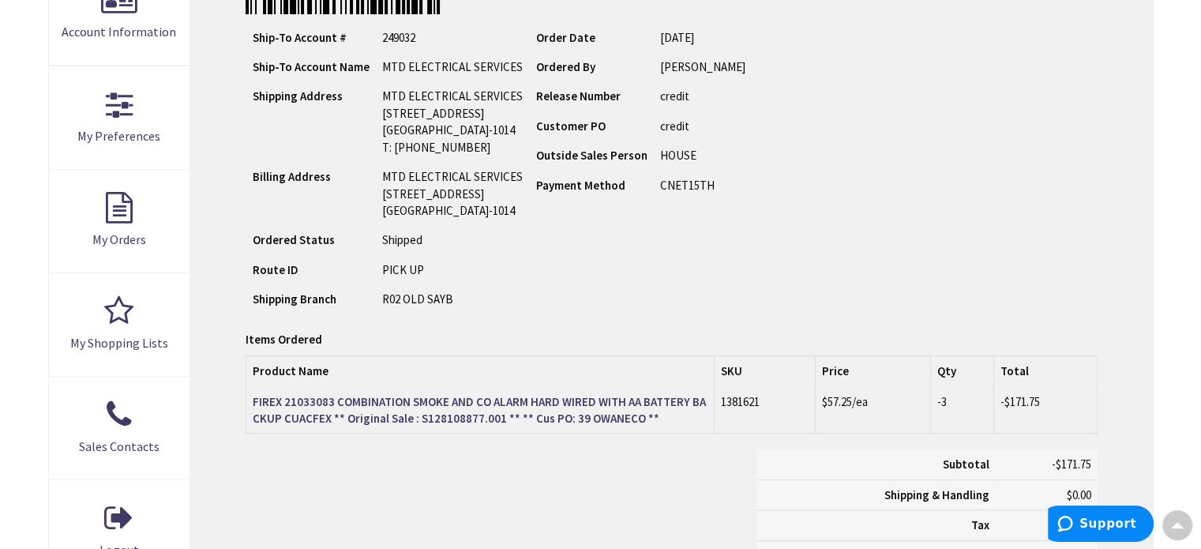
scroll to position [474, 0]
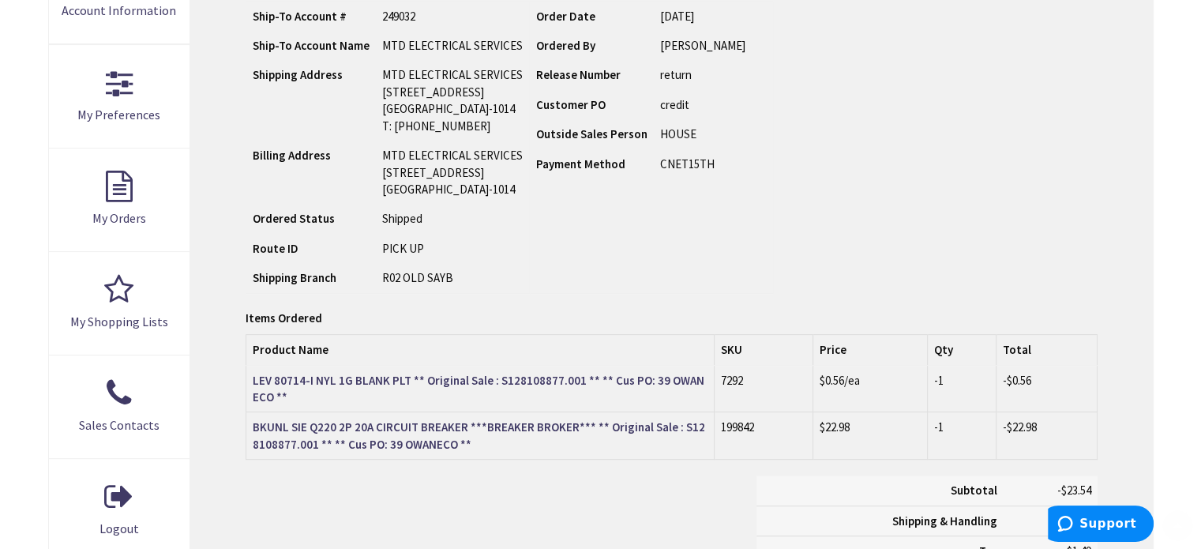
scroll to position [474, 0]
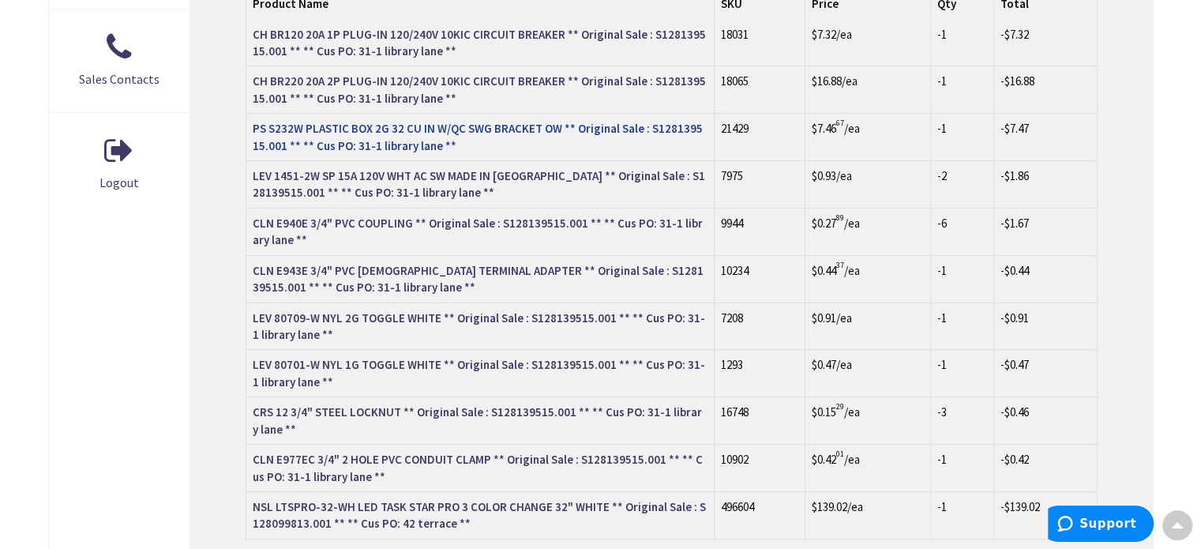
scroll to position [789, 0]
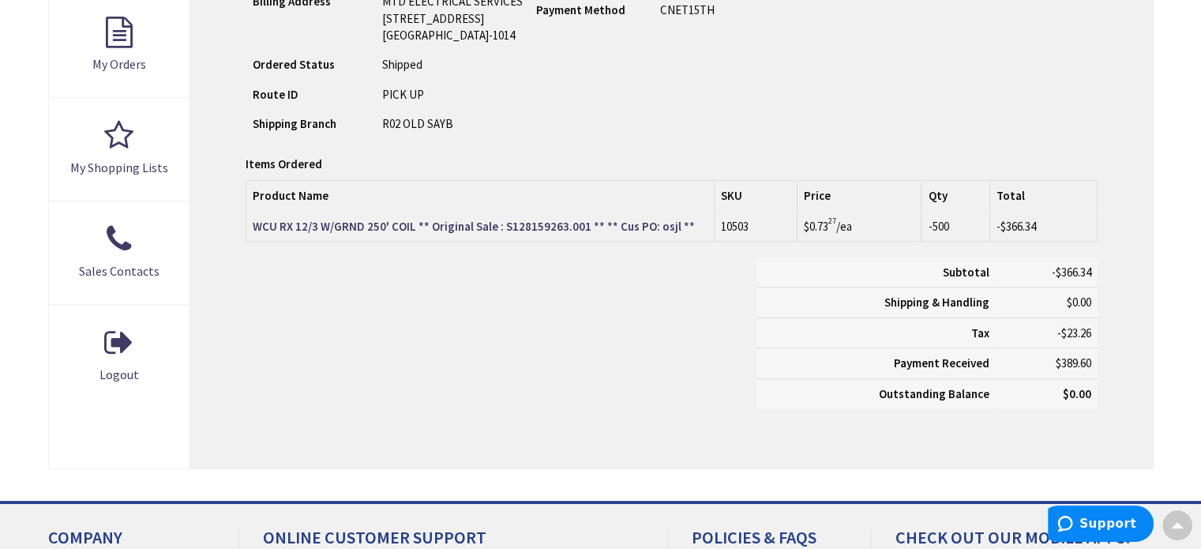
scroll to position [553, 0]
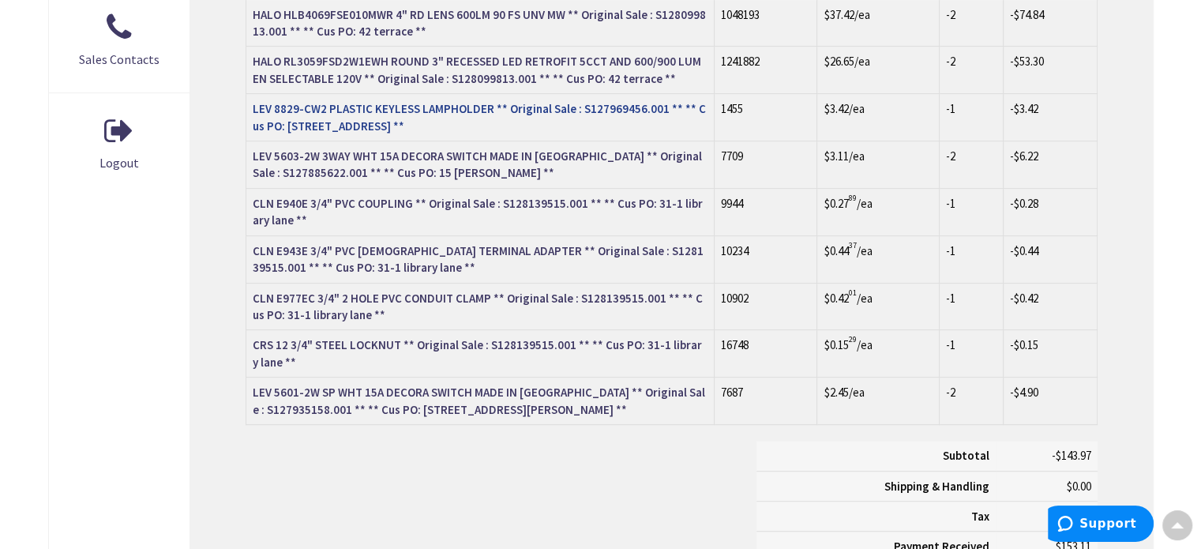
scroll to position [868, 0]
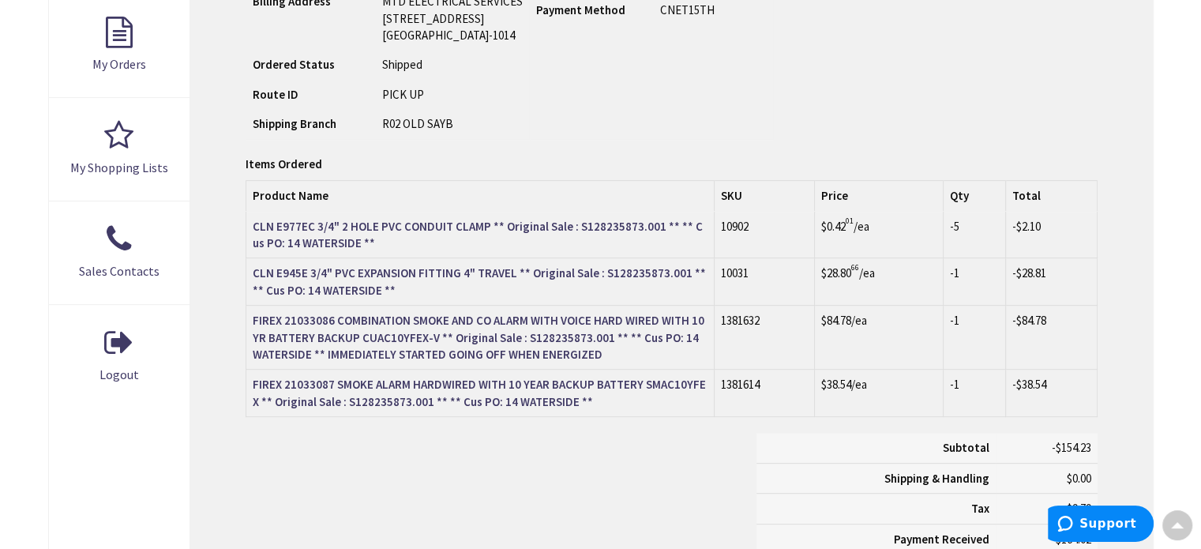
scroll to position [553, 0]
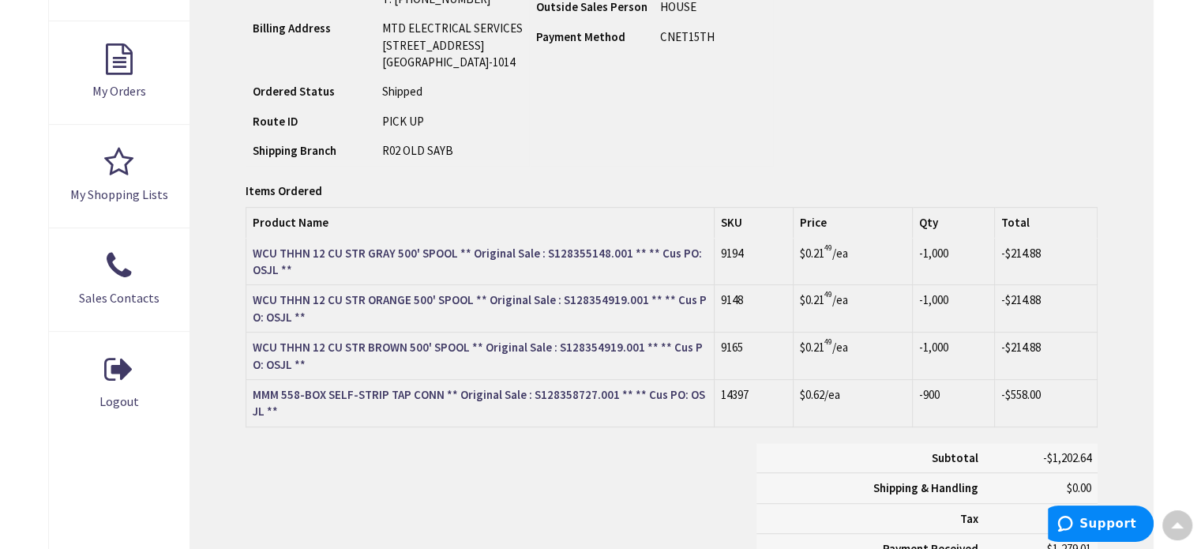
scroll to position [554, 0]
